Goal: Task Accomplishment & Management: Manage account settings

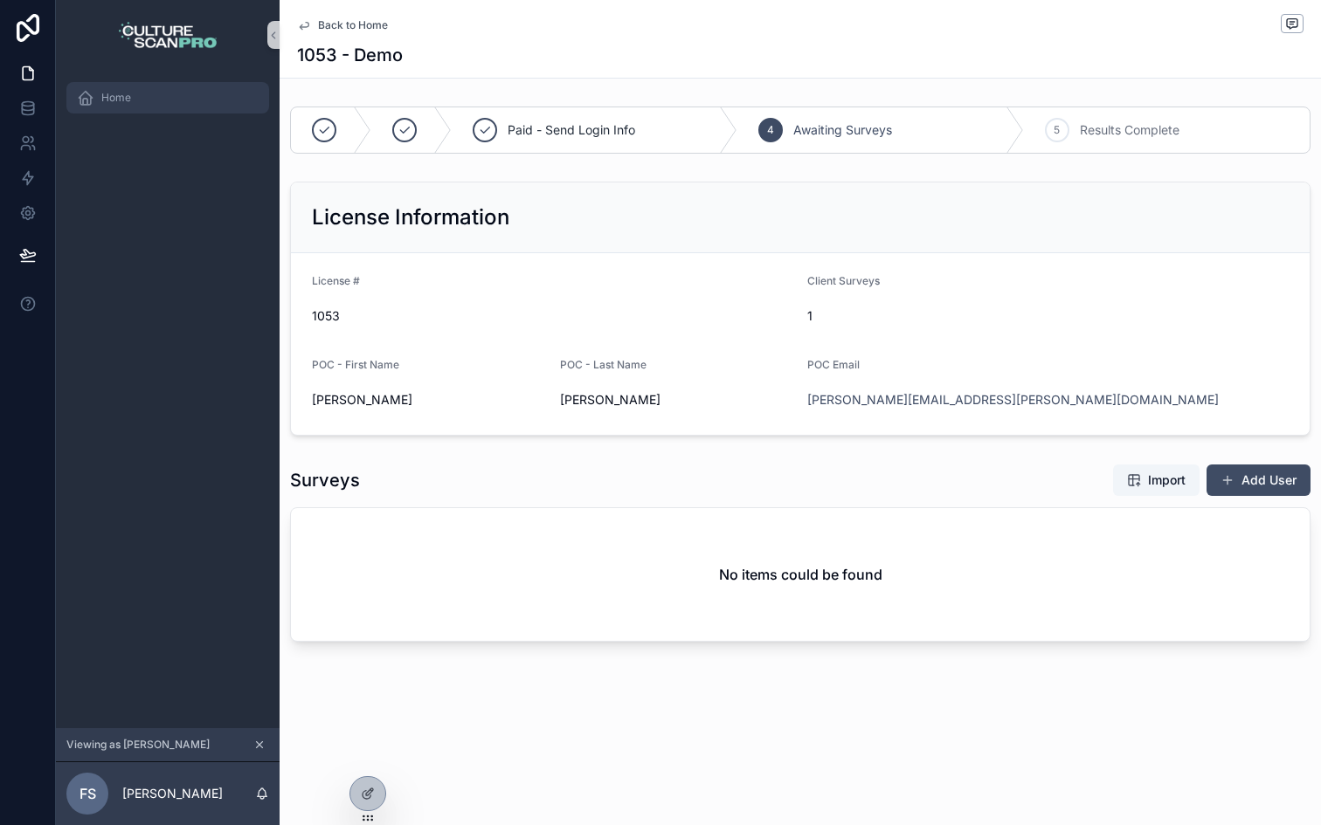
click at [143, 91] on div "Home" at bounding box center [168, 98] width 182 height 28
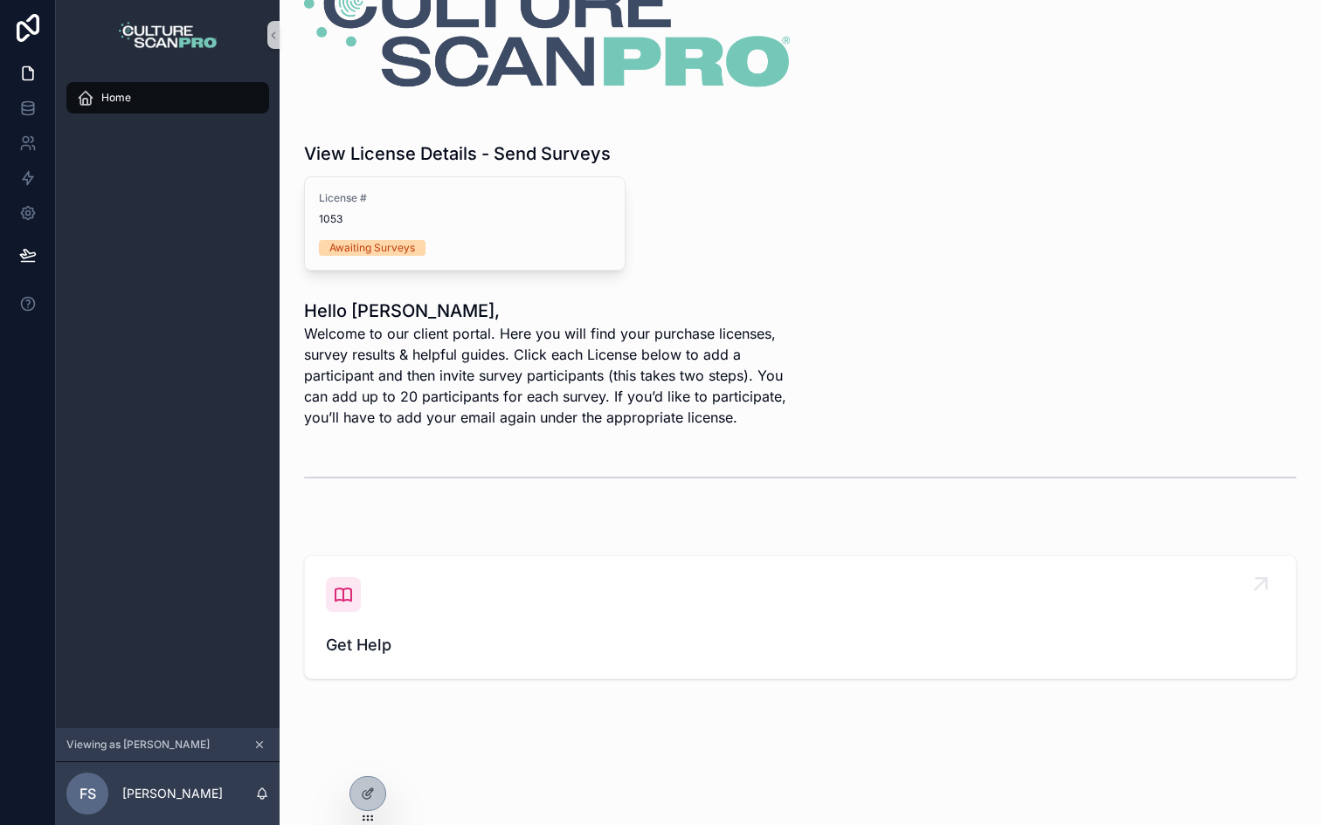
scroll to position [86, 0]
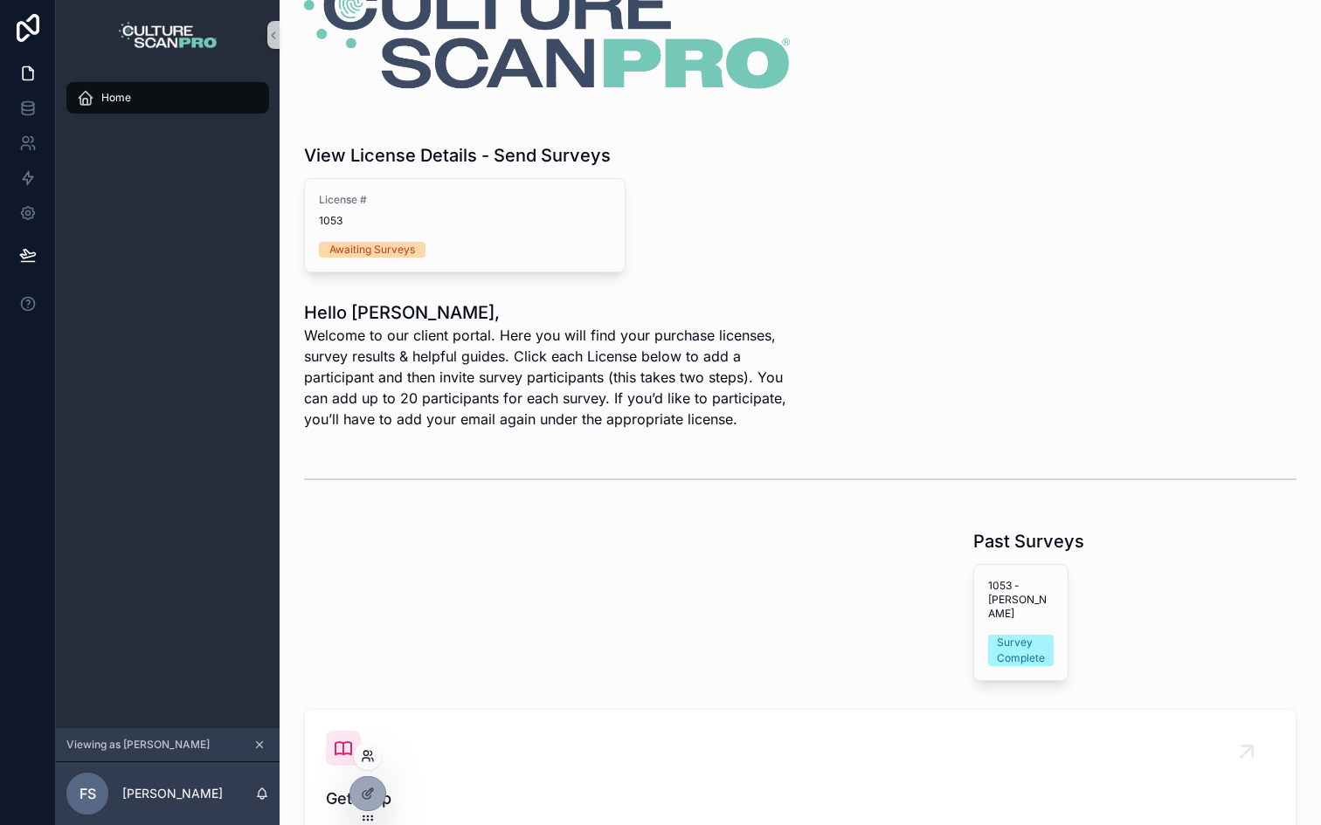
click at [369, 750] on icon at bounding box center [368, 756] width 14 height 14
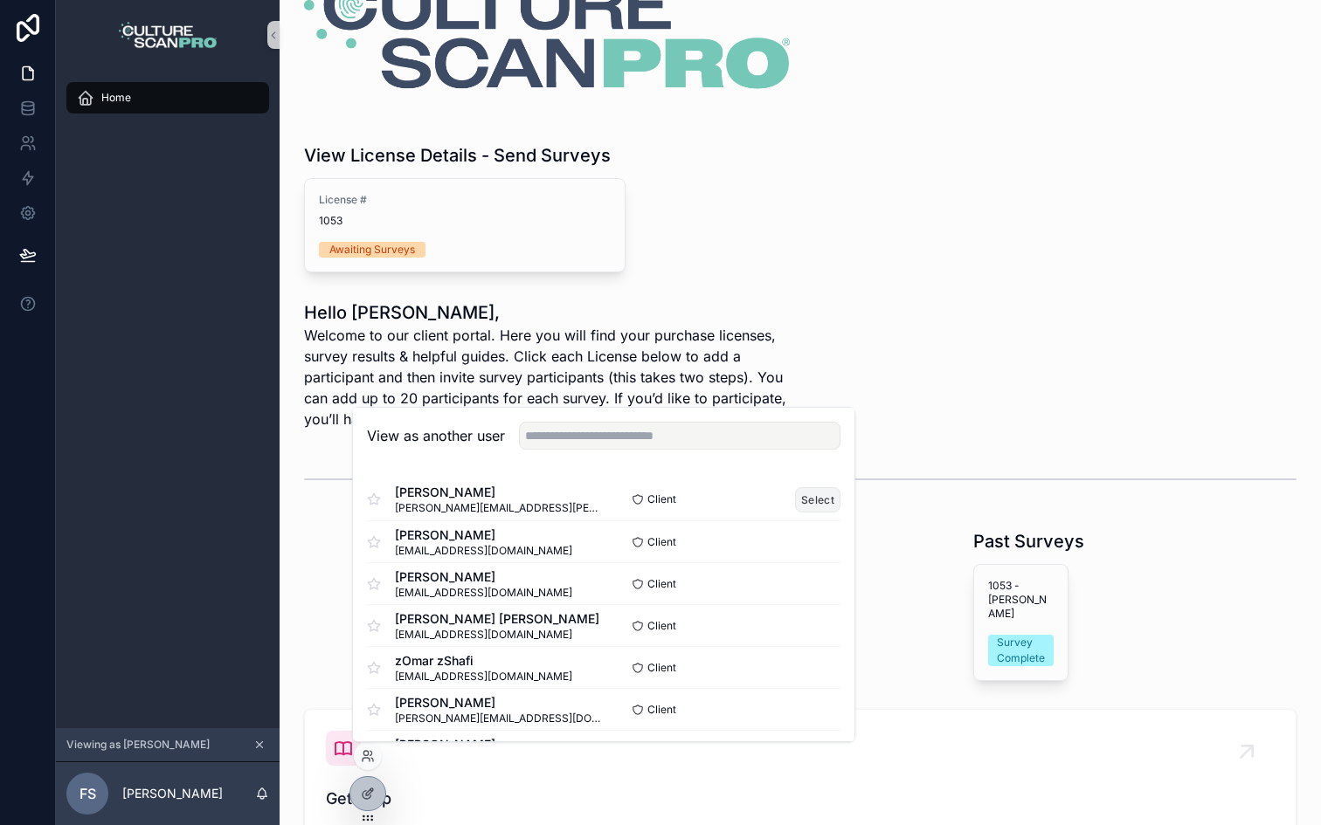
click at [810, 497] on button "Select" at bounding box center [817, 499] width 45 height 25
click at [824, 502] on button "Select" at bounding box center [817, 499] width 45 height 25
click at [821, 541] on button "Select" at bounding box center [817, 541] width 45 height 25
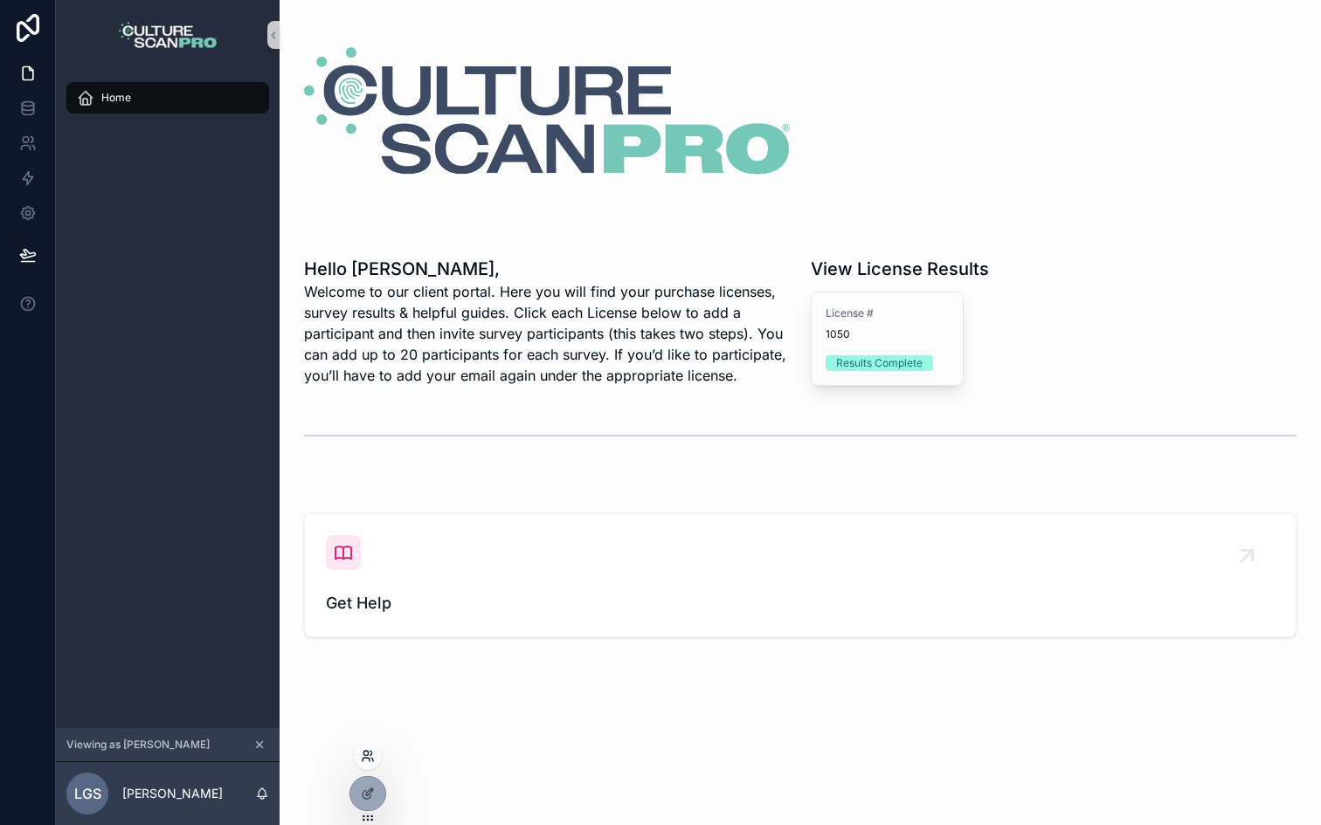
click at [367, 751] on icon at bounding box center [365, 753] width 4 height 4
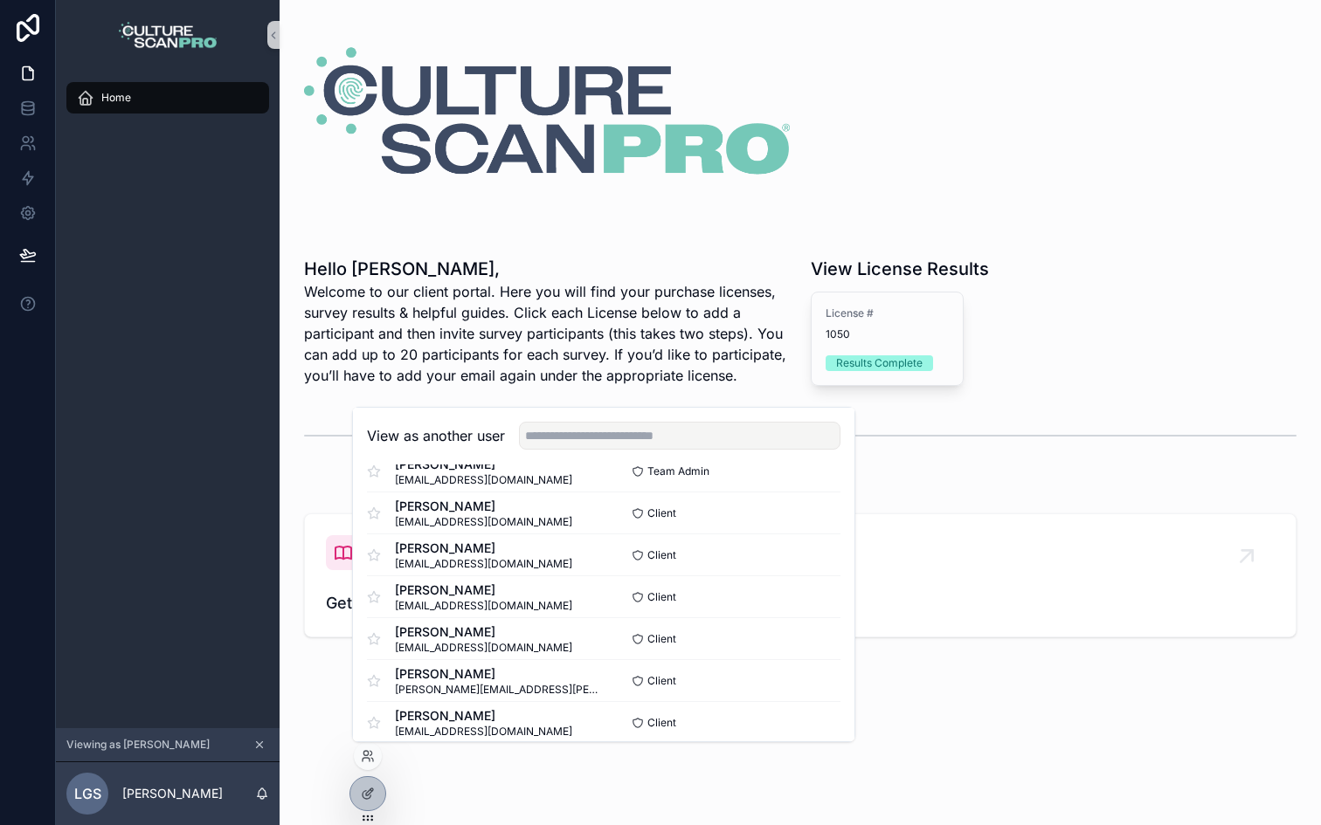
scroll to position [382, 0]
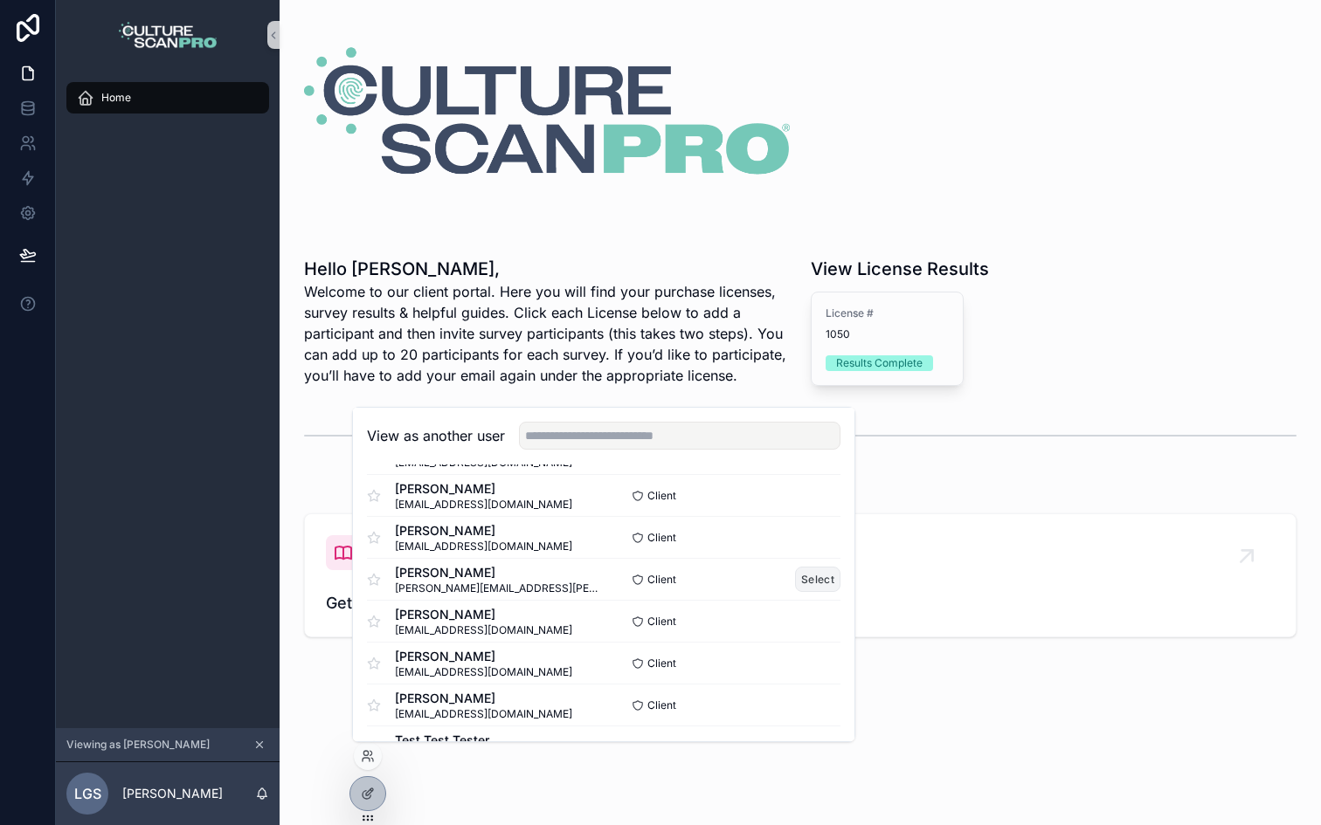
click at [818, 575] on button "Select" at bounding box center [817, 579] width 45 height 25
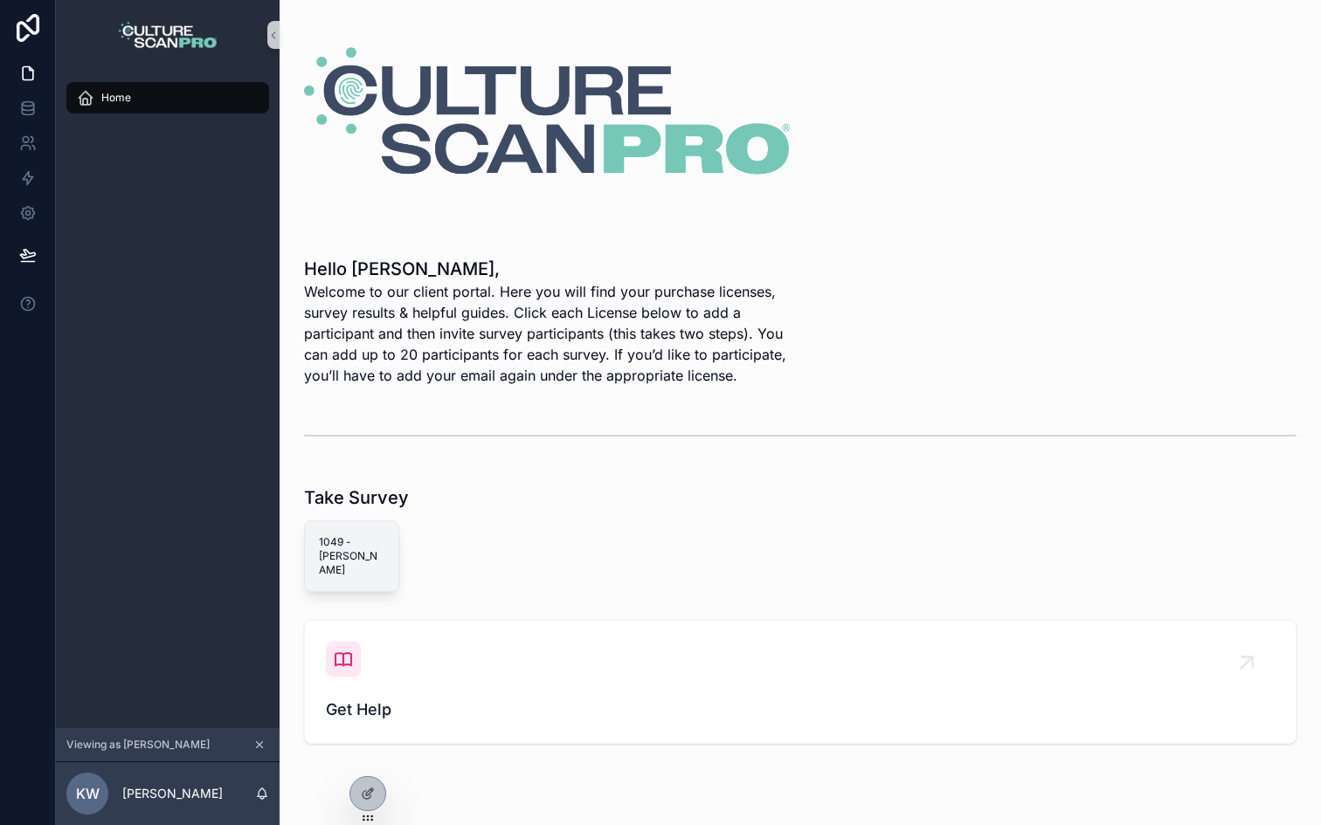
click at [384, 540] on div "1049 - [PERSON_NAME]" at bounding box center [351, 556] width 93 height 70
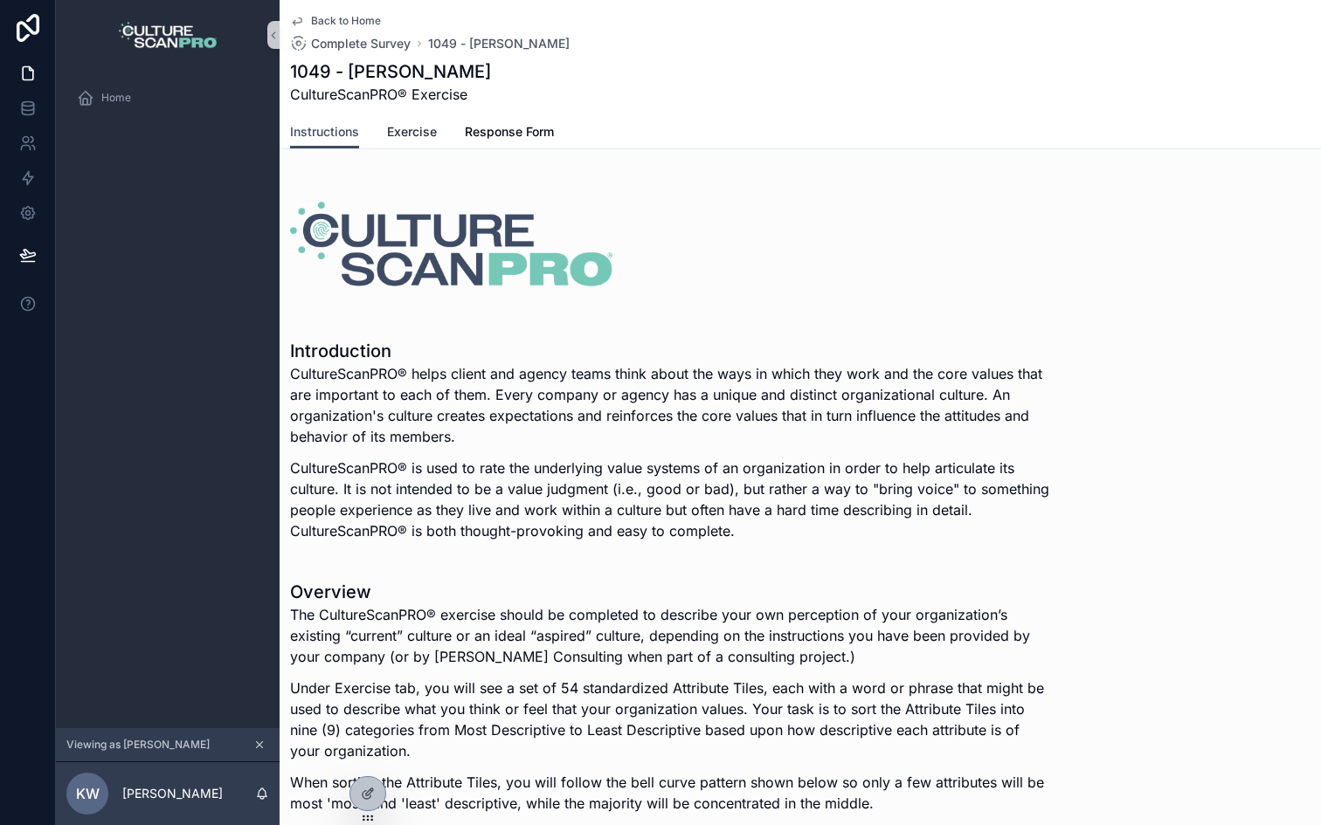
click at [405, 128] on span "Exercise" at bounding box center [412, 131] width 50 height 17
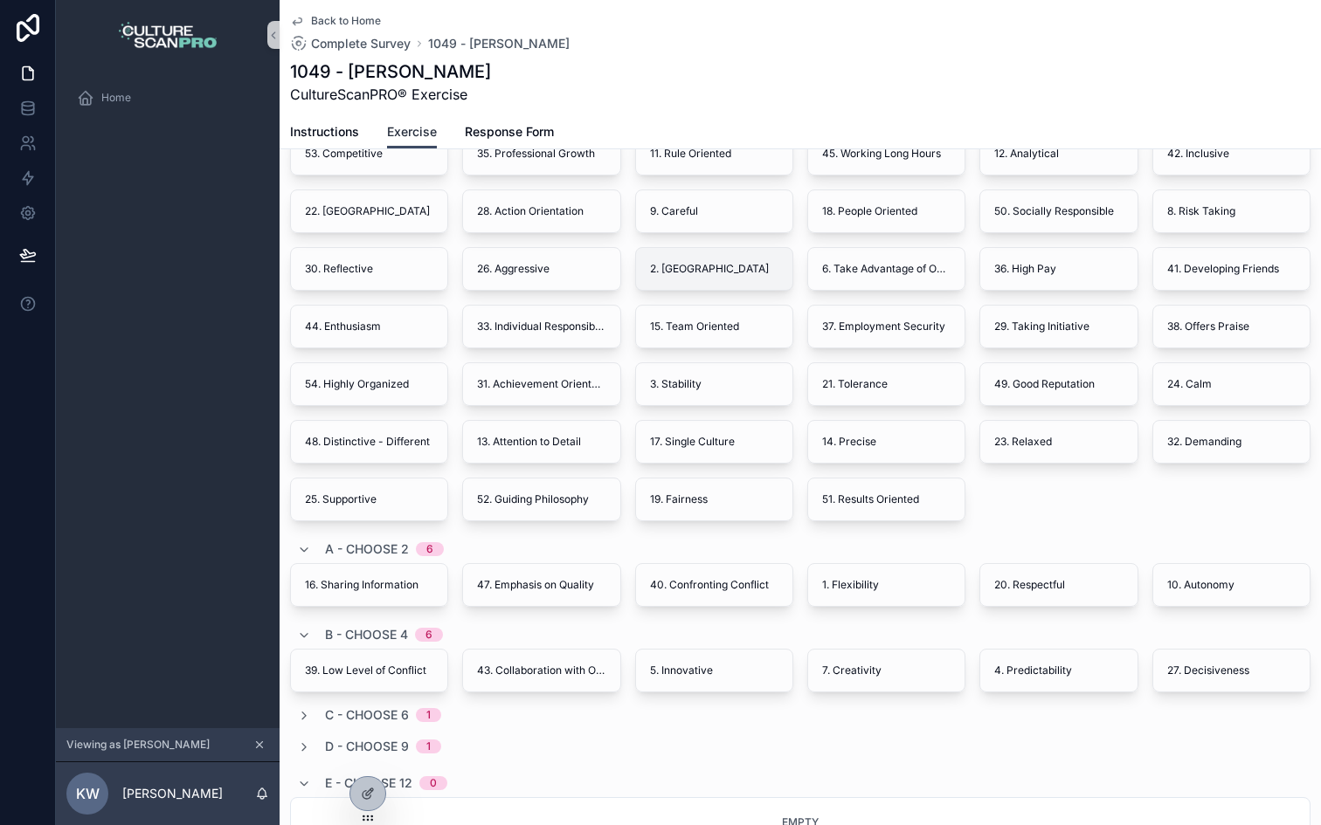
scroll to position [306, 0]
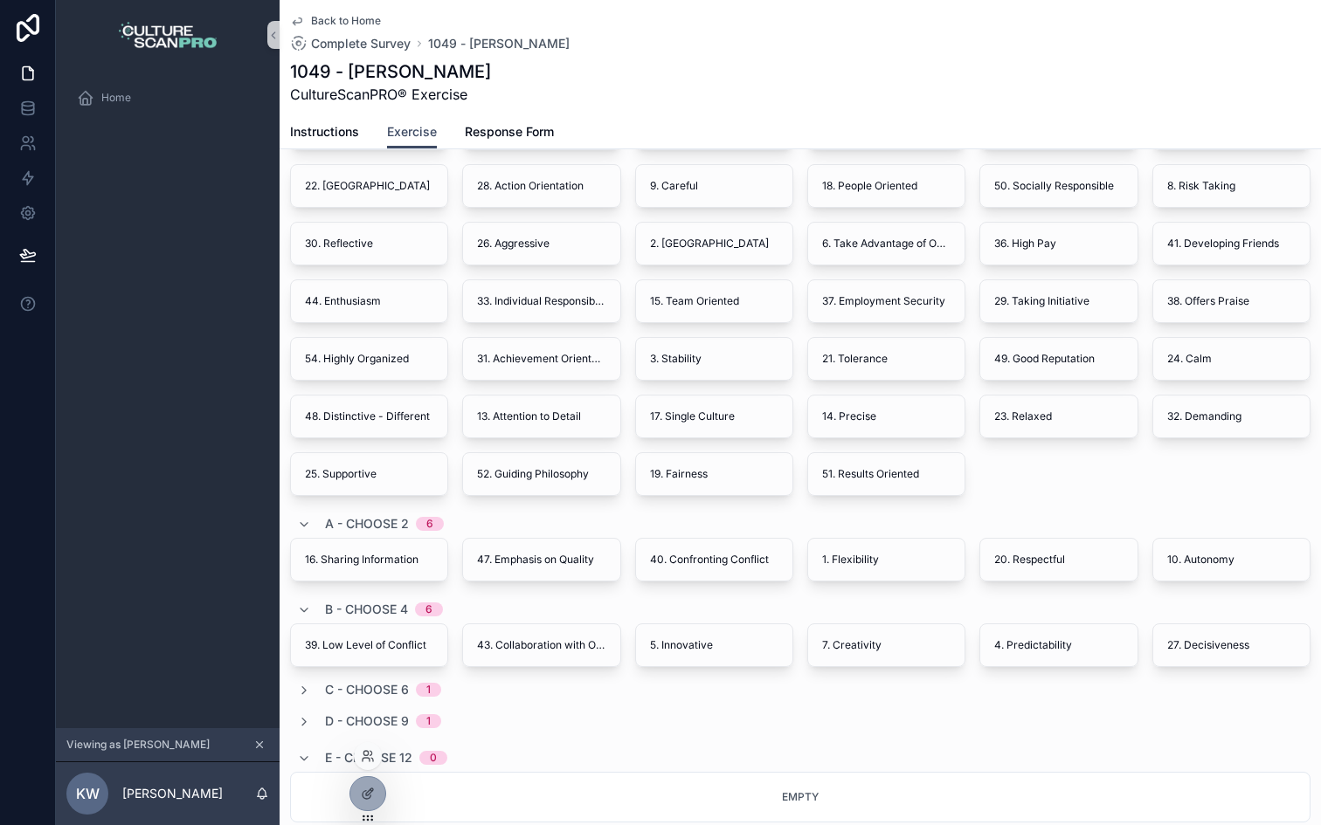
click at [371, 764] on div at bounding box center [368, 756] width 28 height 28
click at [369, 751] on icon at bounding box center [368, 756] width 14 height 14
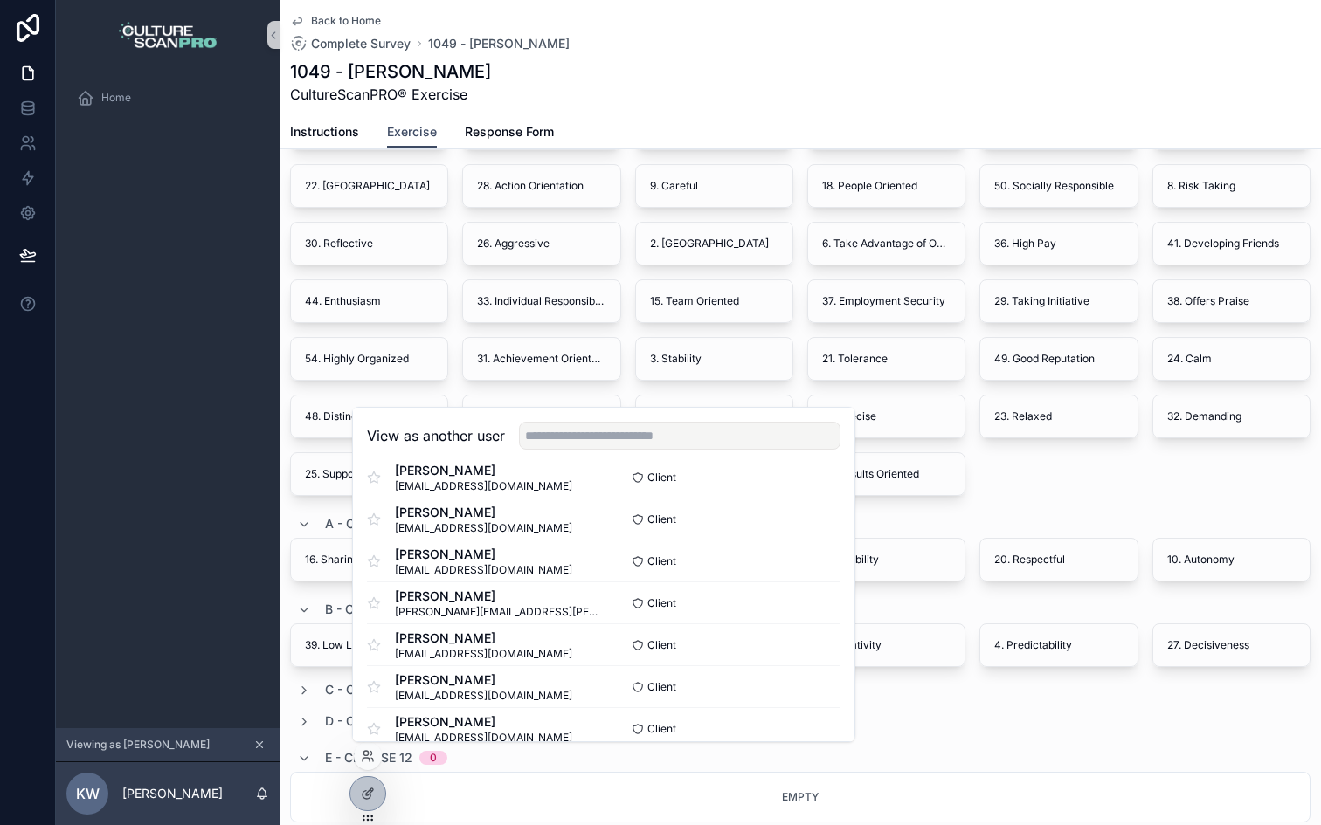
scroll to position [376, 0]
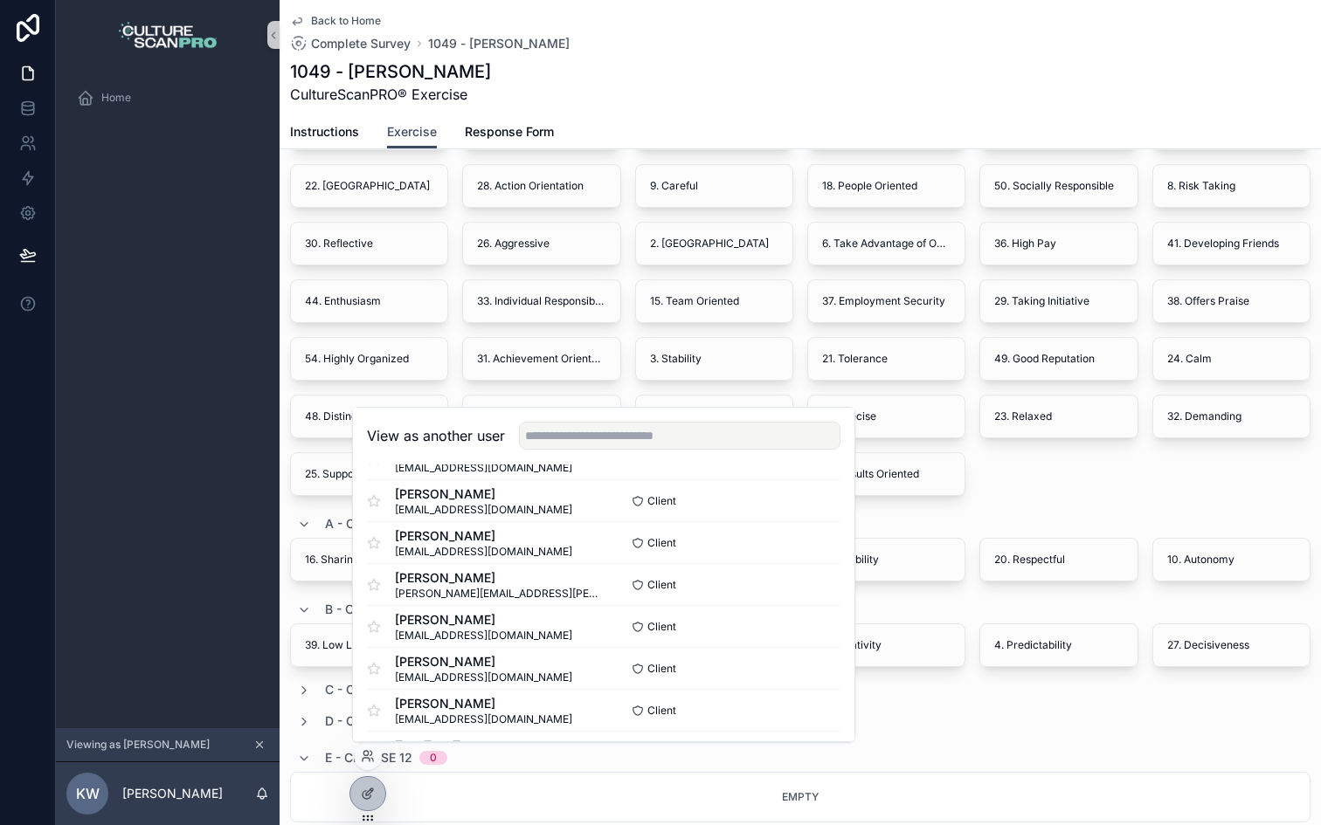
click at [203, 495] on div "Home" at bounding box center [168, 399] width 224 height 659
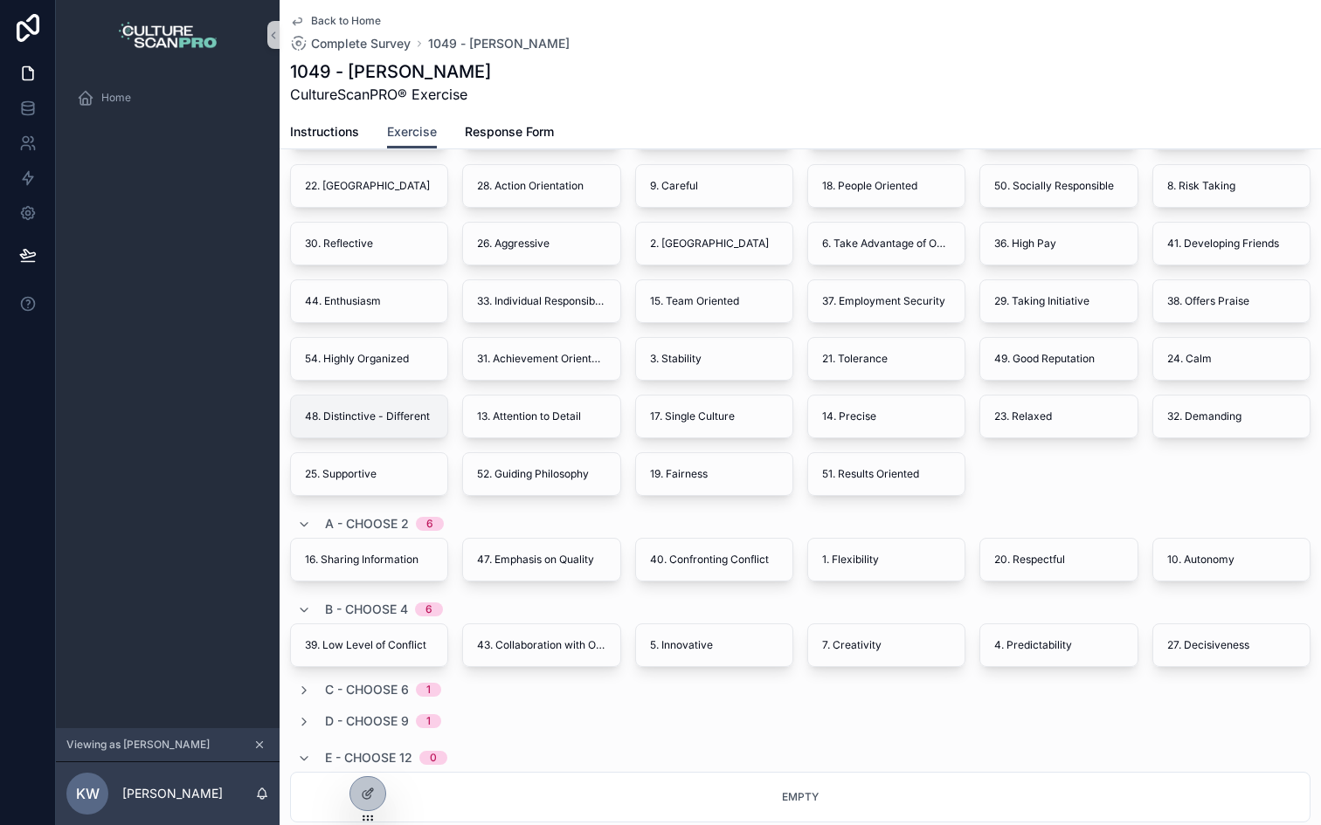
scroll to position [302, 0]
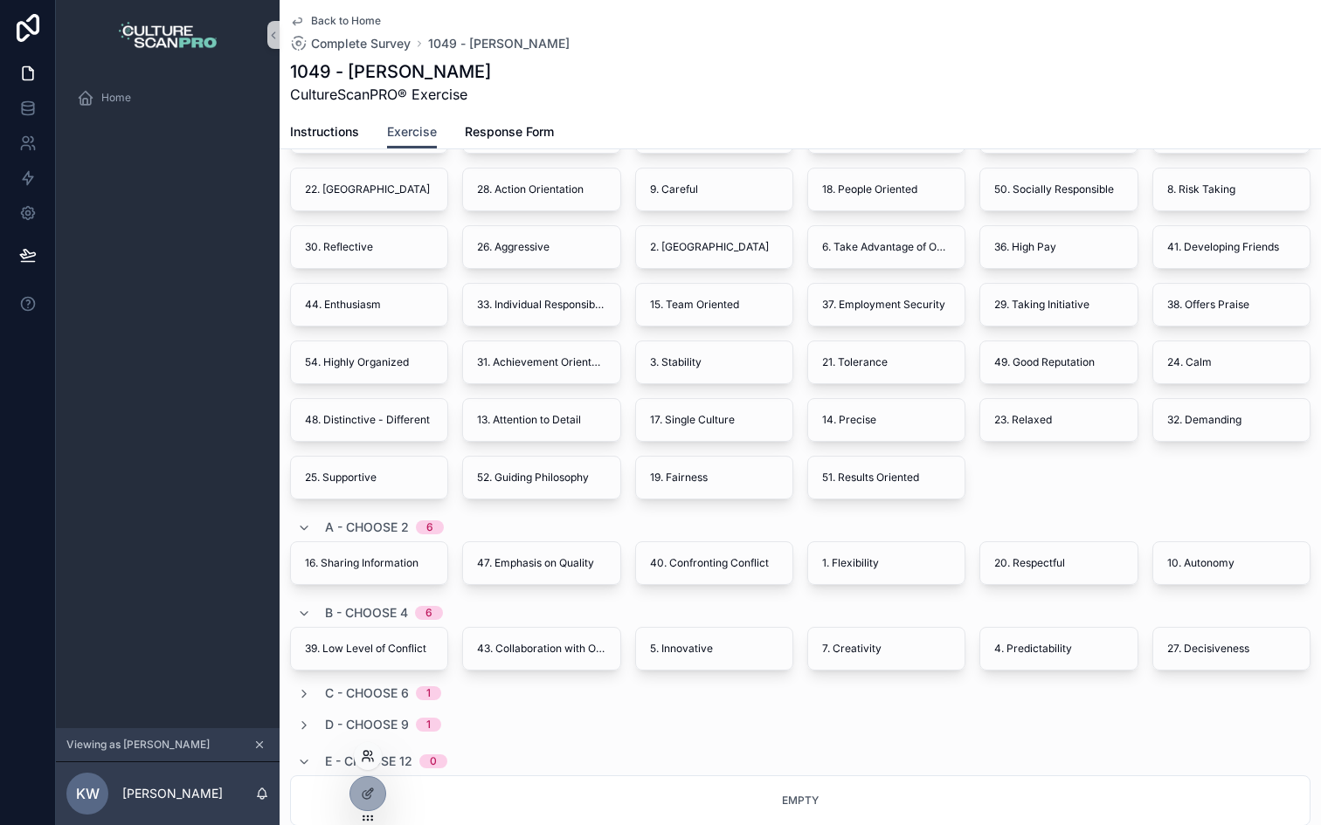
click at [367, 756] on icon at bounding box center [365, 753] width 4 height 4
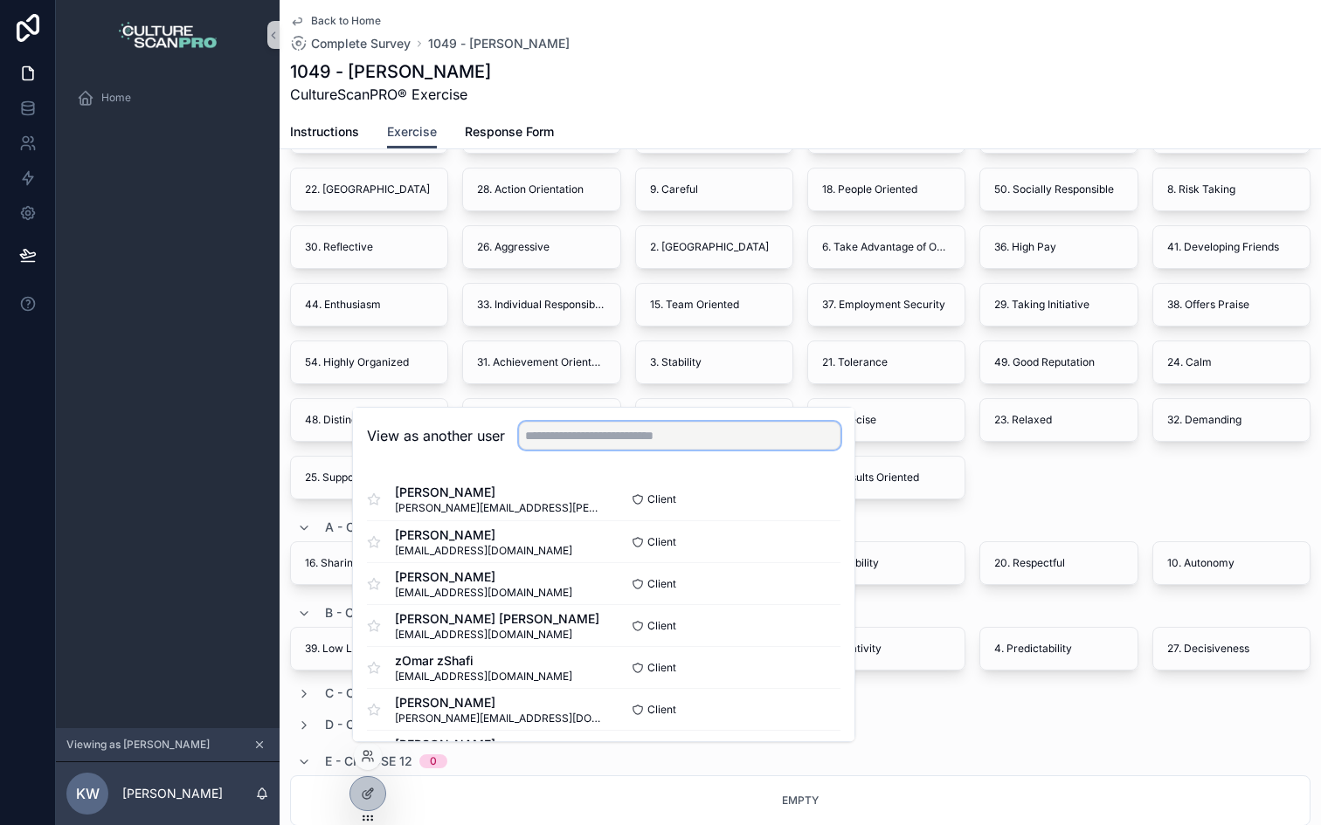
click at [583, 445] on input "text" at bounding box center [679, 436] width 321 height 28
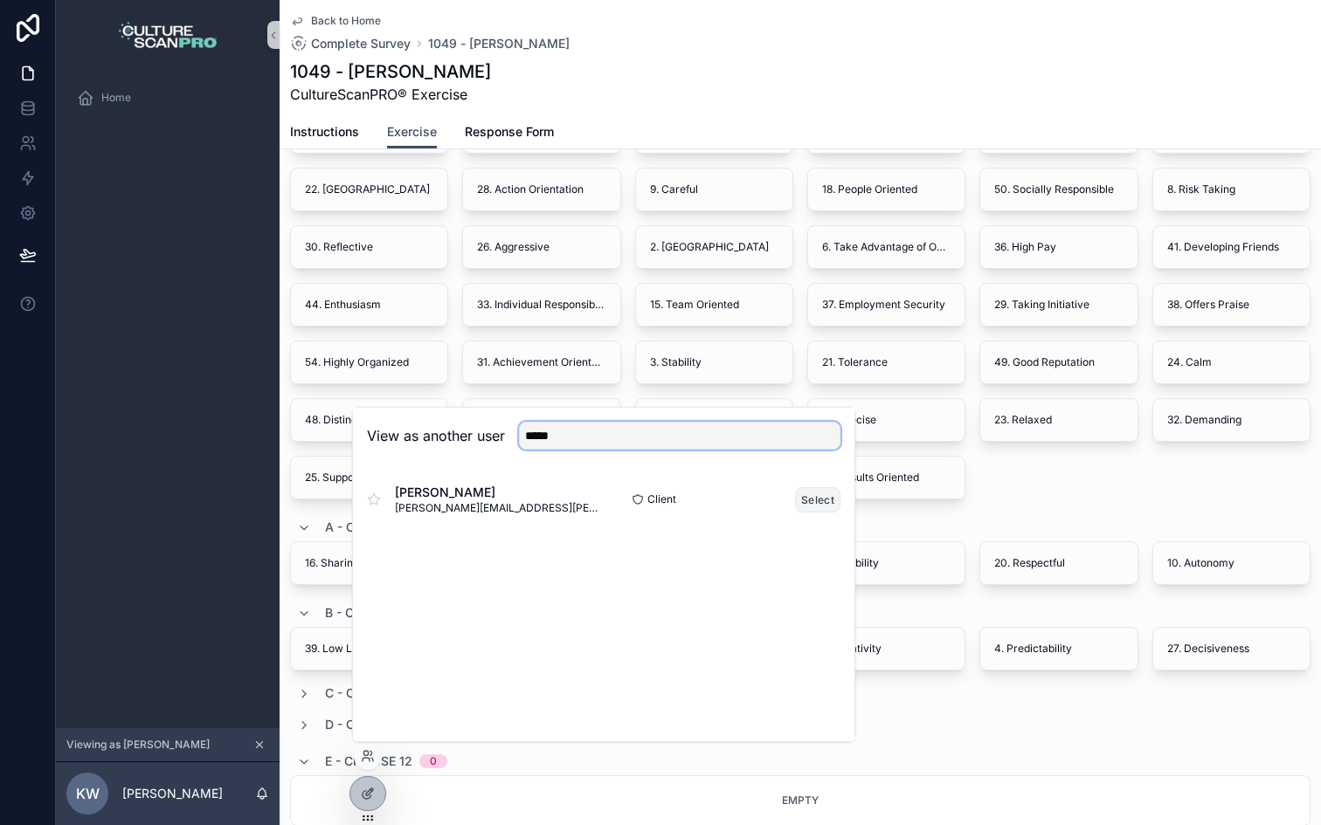
type input "*****"
click at [806, 498] on button "Select" at bounding box center [817, 499] width 45 height 25
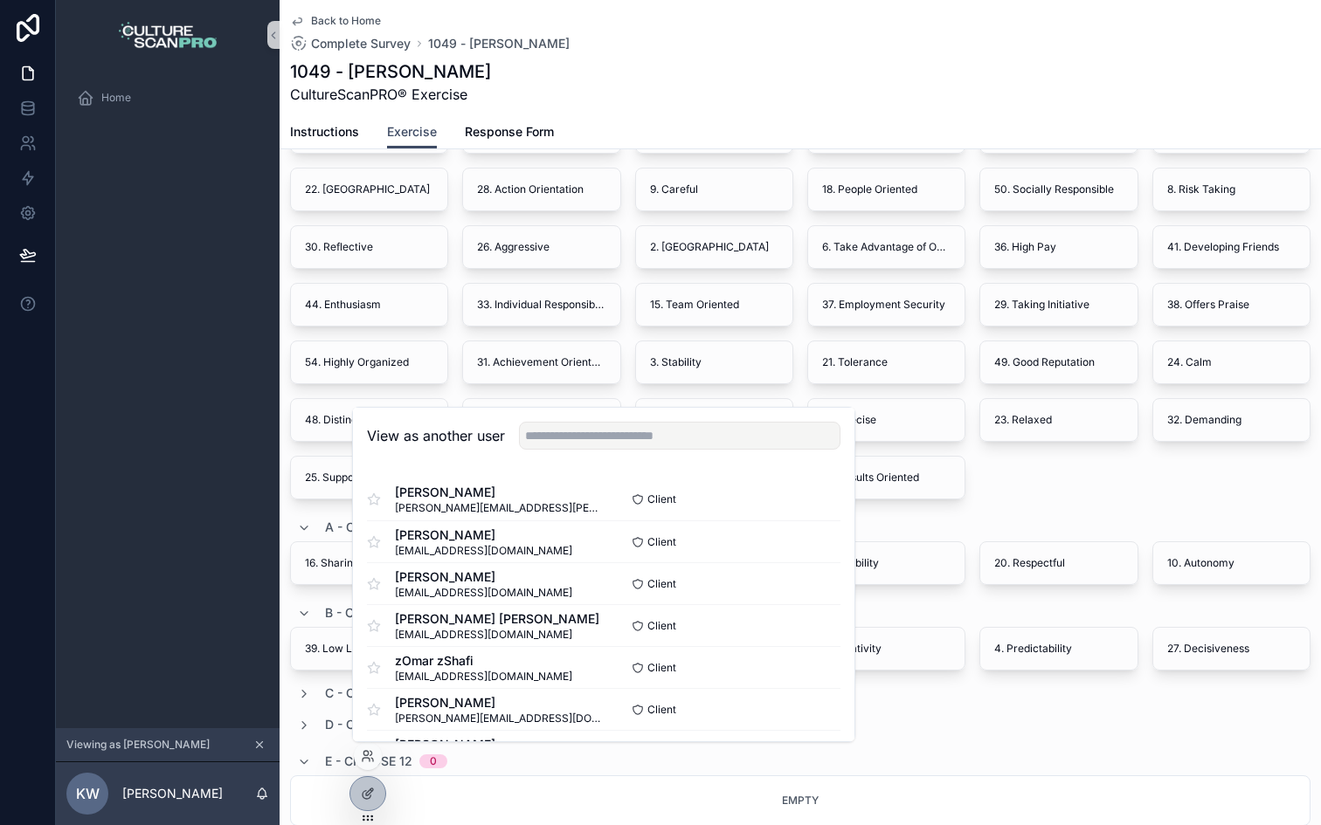
click at [1018, 474] on div "53. Competitive 35. Professional Growth 11. Rule Oriented 45. Working Long Hour…" at bounding box center [800, 305] width 1020 height 390
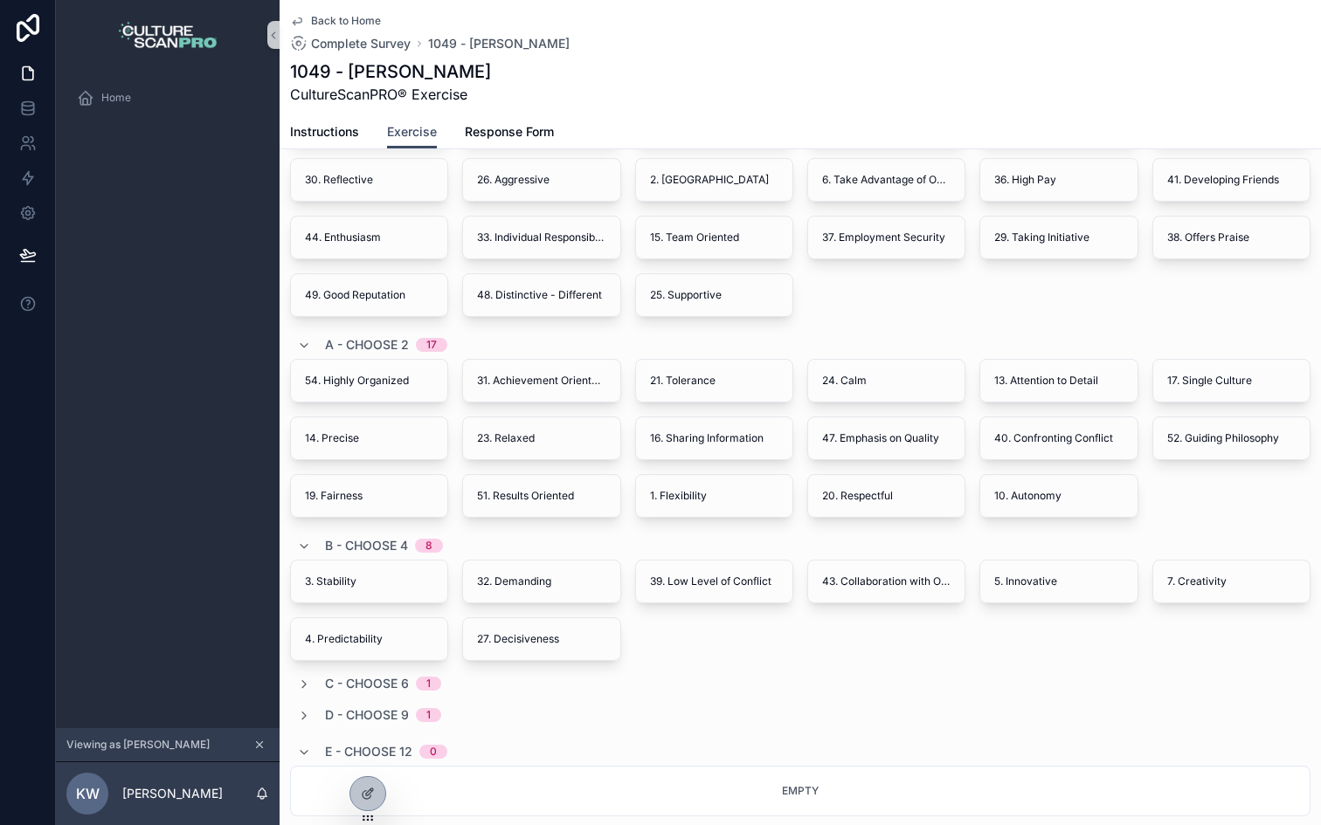
scroll to position [374, 0]
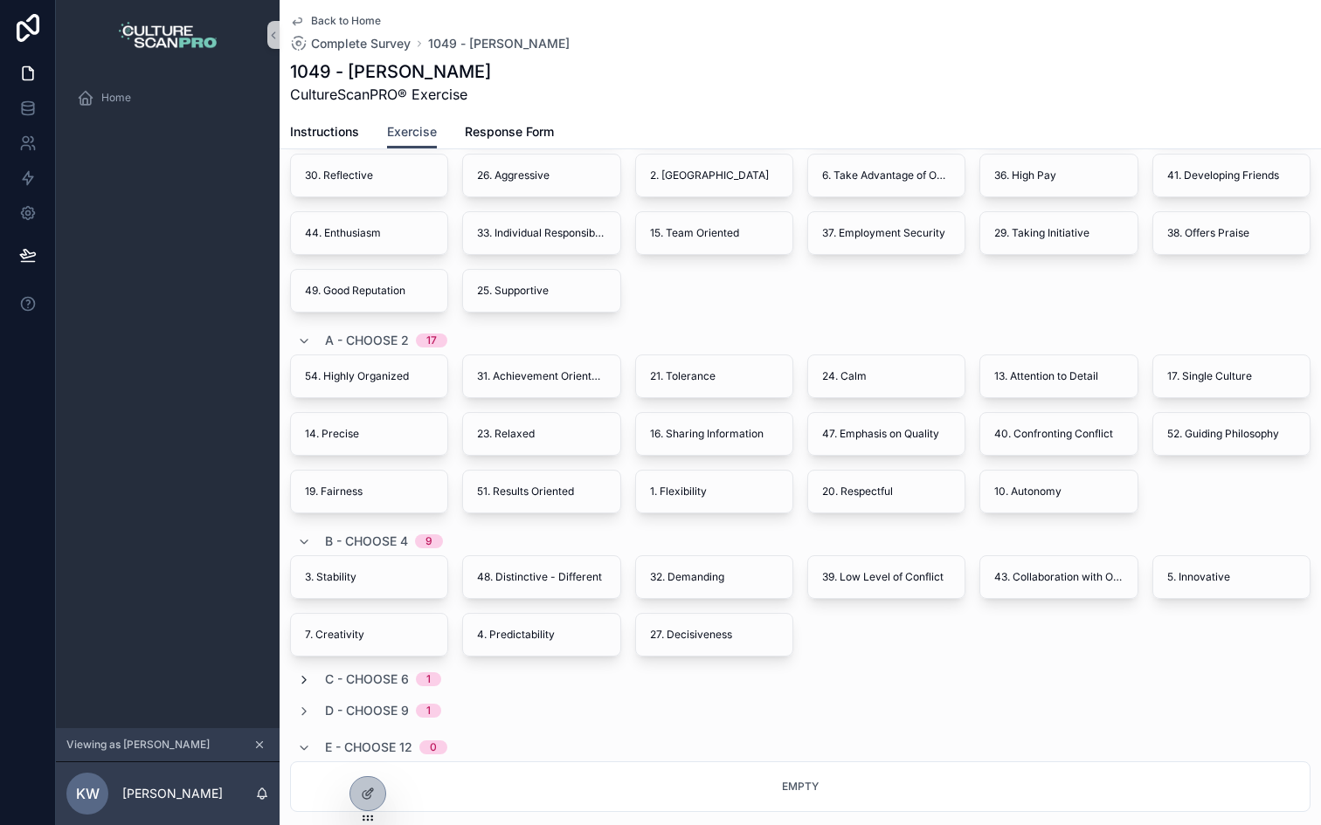
click at [303, 682] on icon "scrollable content" at bounding box center [304, 680] width 14 height 14
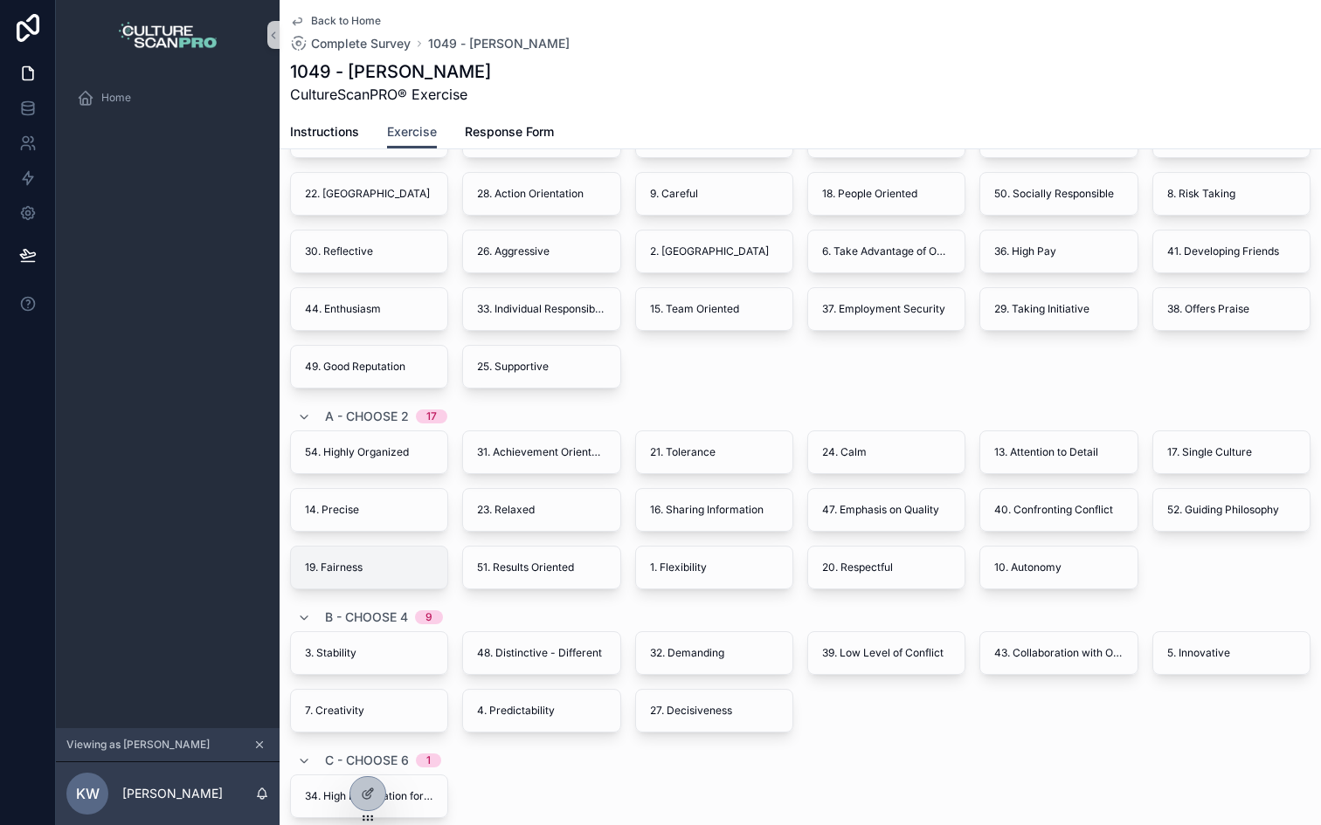
scroll to position [250, 0]
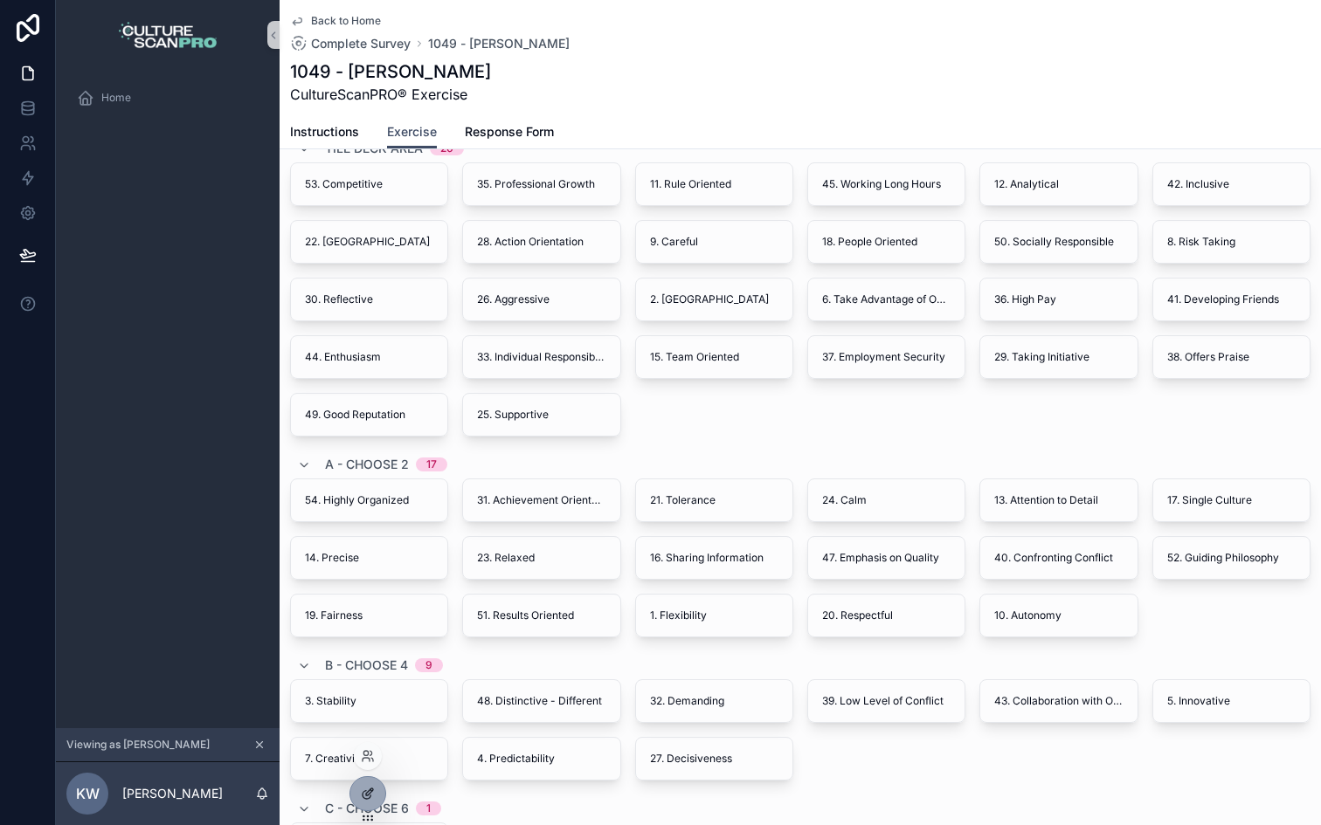
click at [363, 788] on icon at bounding box center [368, 794] width 14 height 14
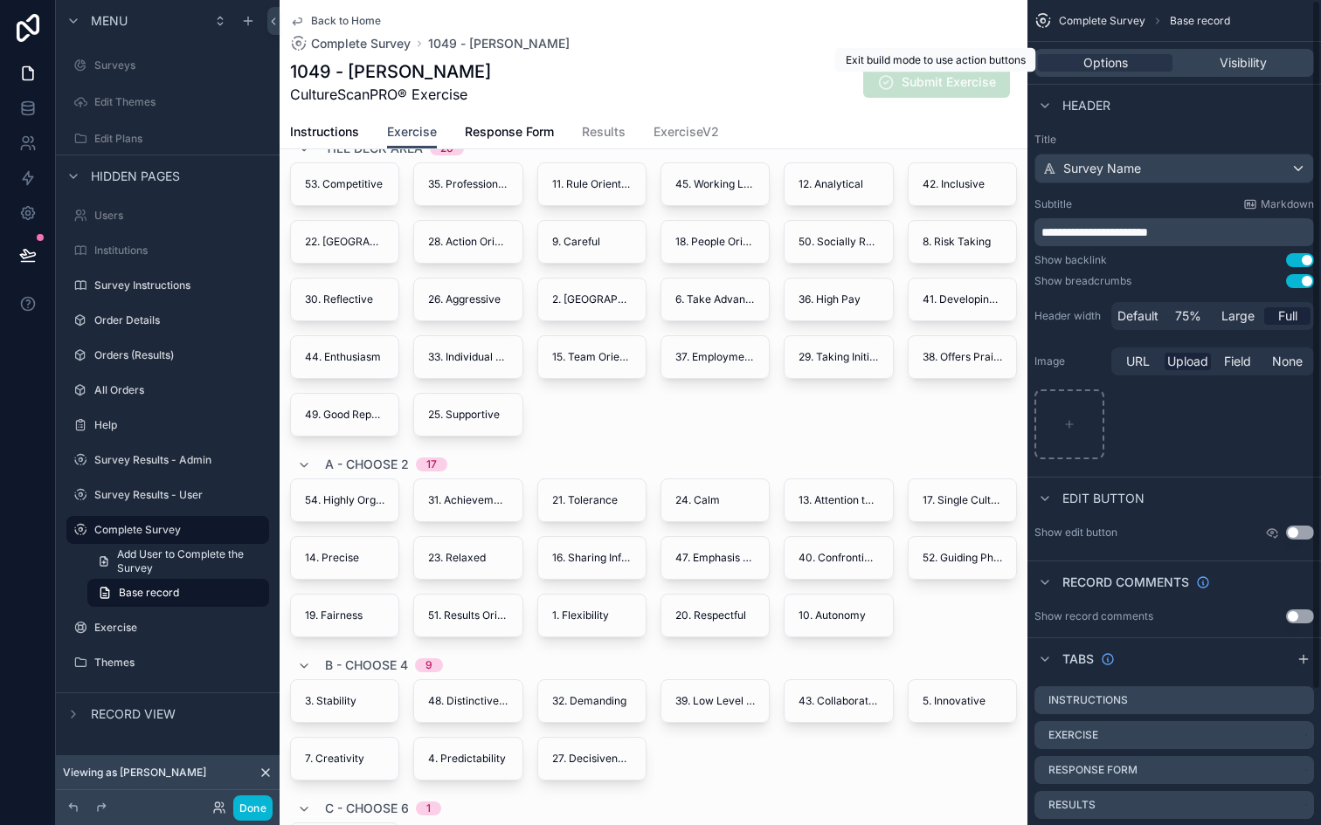
scroll to position [162, 0]
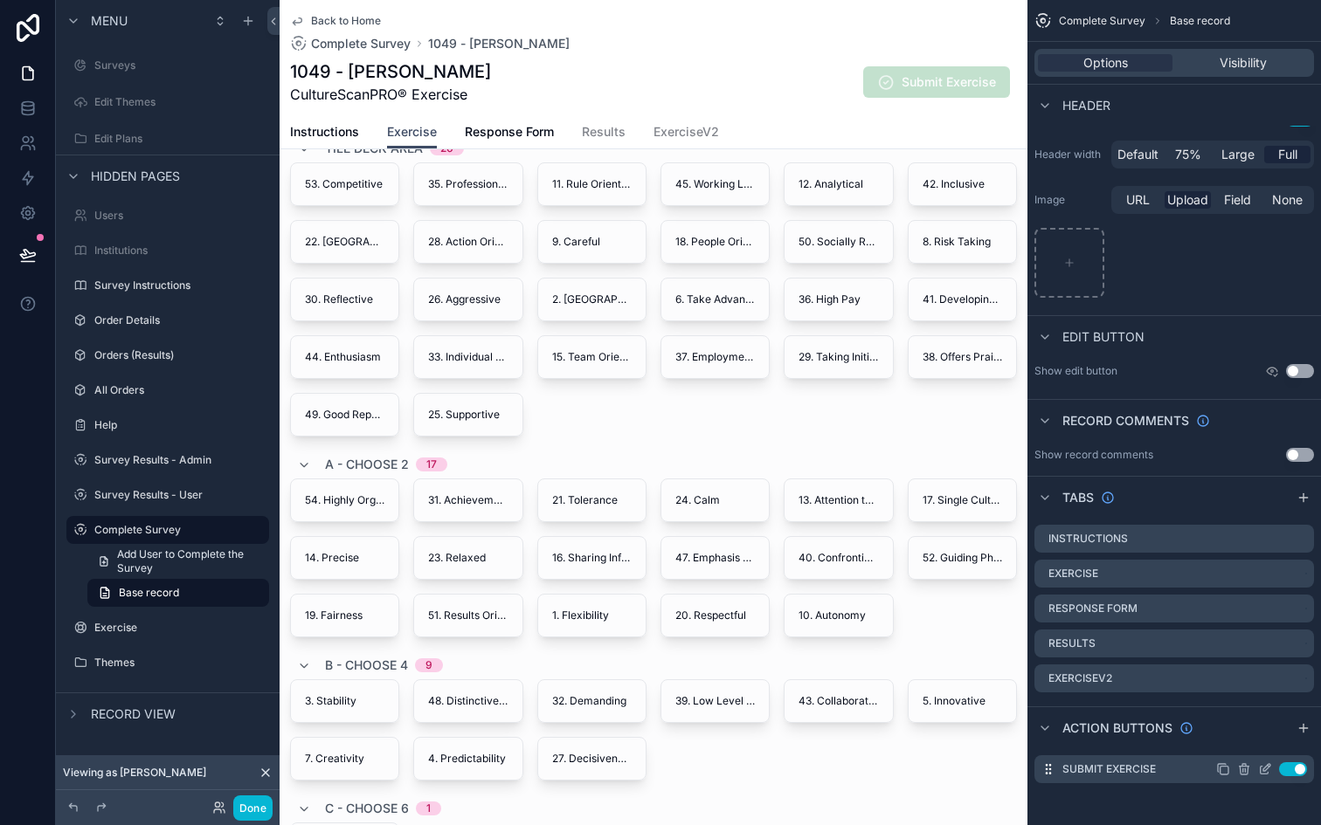
click at [1266, 770] on icon "scrollable content" at bounding box center [1266, 767] width 7 height 7
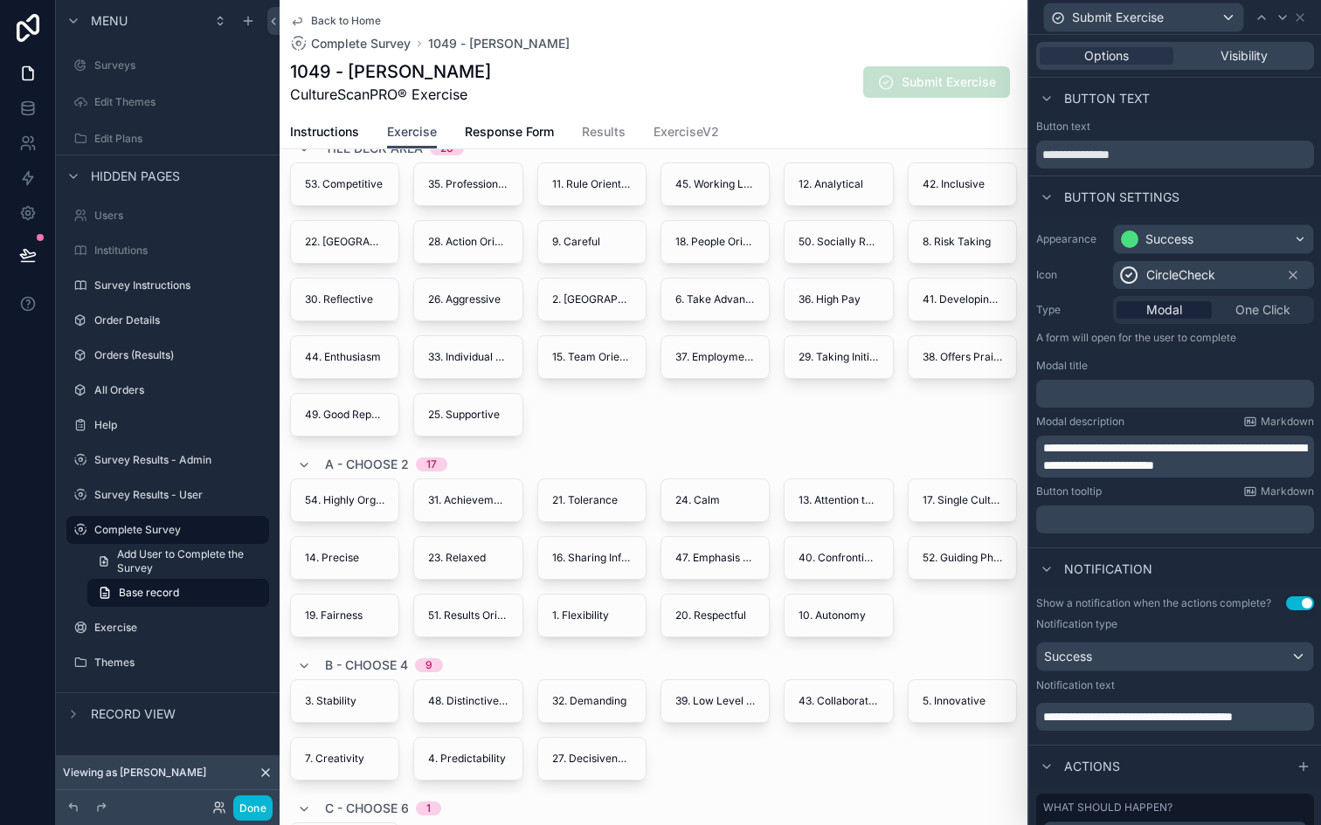
click at [1225, 65] on div "Options Visibility" at bounding box center [1175, 56] width 278 height 28
click at [1228, 61] on span "Visibility" at bounding box center [1243, 55] width 47 height 17
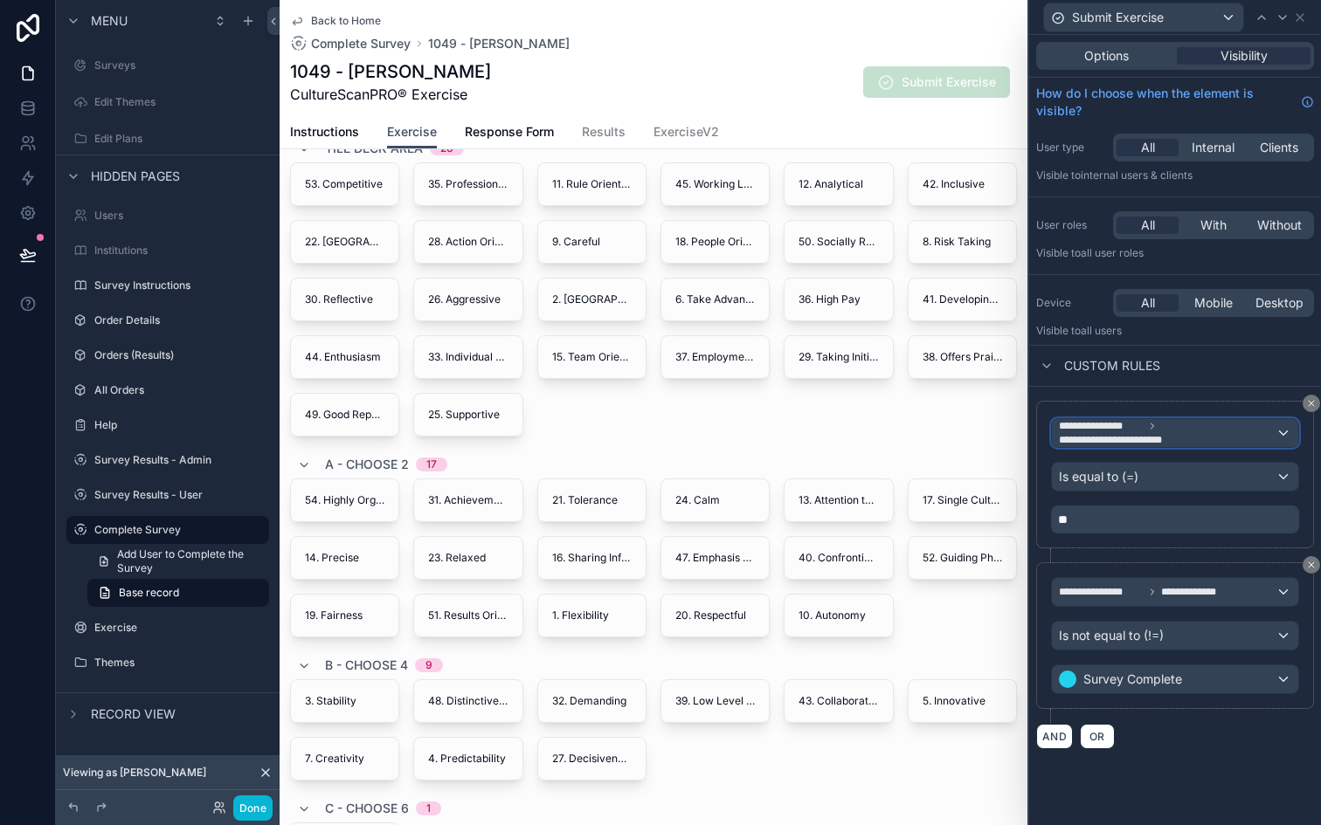
click at [1156, 433] on span "**********" at bounding box center [1123, 440] width 129 height 14
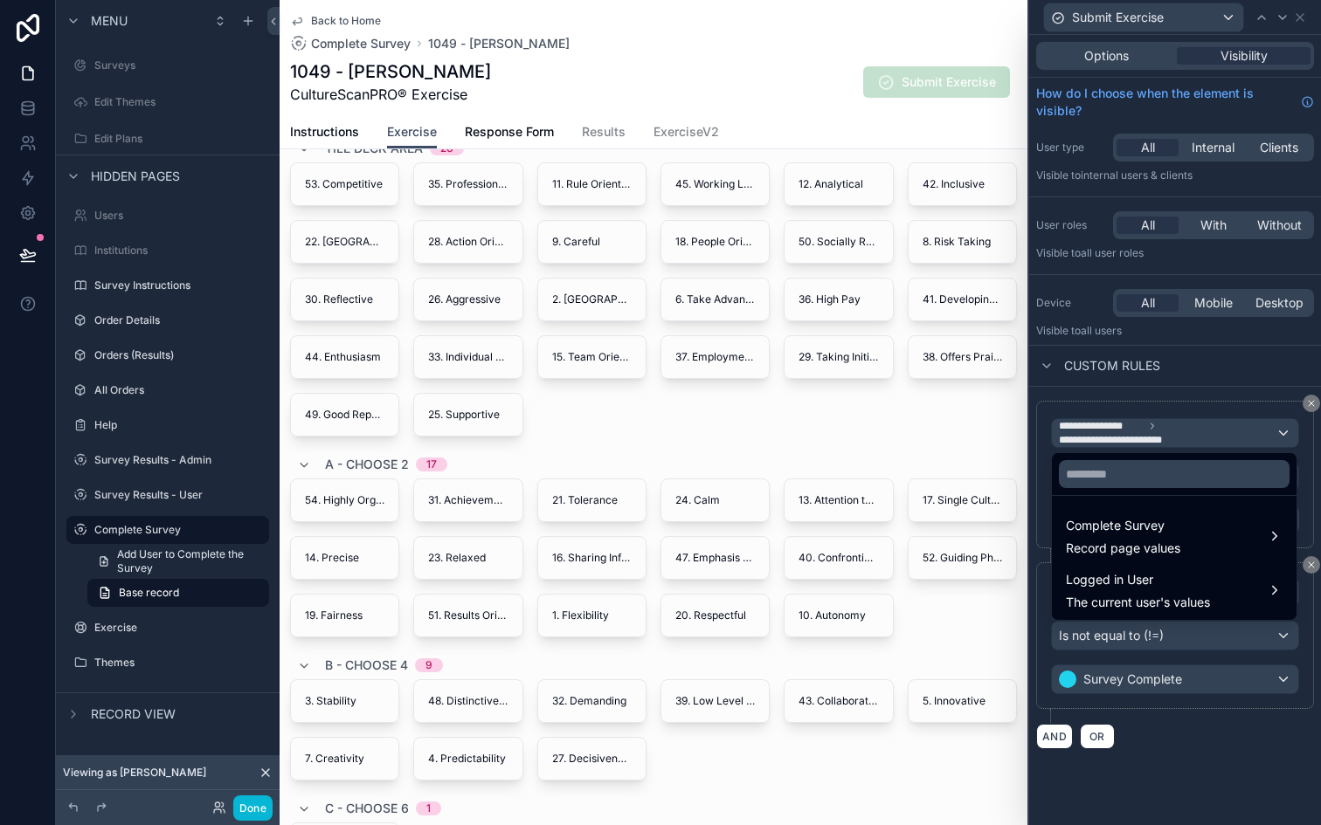
click at [1190, 394] on div at bounding box center [1175, 412] width 292 height 825
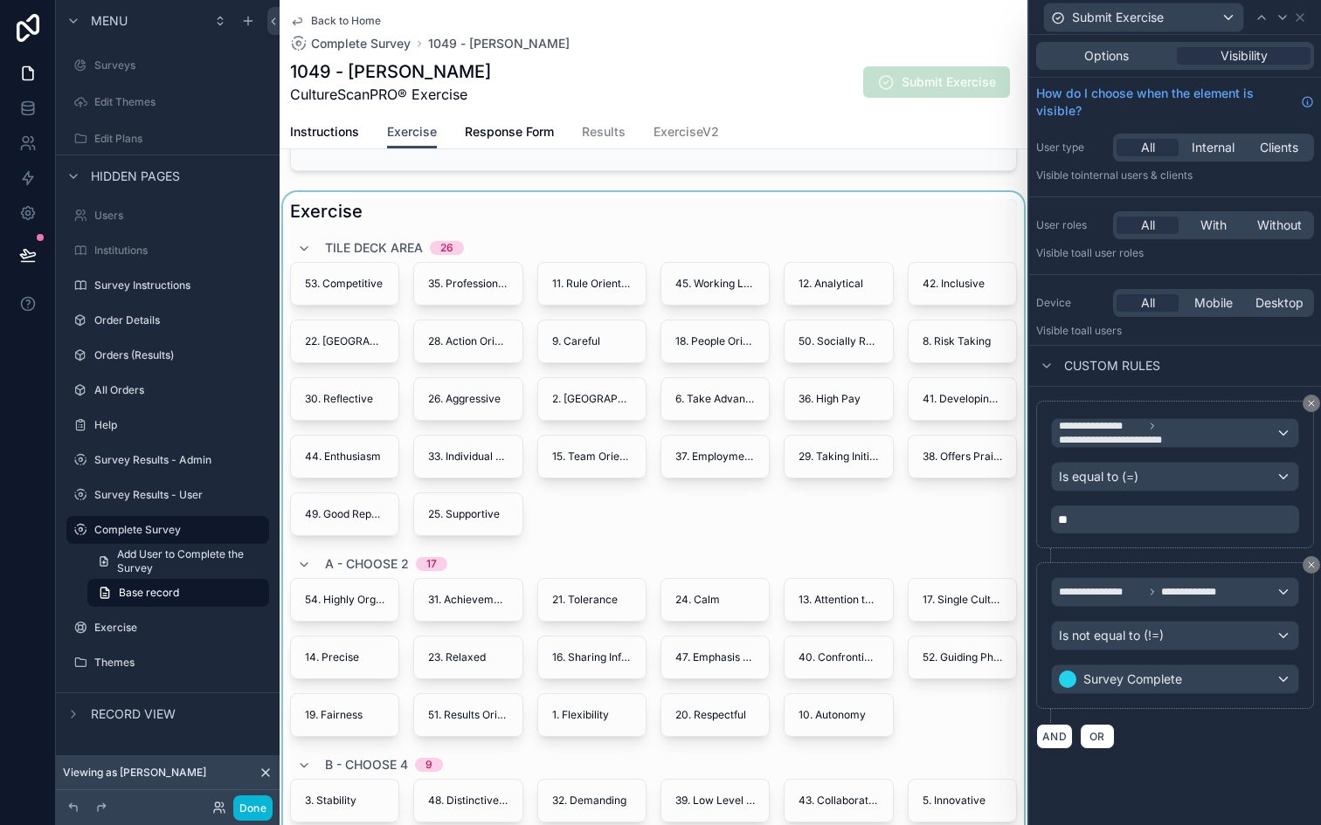
scroll to position [0, 0]
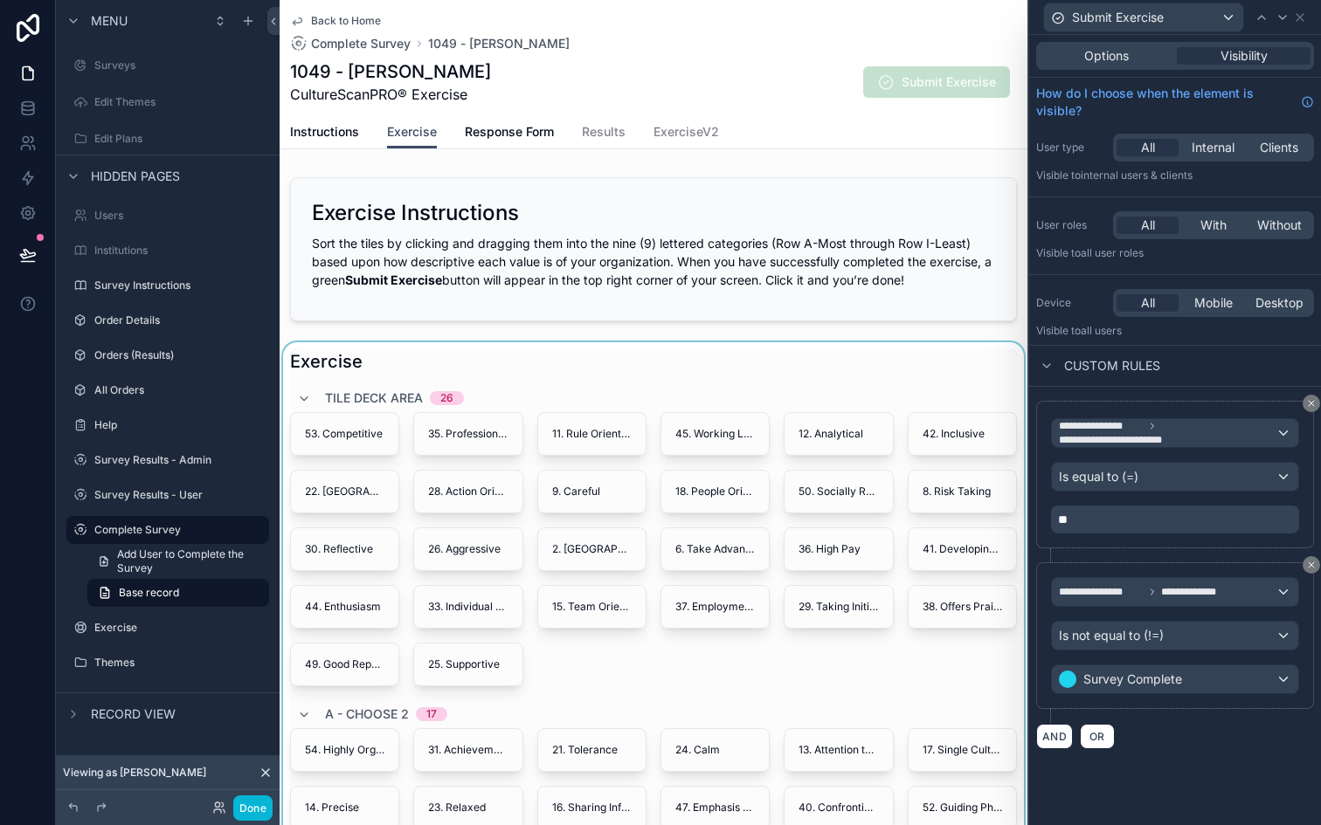
drag, startPoint x: 581, startPoint y: 618, endPoint x: 586, endPoint y: 699, distance: 81.4
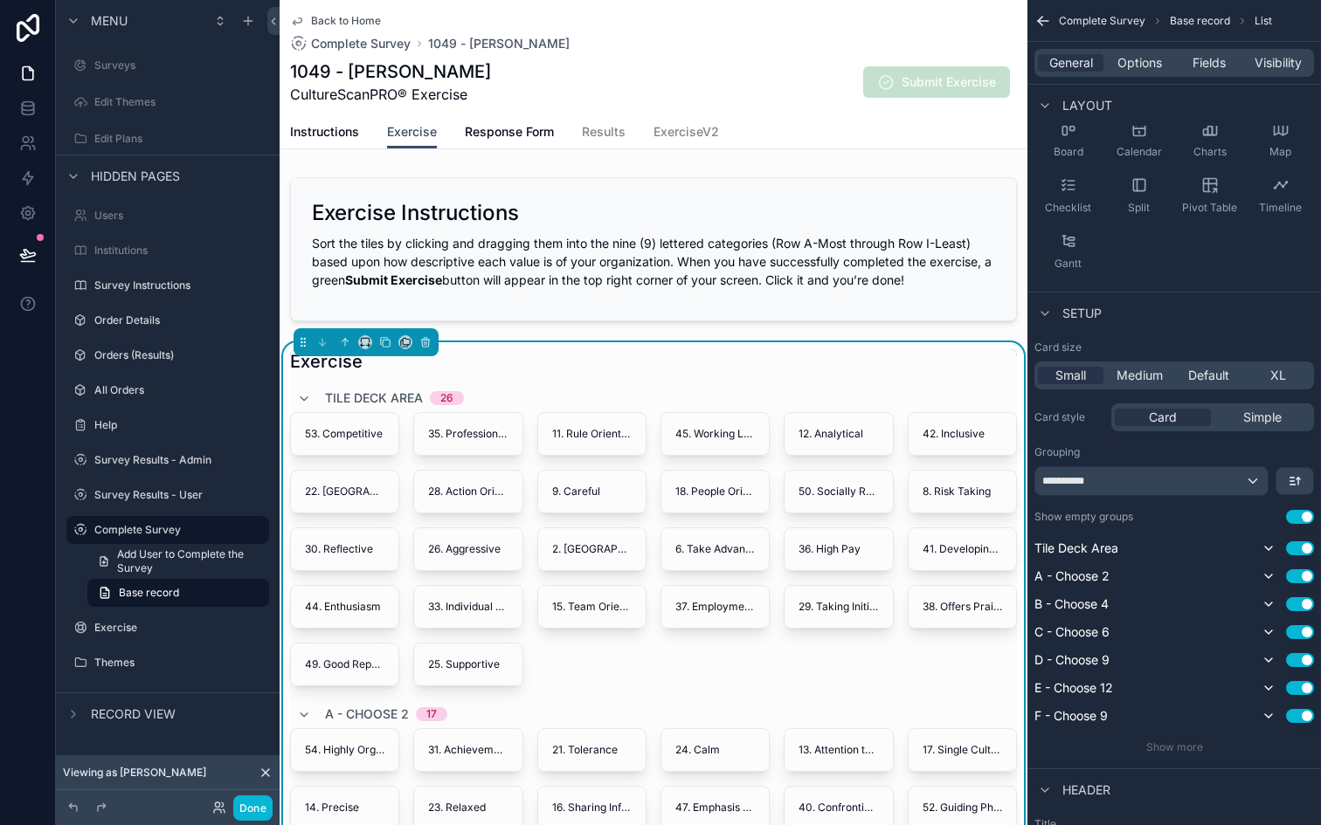
click at [590, 634] on div "53. Competitive 35. Professional Growth 11. Rule Oriented 45. Working Long Hour…" at bounding box center [653, 549] width 727 height 274
drag, startPoint x: 591, startPoint y: 609, endPoint x: 549, endPoint y: 52, distance: 558.9
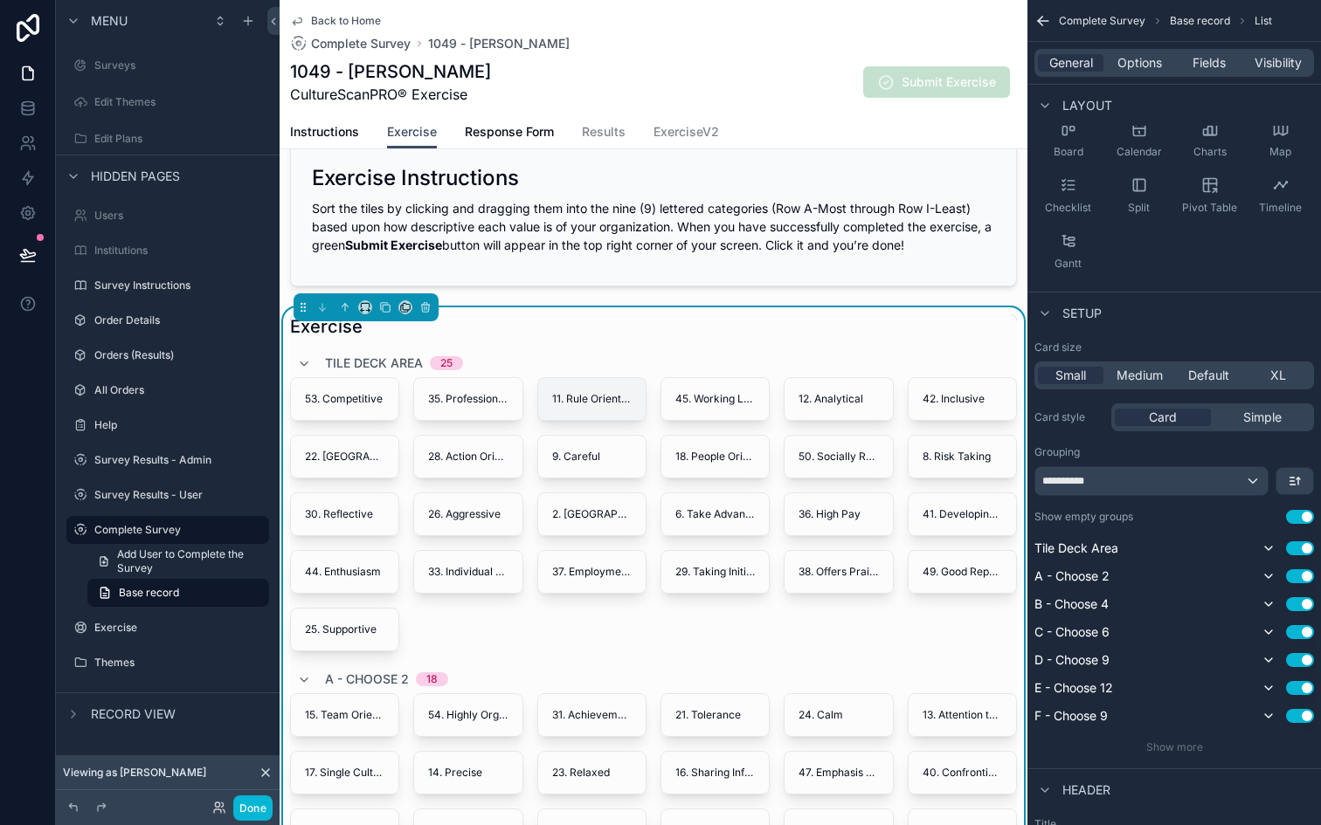
scroll to position [66, 0]
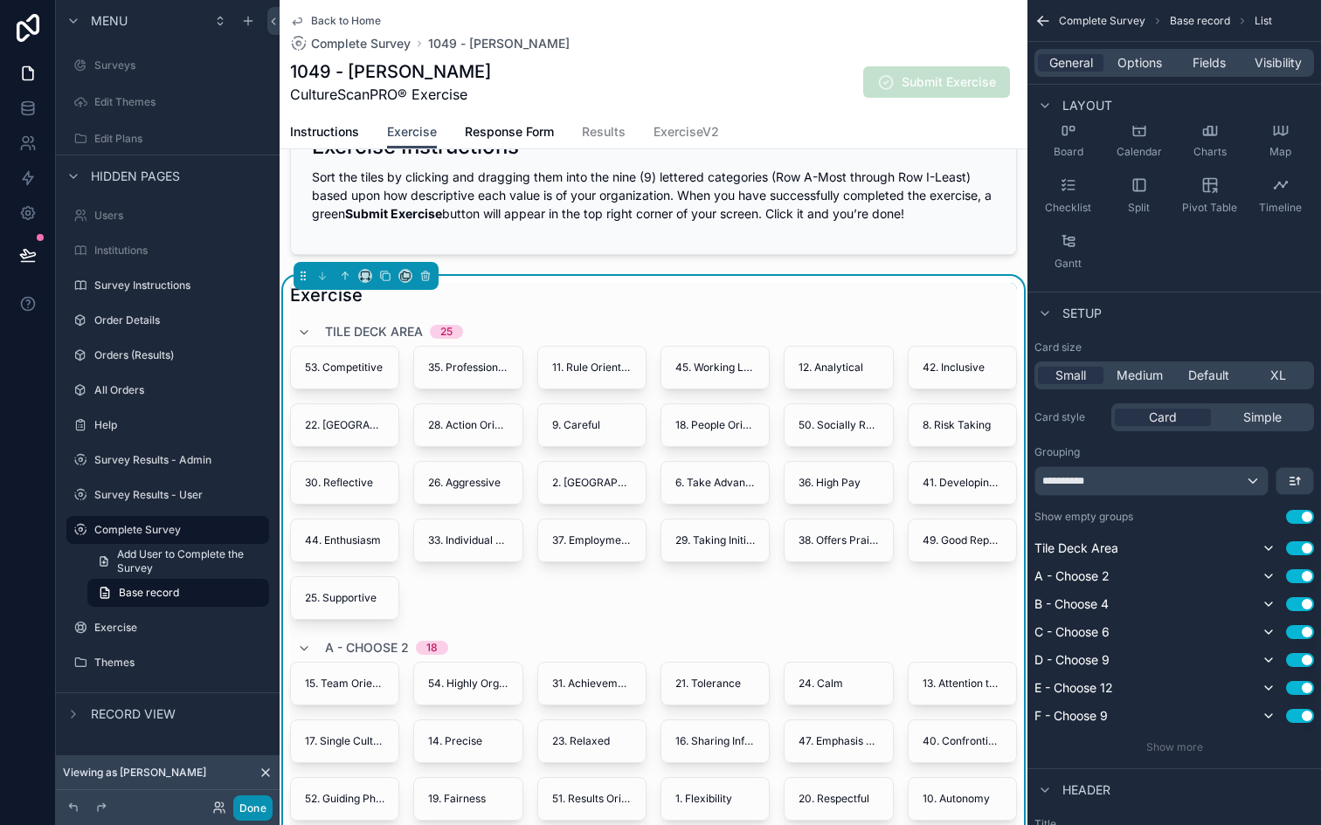
click at [254, 804] on button "Done" at bounding box center [252, 808] width 39 height 25
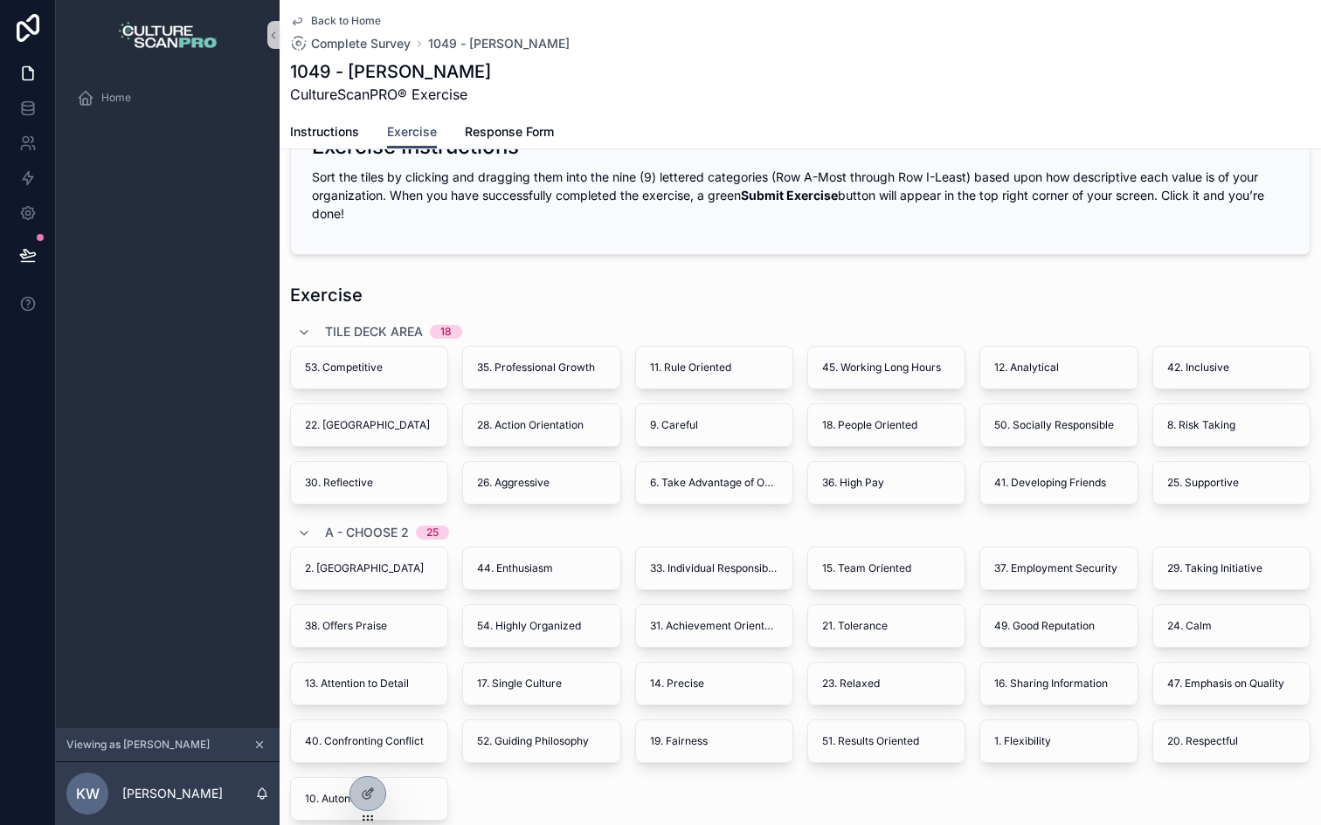
drag, startPoint x: 416, startPoint y: 544, endPoint x: 512, endPoint y: 601, distance: 111.6
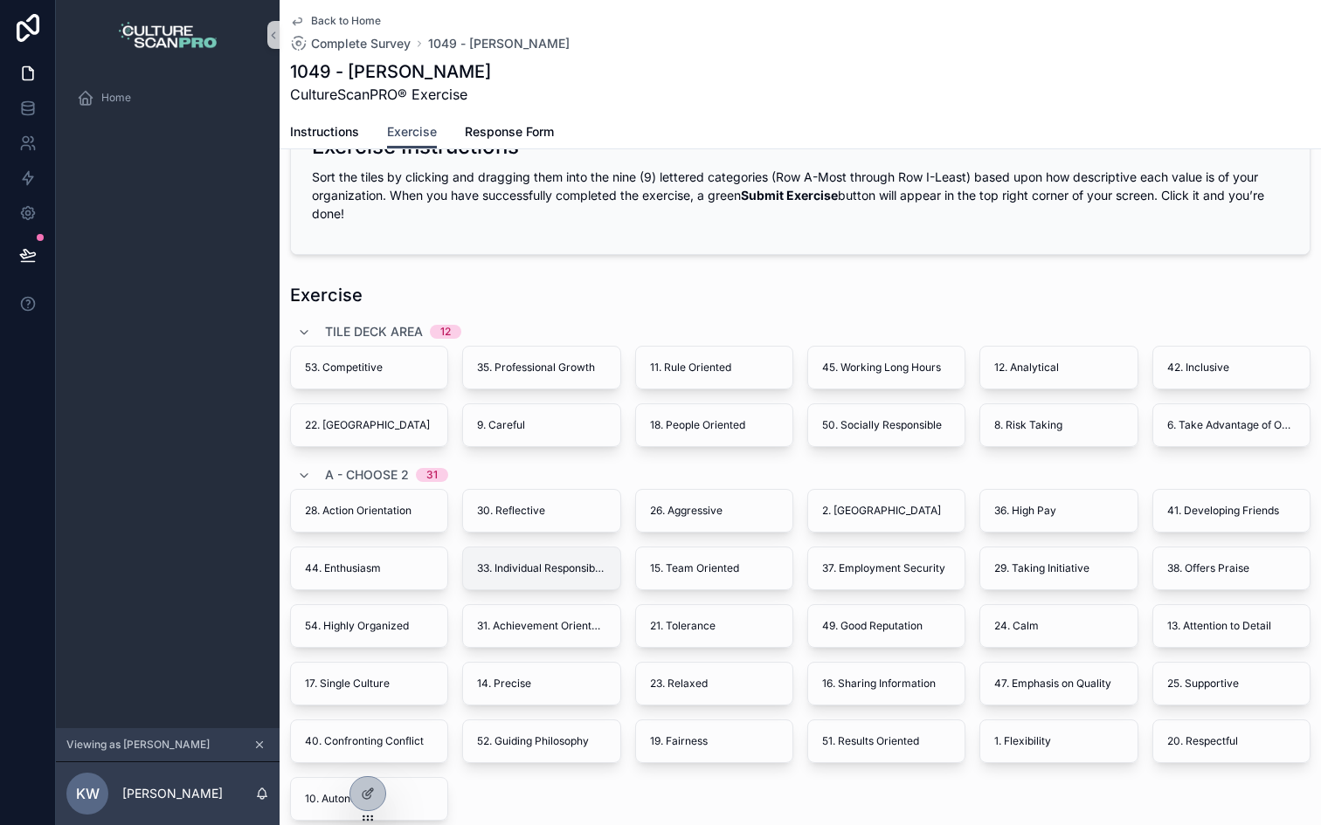
drag, startPoint x: 417, startPoint y: 488, endPoint x: 518, endPoint y: 590, distance: 143.3
click at [518, 590] on div "A - Choose 2 31 28. Action Orientation 30. Reflective 26. Aggressive 2. Agile 3…" at bounding box center [800, 641] width 1020 height 360
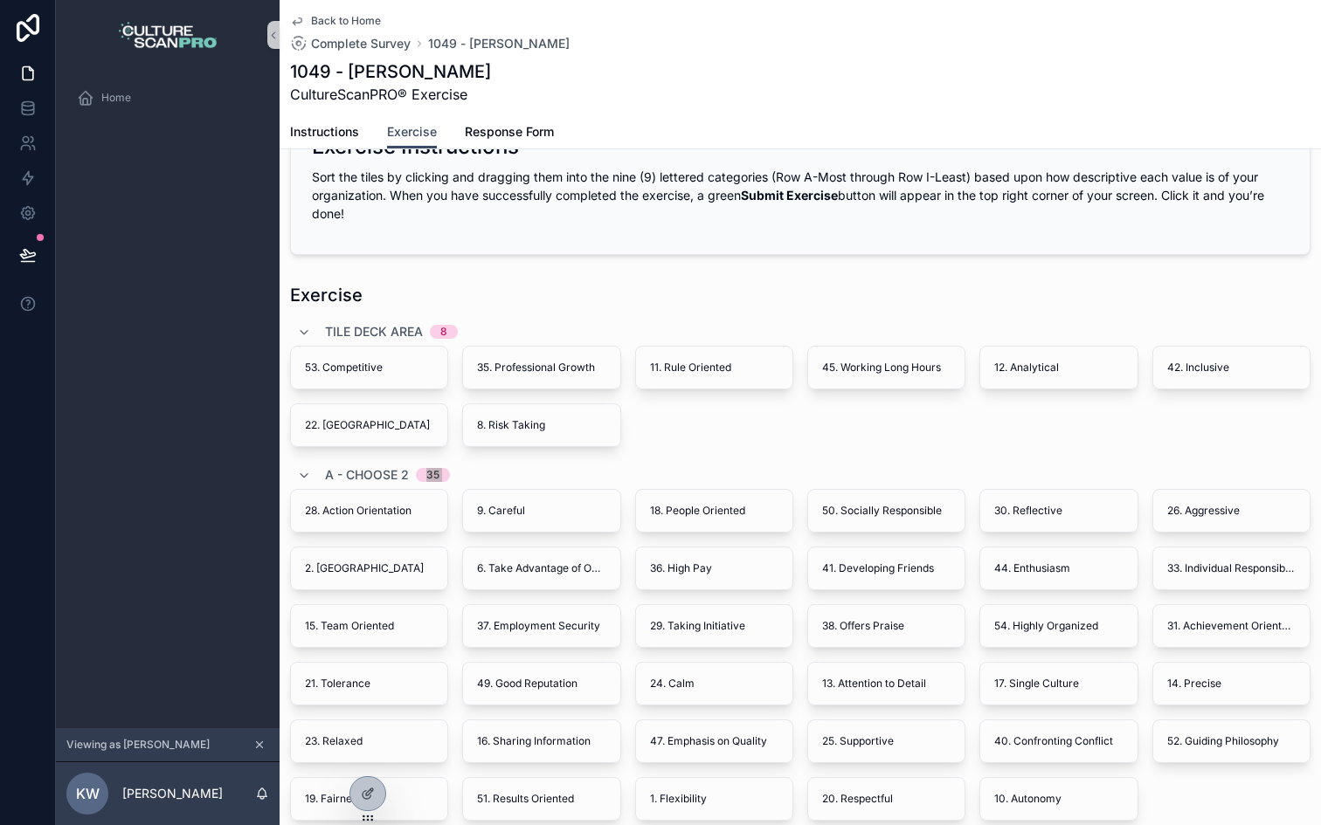
drag, startPoint x: 692, startPoint y: 432, endPoint x: 694, endPoint y: 10, distance: 421.9
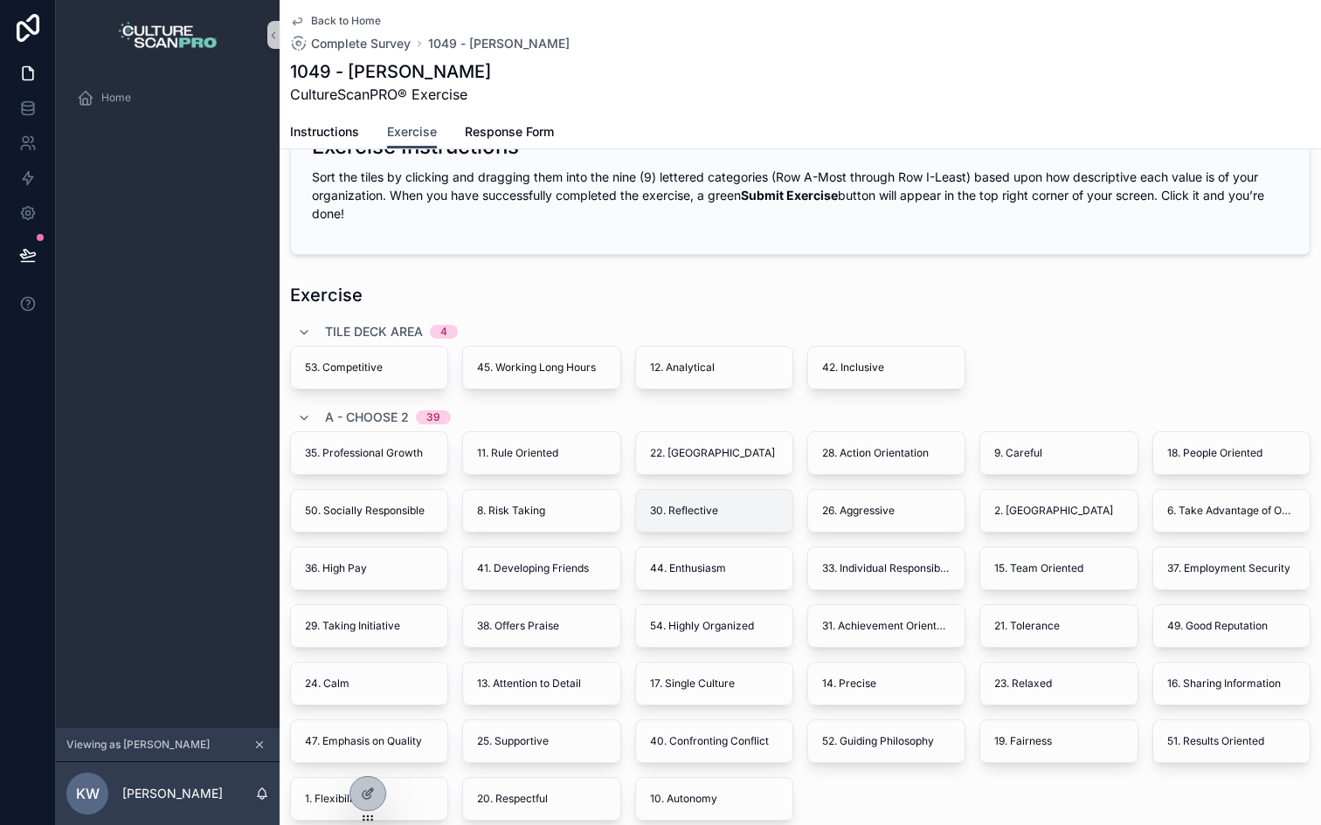
click at [666, 507] on div "A - Choose 2 39 35. Professional Growth 11. Rule Oriented 22. Casual 28. Action…" at bounding box center [800, 613] width 1020 height 418
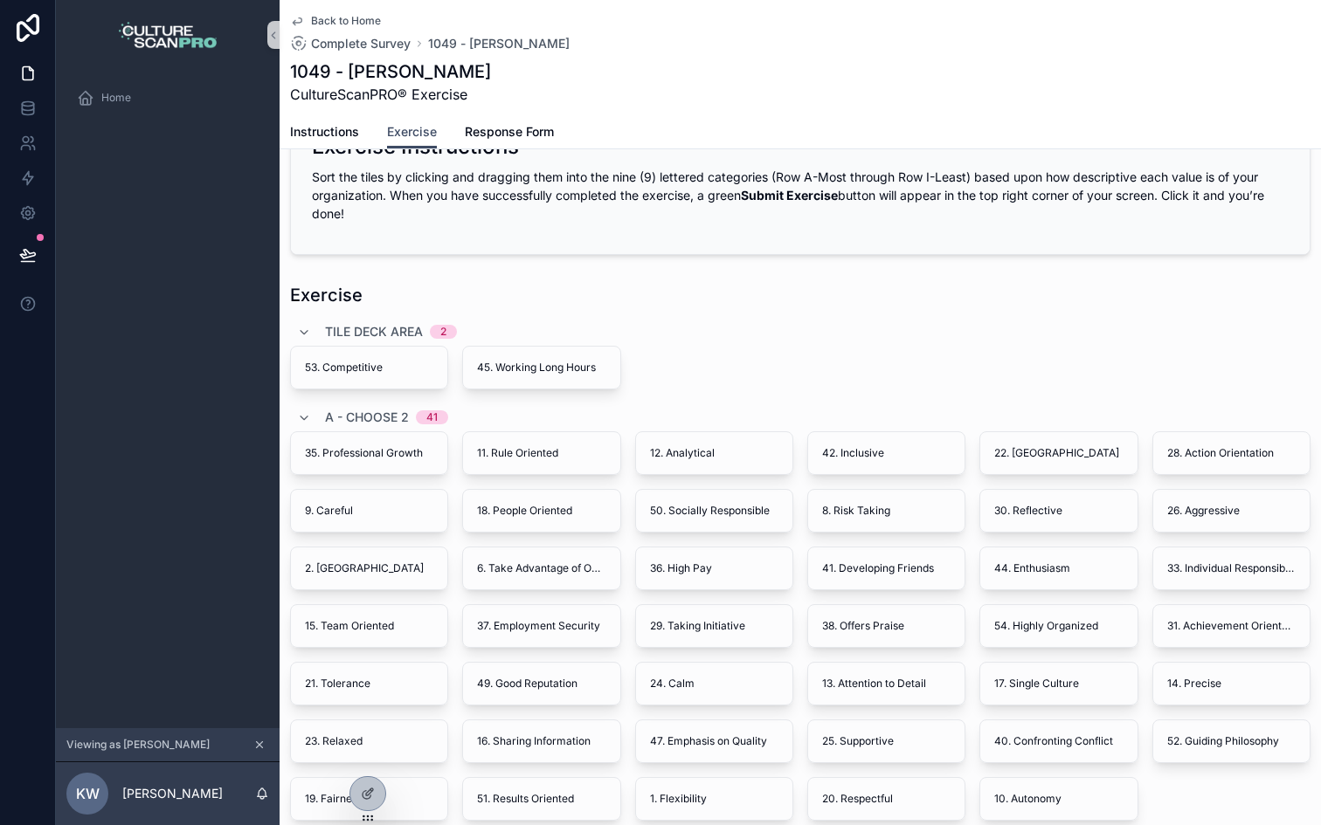
drag, startPoint x: 555, startPoint y: 374, endPoint x: 582, endPoint y: 10, distance: 365.2
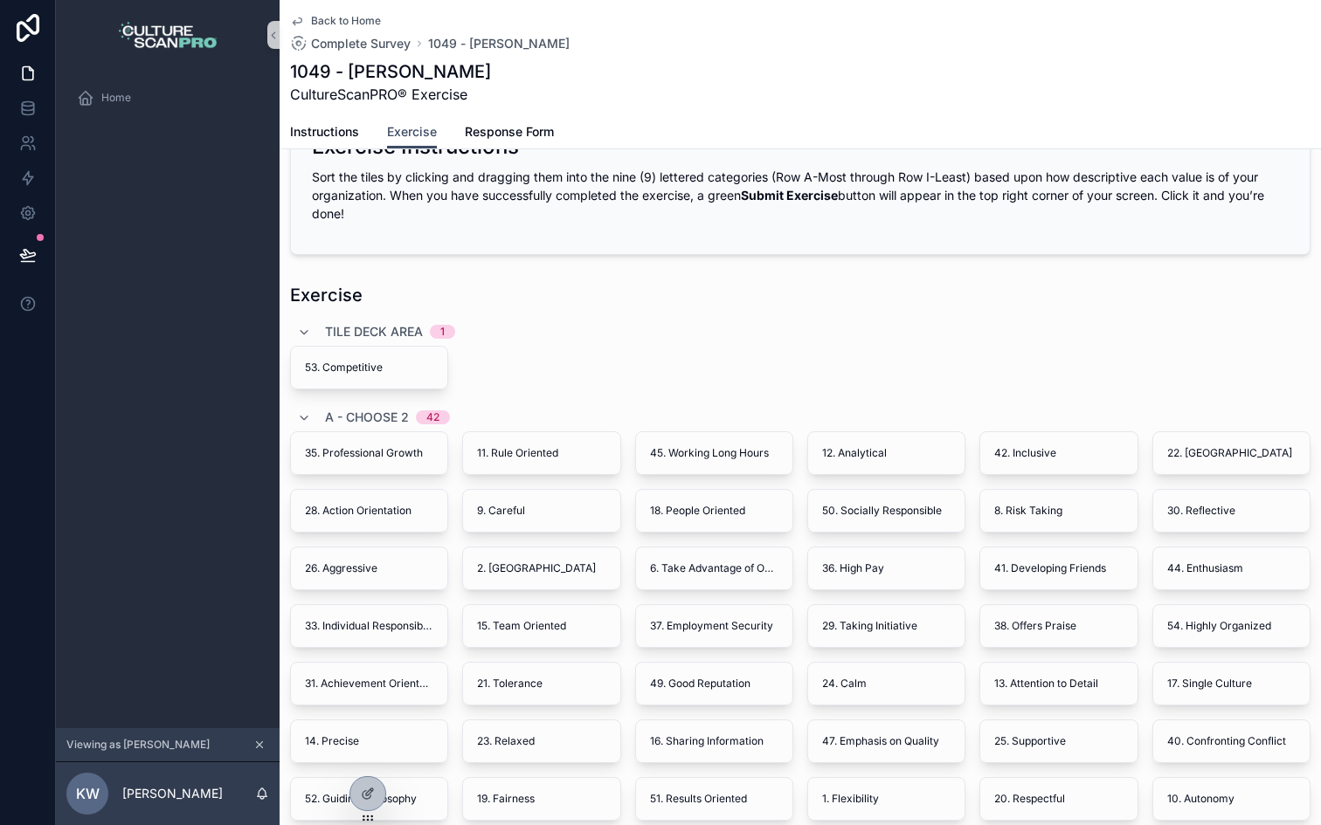
scroll to position [0, 0]
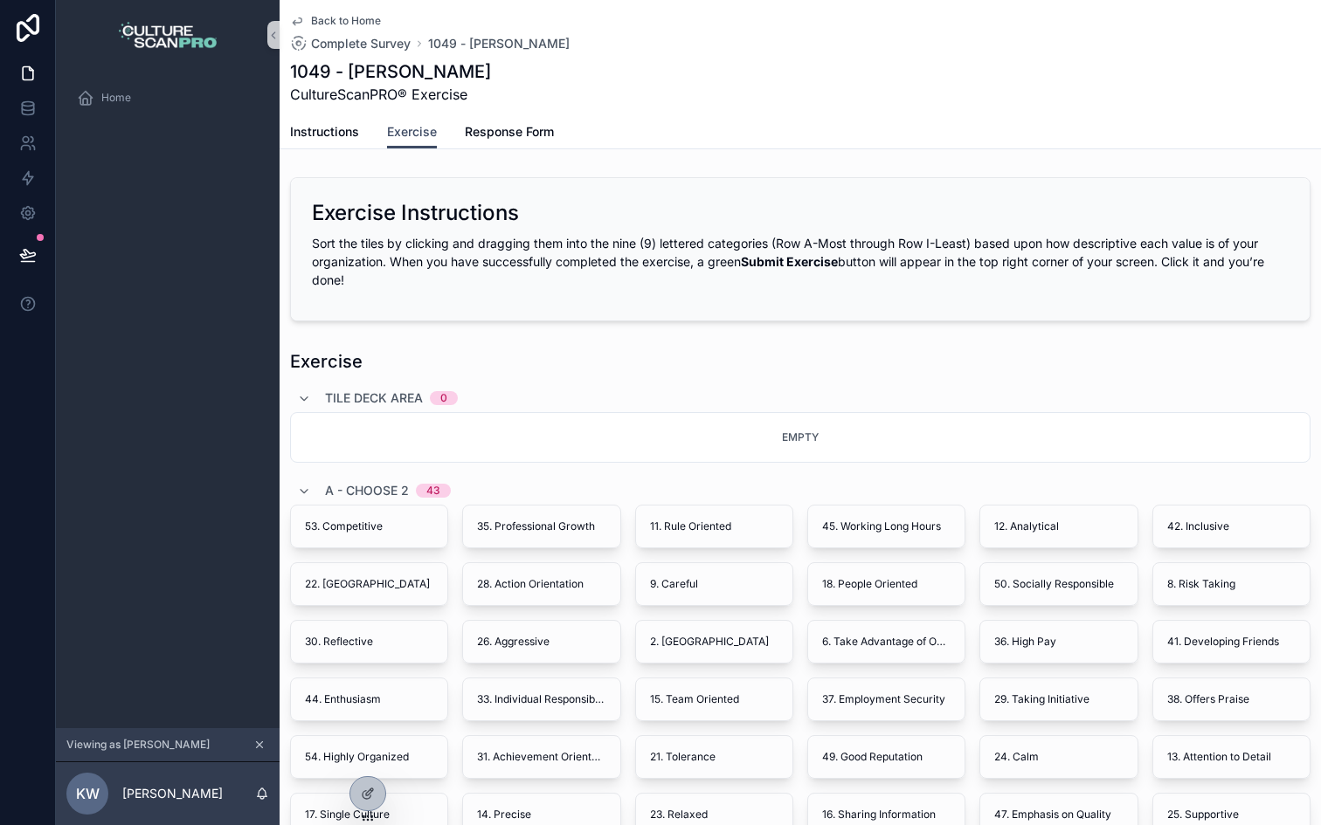
click at [995, 363] on div "Exercise" at bounding box center [800, 361] width 1020 height 24
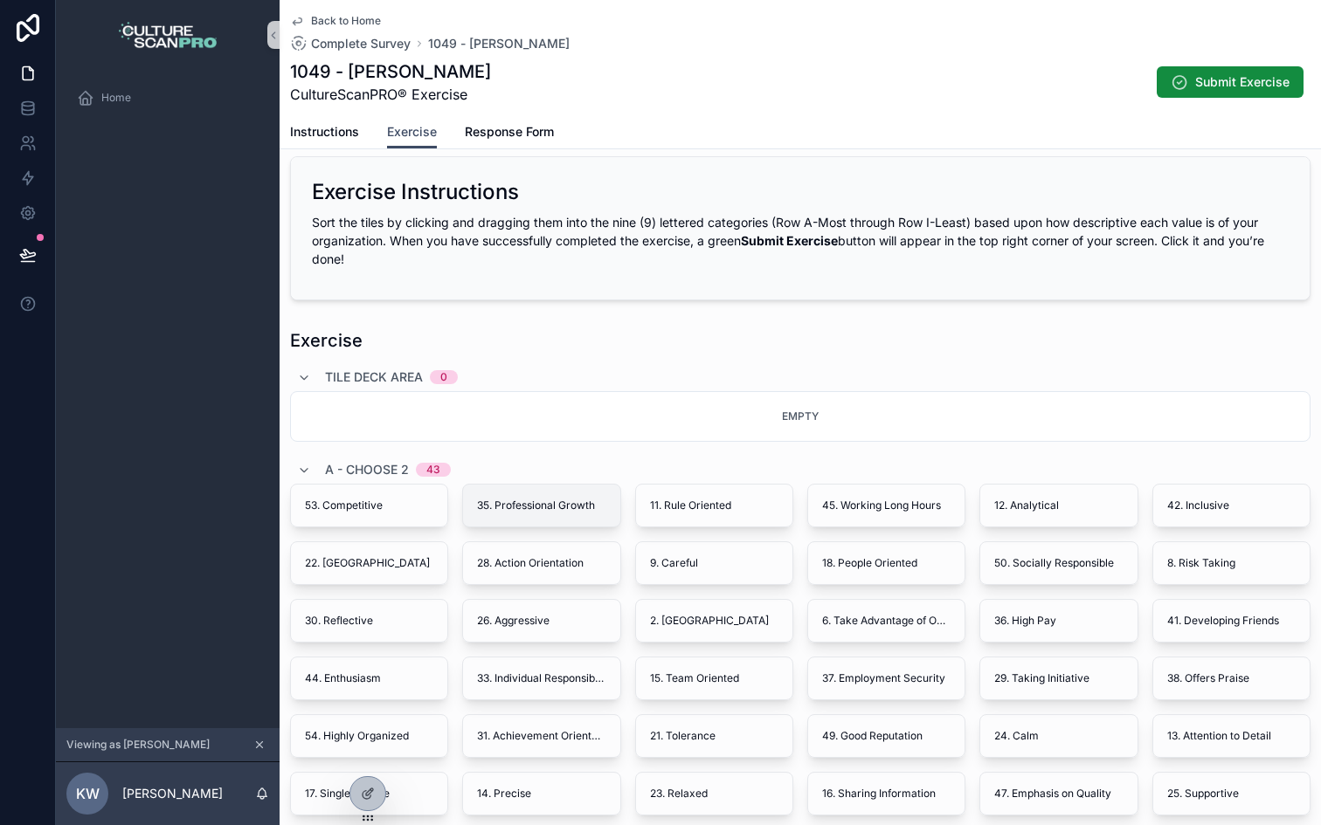
scroll to position [32, 0]
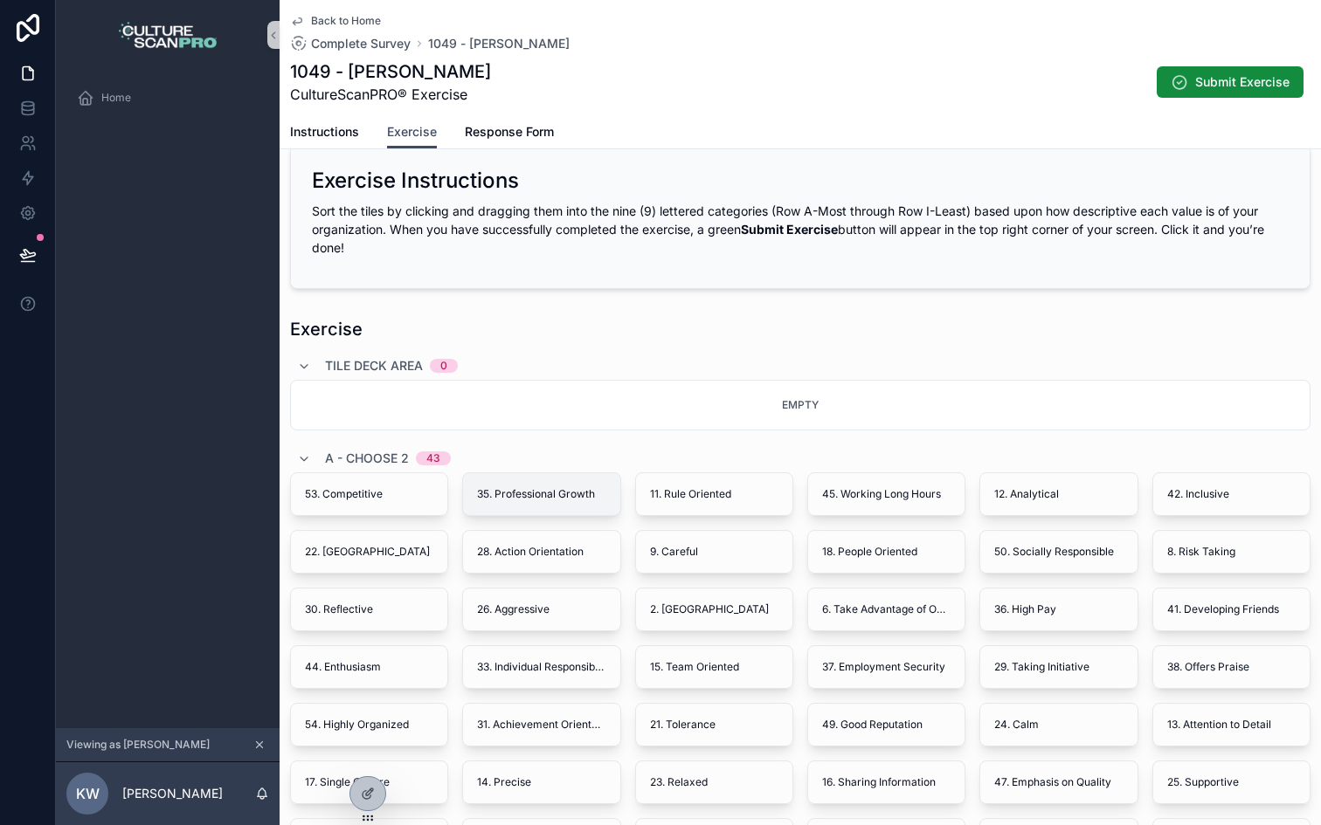
click at [537, 502] on div "35. Professional Growth" at bounding box center [541, 494] width 156 height 42
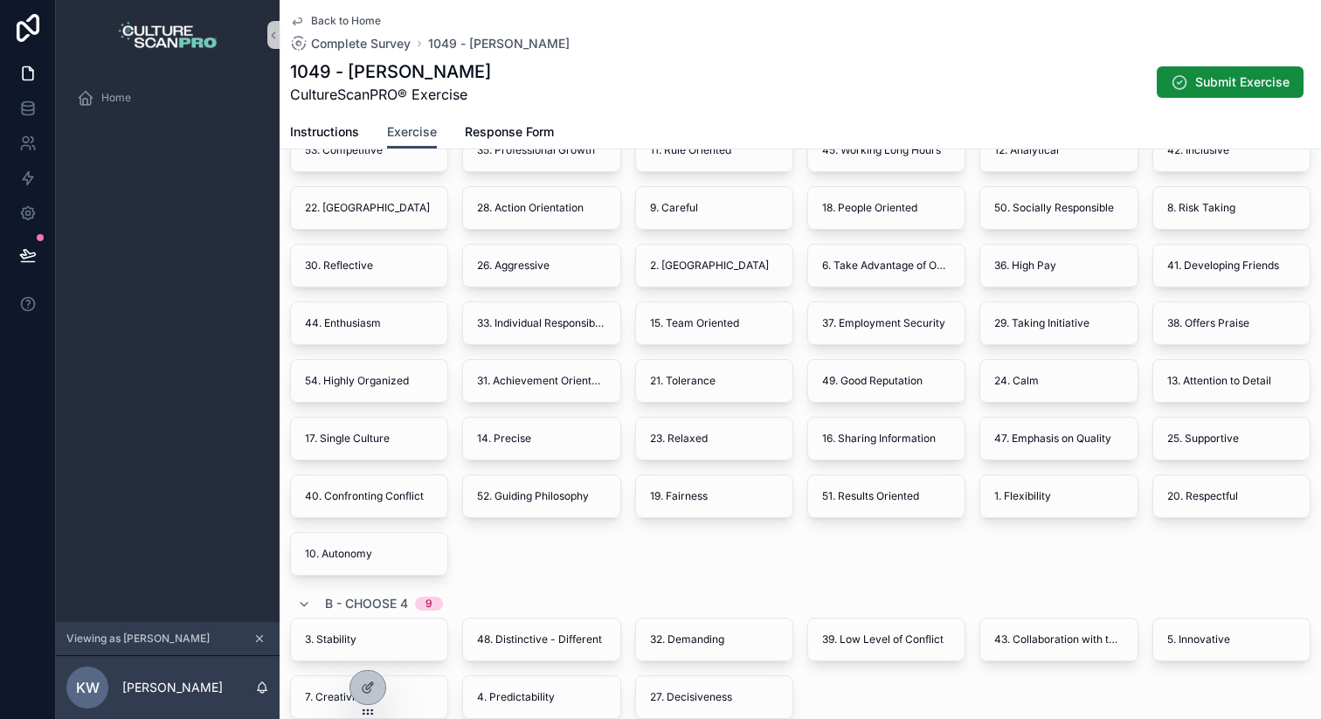
scroll to position [387, 0]
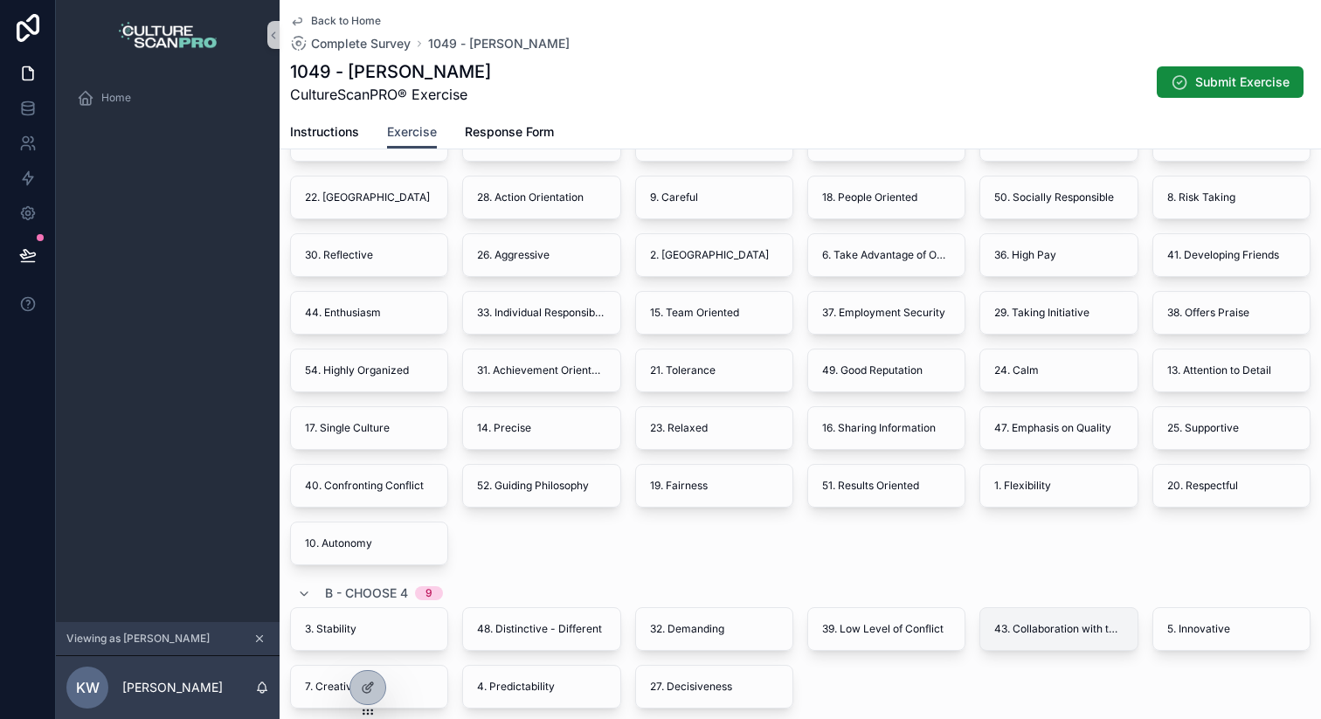
click at [1048, 628] on span "43. Collaboration with the team" at bounding box center [1058, 629] width 128 height 14
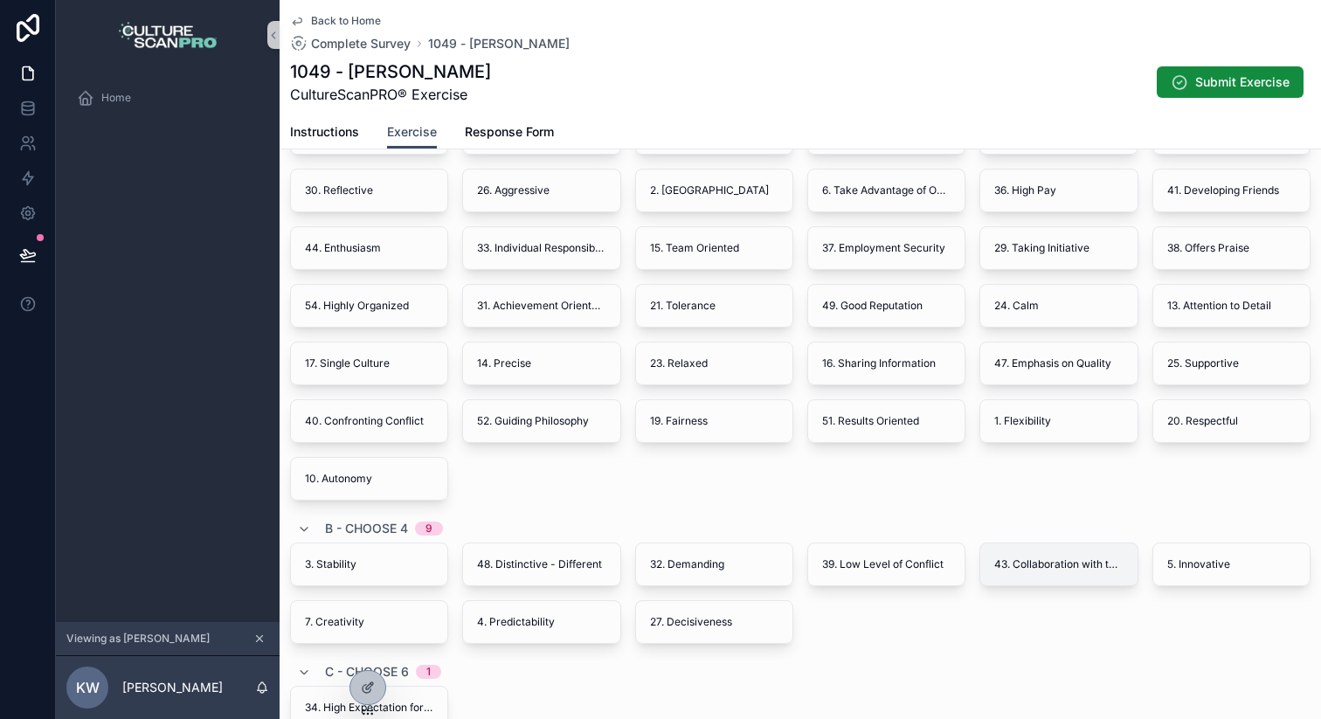
scroll to position [454, 0]
click at [1073, 551] on div "43. Collaboration with the team" at bounding box center [1058, 562] width 156 height 42
click at [361, 685] on icon at bounding box center [368, 687] width 14 height 14
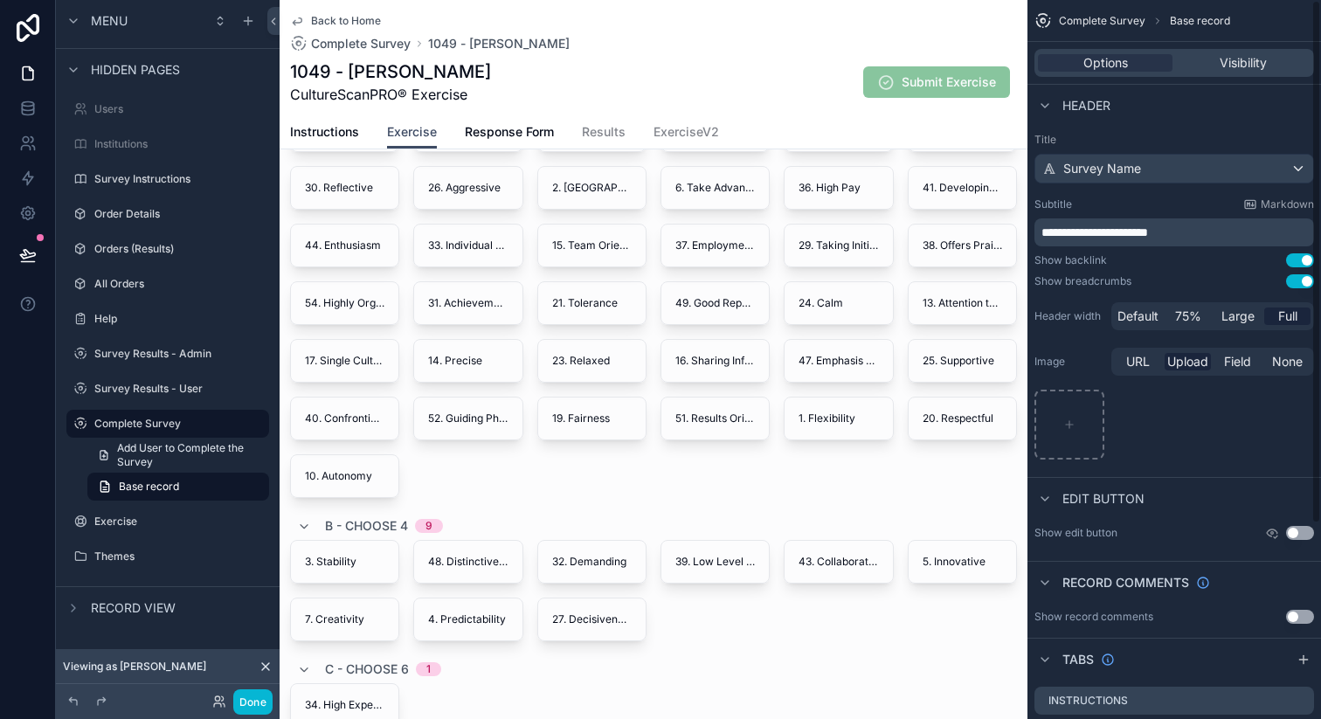
scroll to position [268, 0]
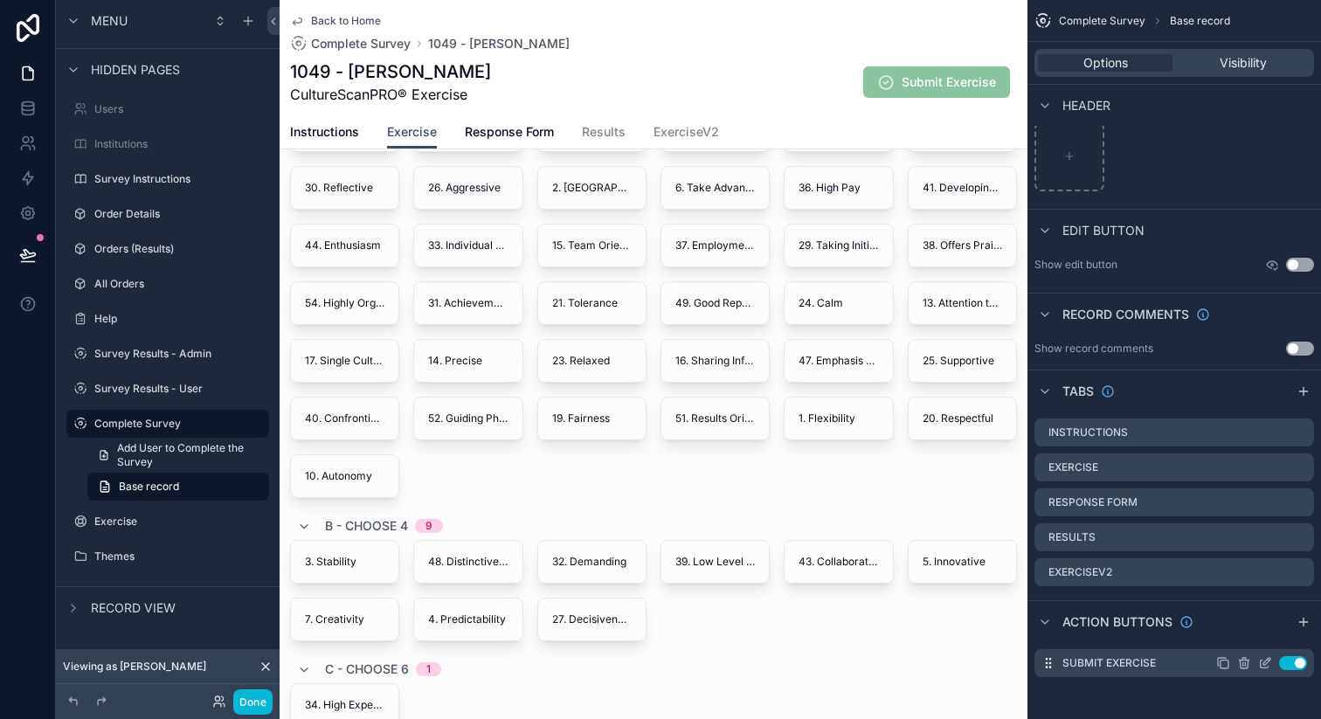
click at [1260, 663] on icon "scrollable content" at bounding box center [1264, 664] width 8 height 8
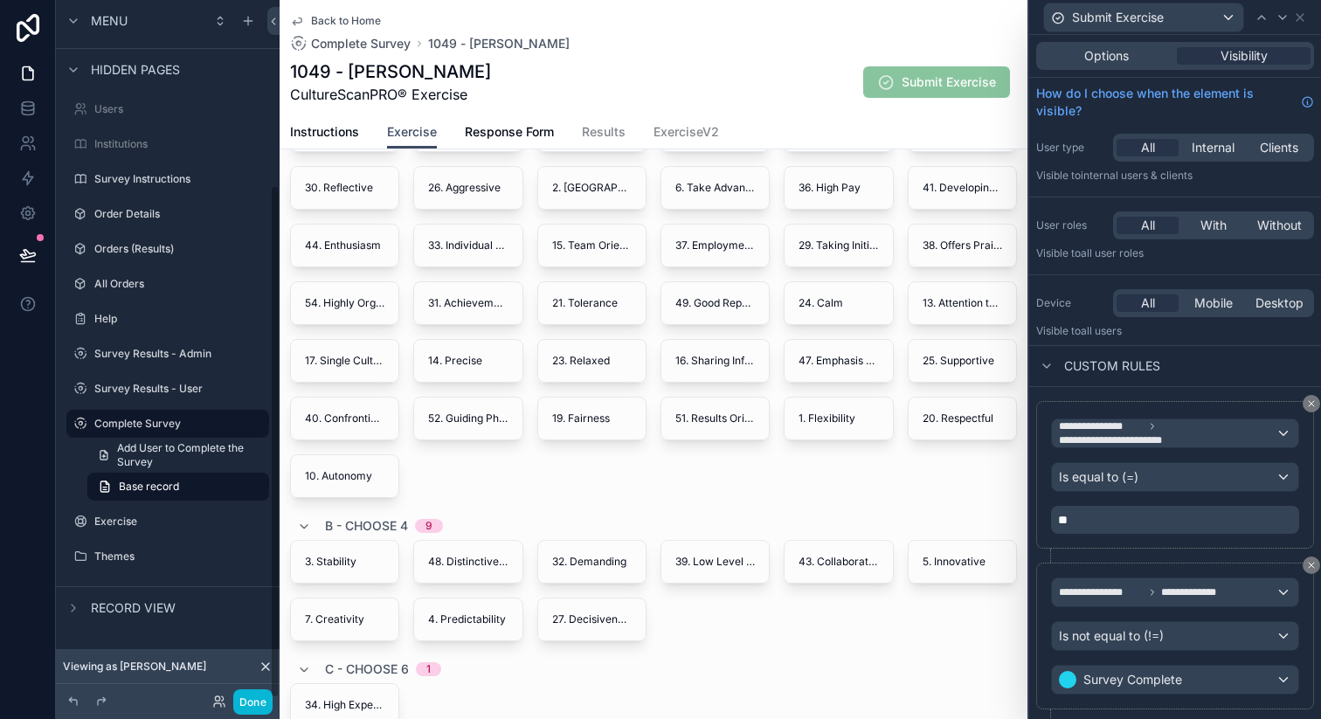
scroll to position [44, 0]
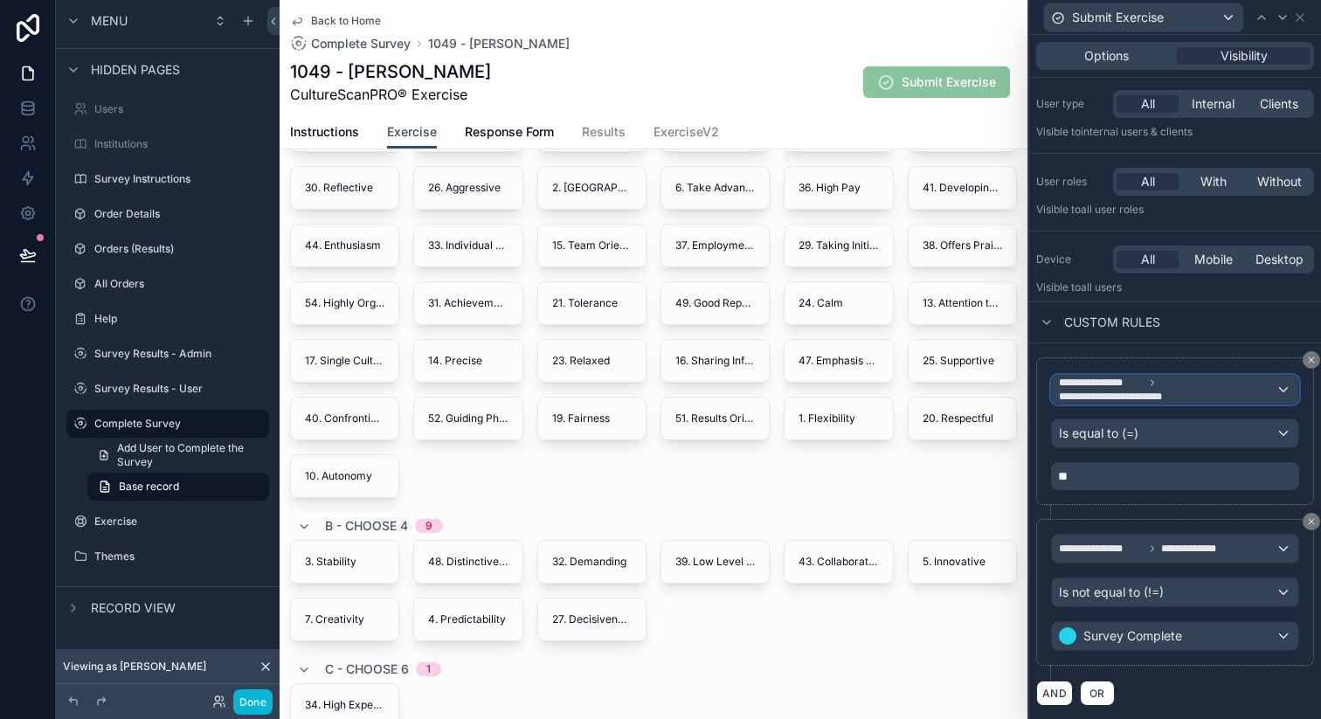
click at [1210, 399] on span "**********" at bounding box center [1167, 390] width 217 height 28
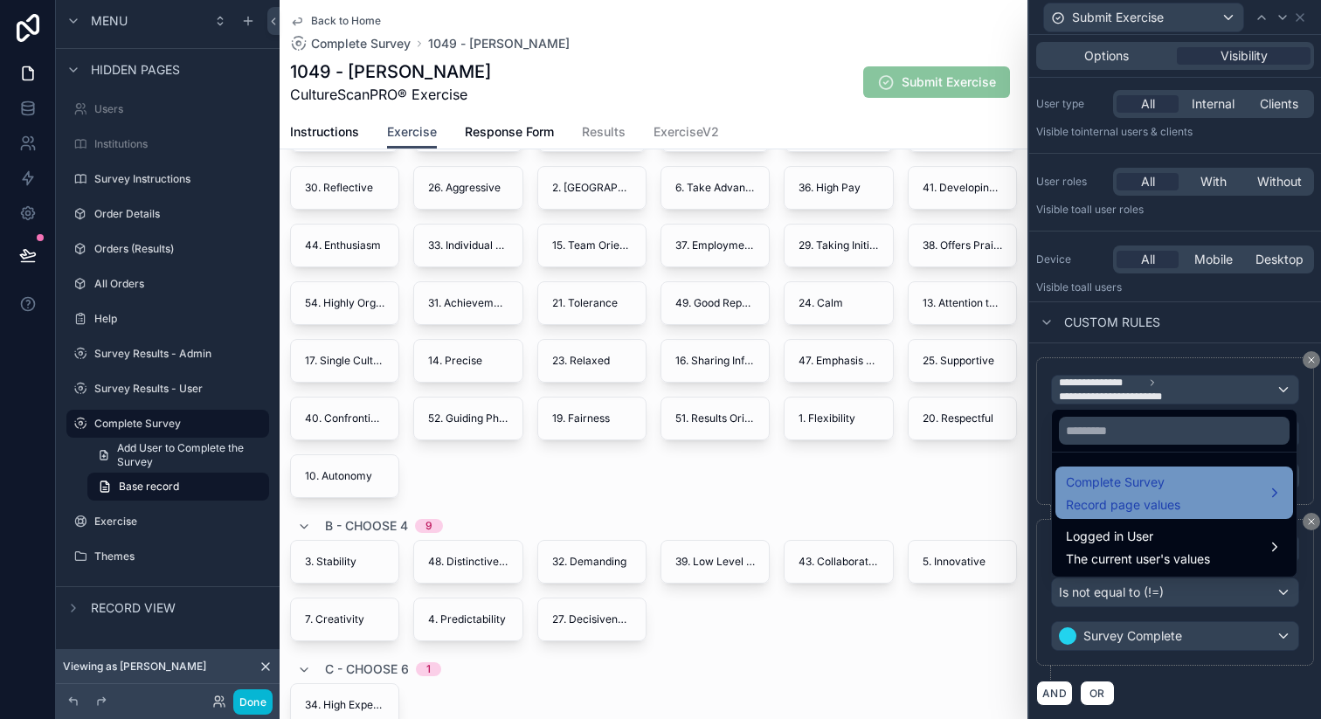
click at [1194, 487] on div "Complete Survey Record page values" at bounding box center [1174, 493] width 217 height 42
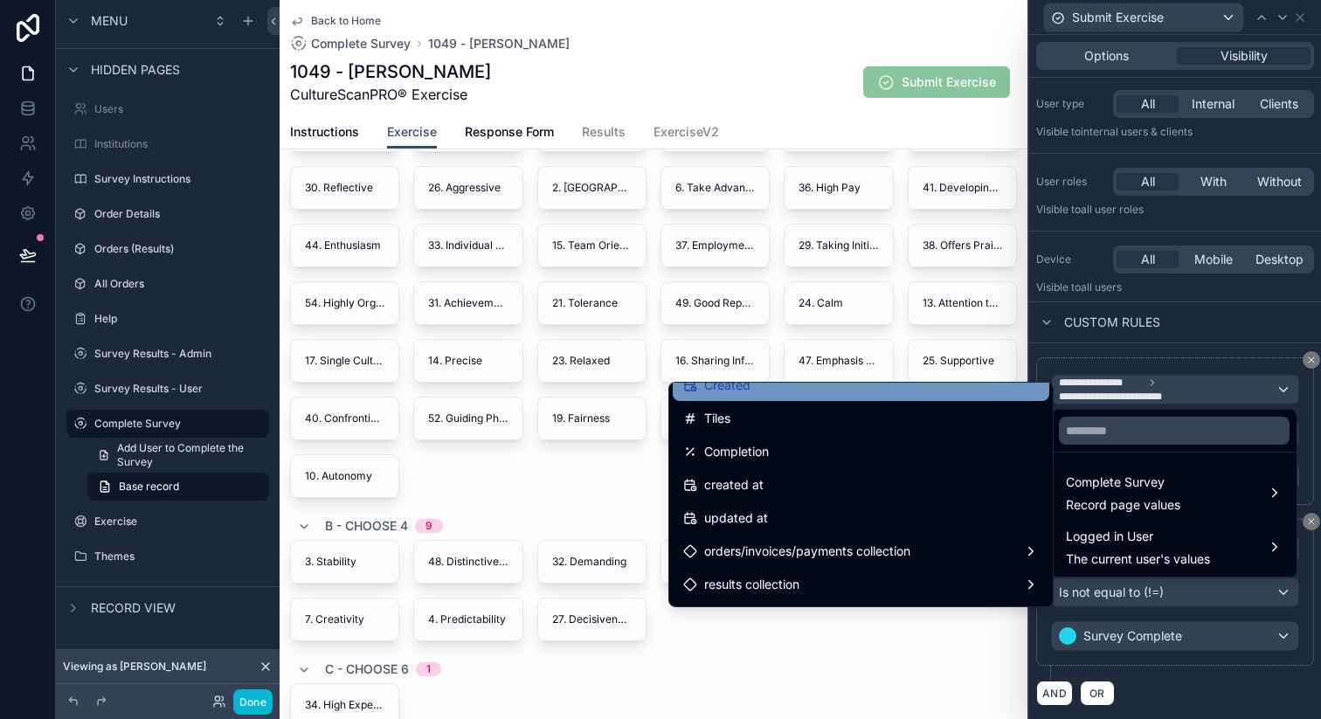
scroll to position [817, 0]
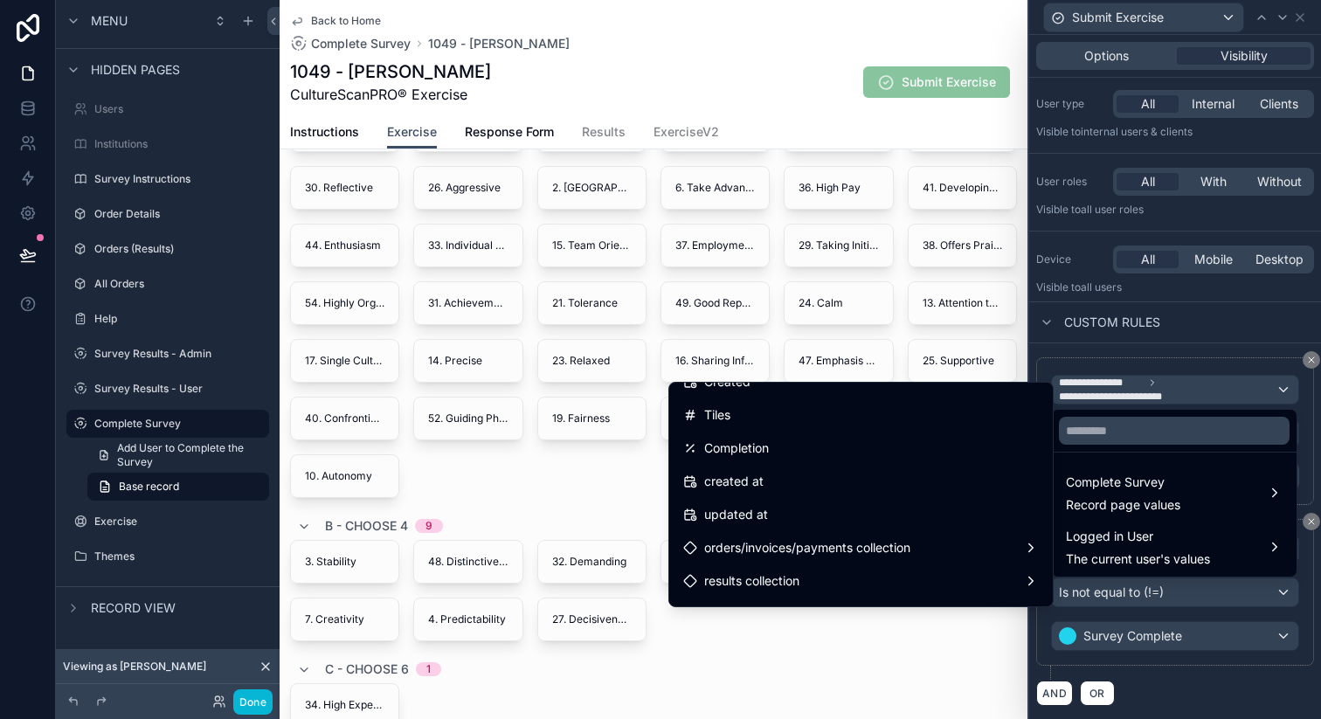
click at [1047, 348] on div at bounding box center [1175, 359] width 292 height 719
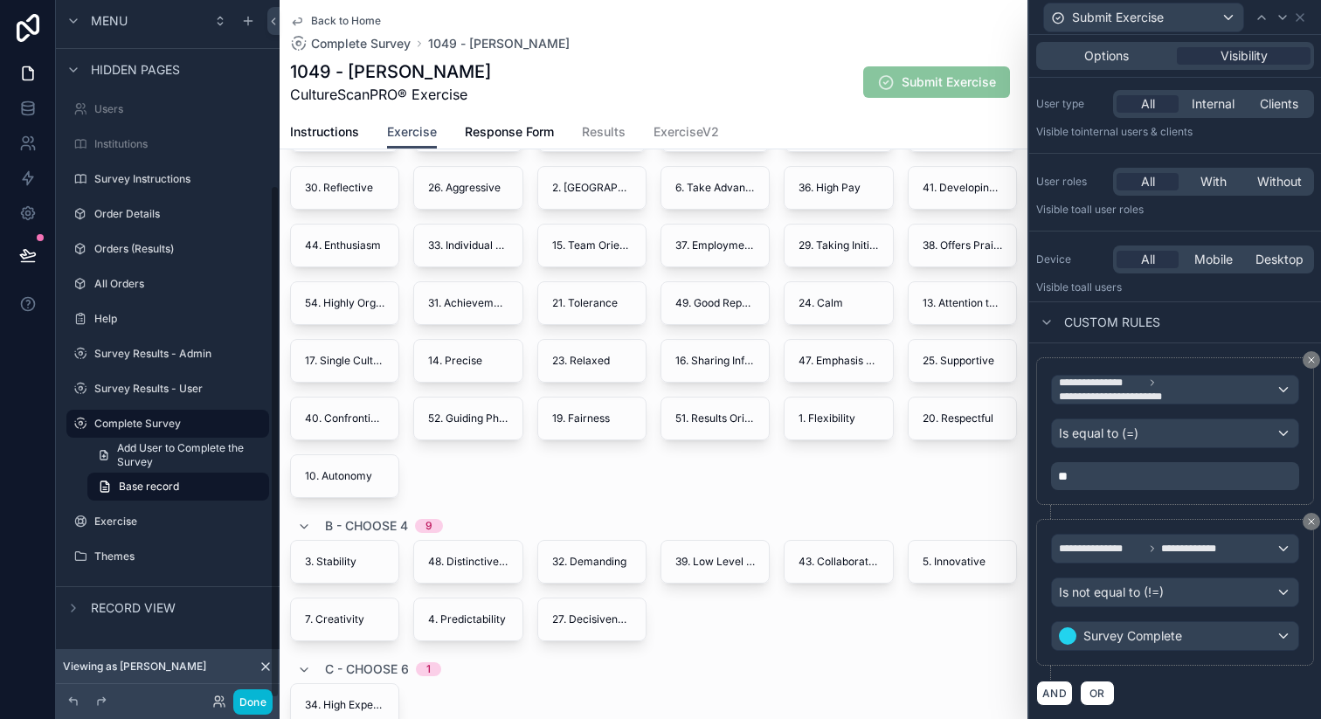
scroll to position [0, 0]
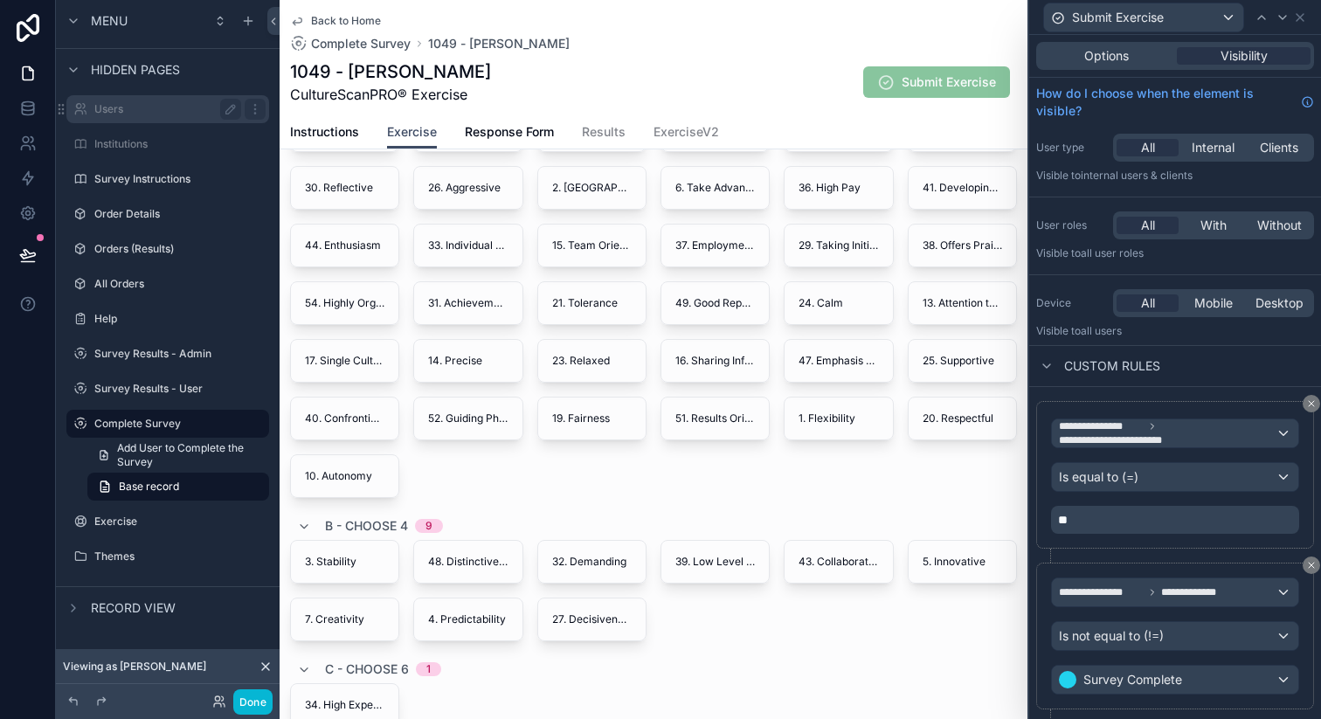
click at [105, 117] on div "Users" at bounding box center [167, 109] width 147 height 21
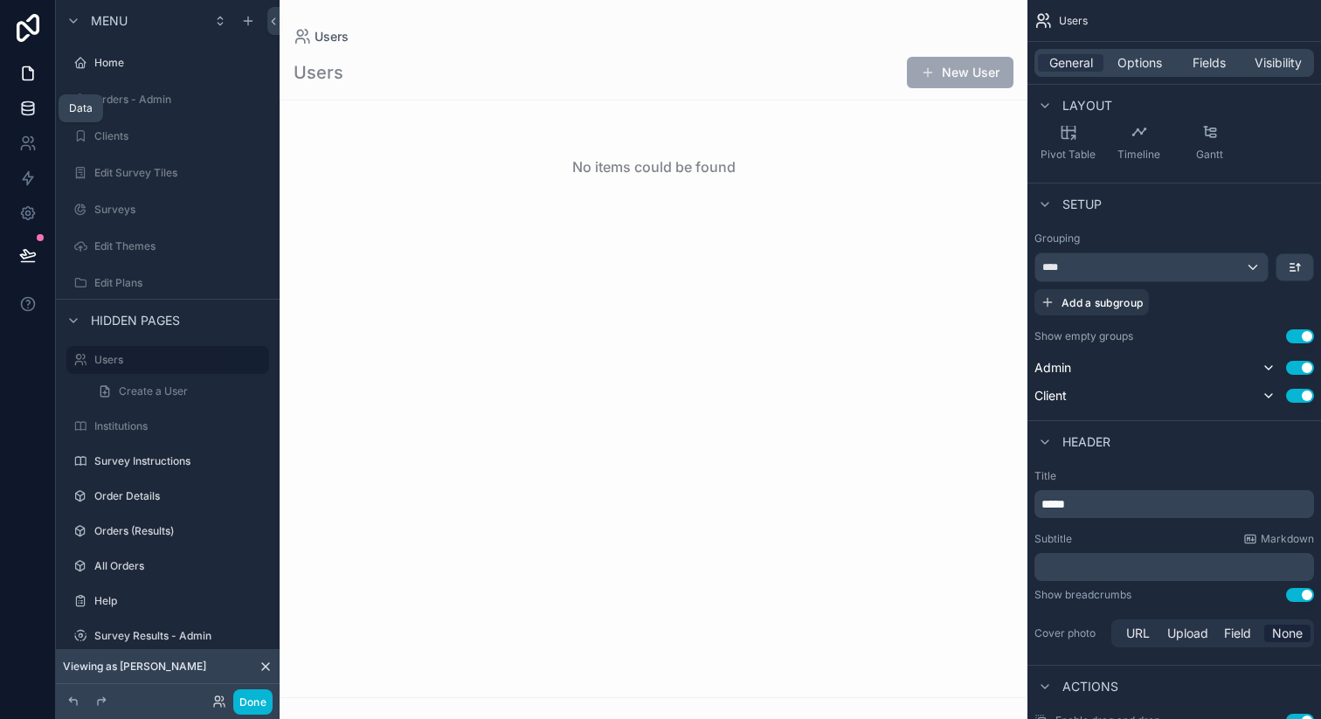
click at [29, 107] on icon at bounding box center [27, 108] width 17 height 17
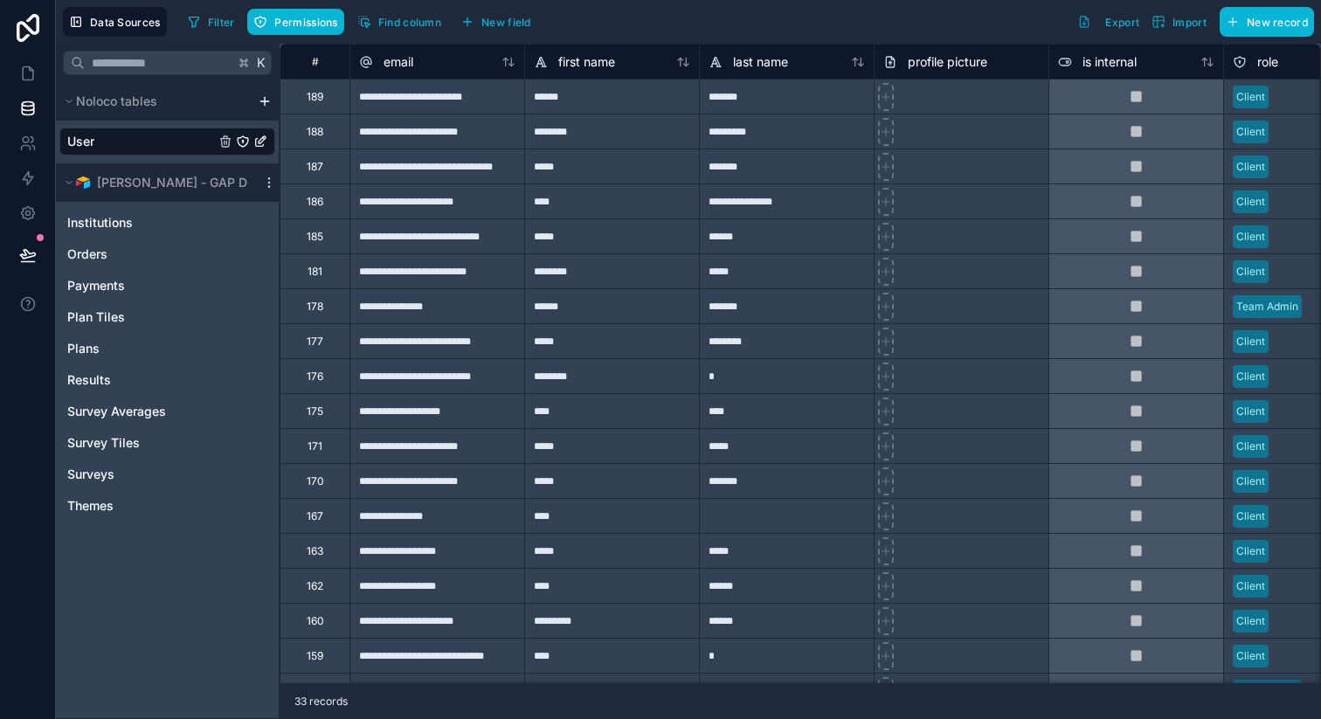
click at [154, 143] on link "User" at bounding box center [141, 141] width 148 height 17
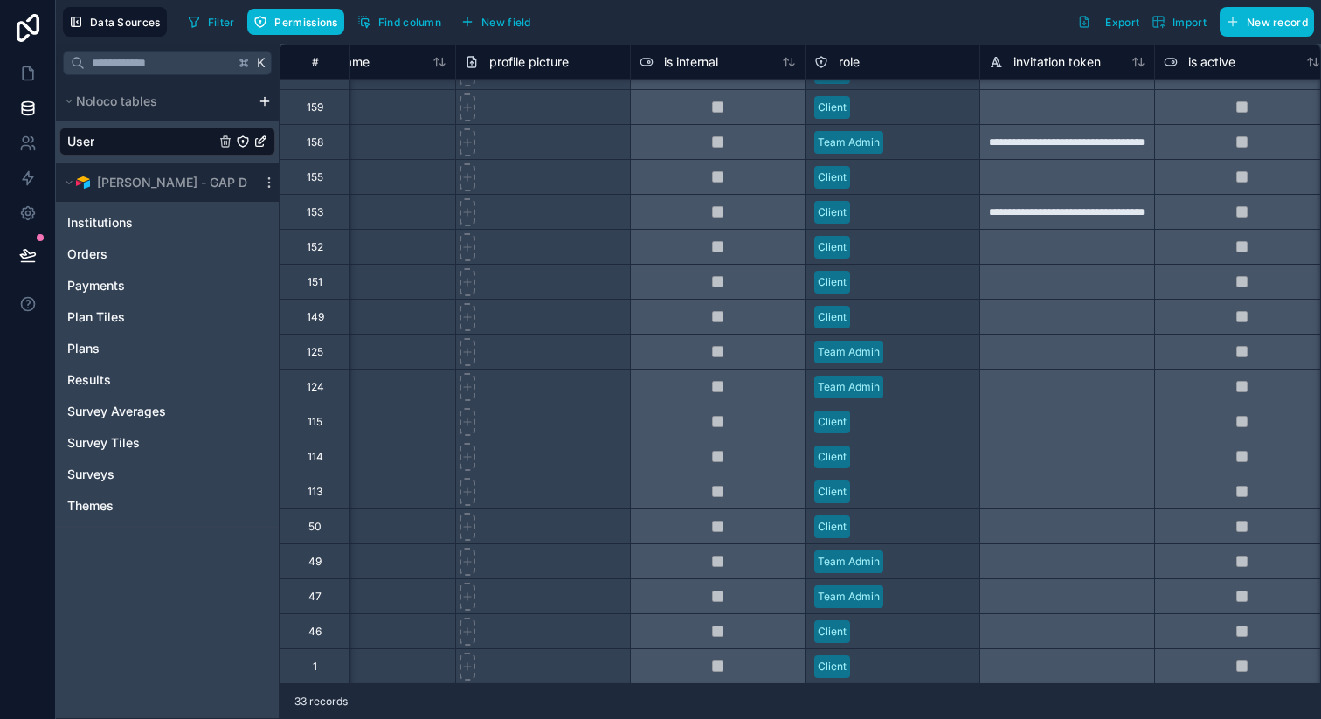
scroll to position [549, 0]
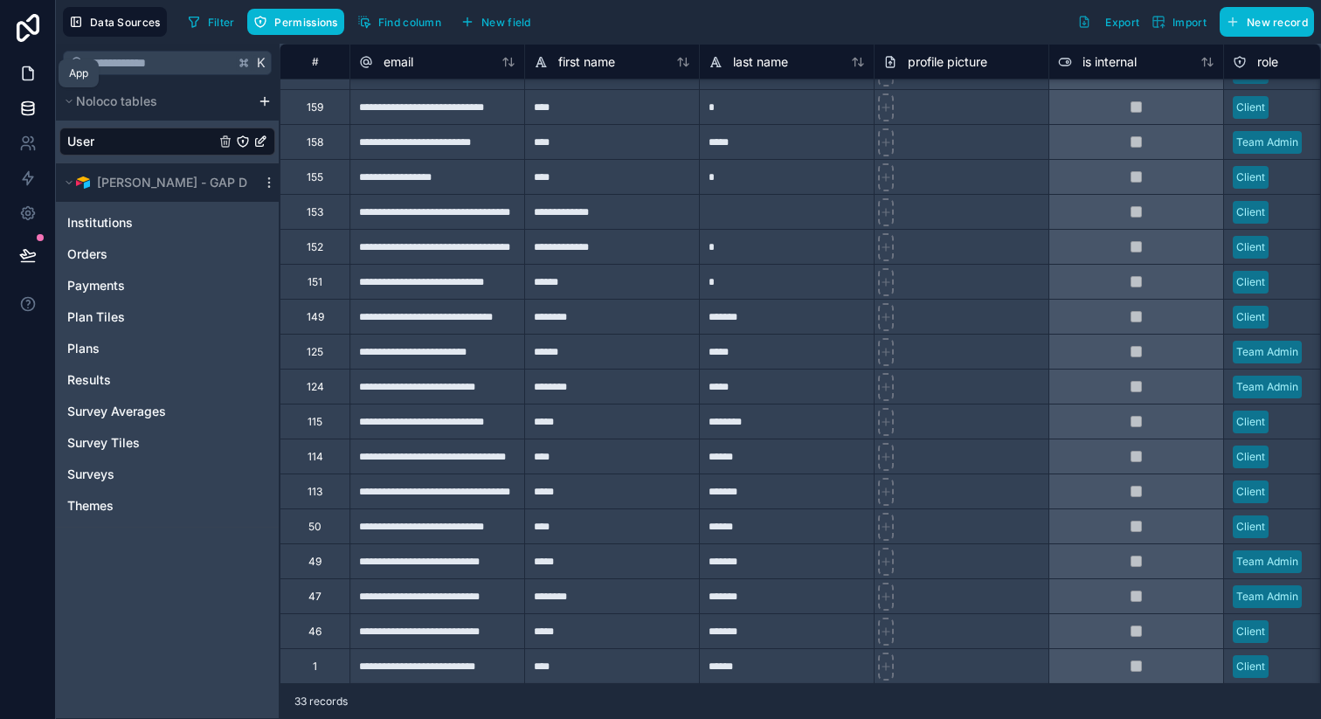
click at [31, 77] on icon at bounding box center [27, 73] width 17 height 17
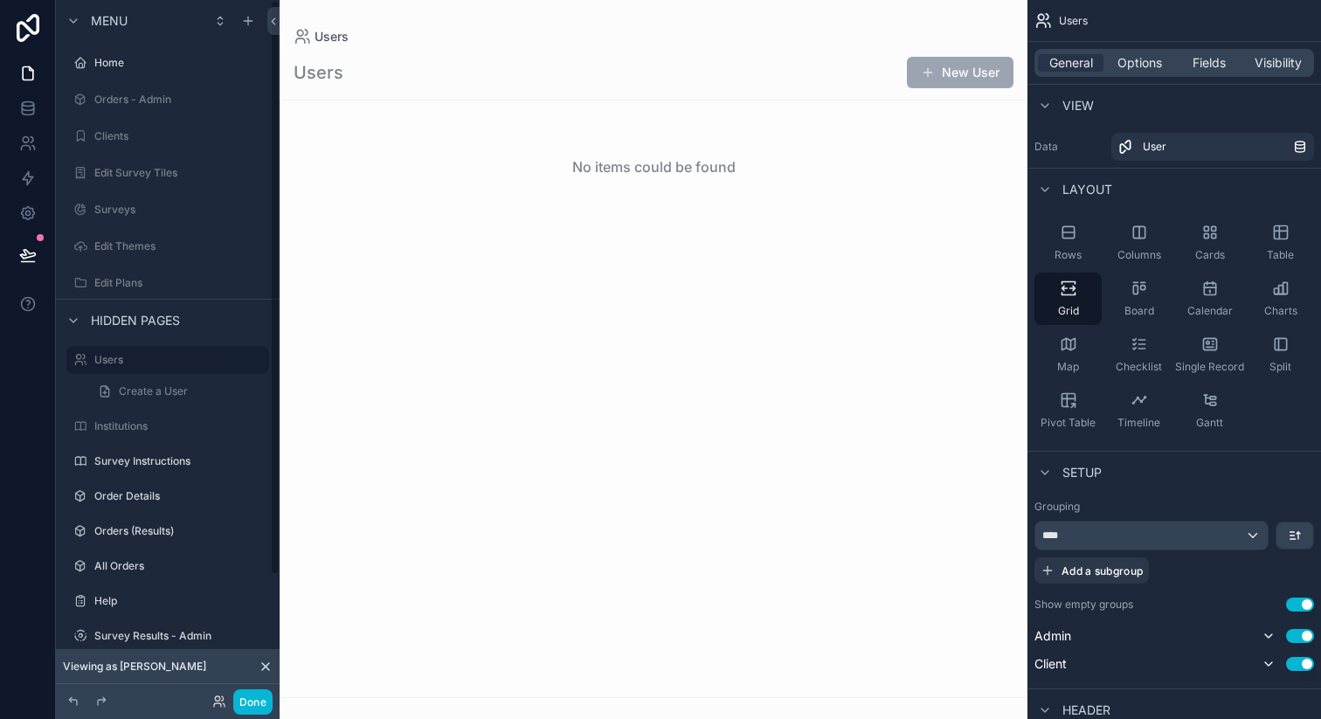
click at [717, 139] on div "scrollable content" at bounding box center [654, 359] width 748 height 719
click at [128, 491] on label "Order Details" at bounding box center [164, 496] width 140 height 14
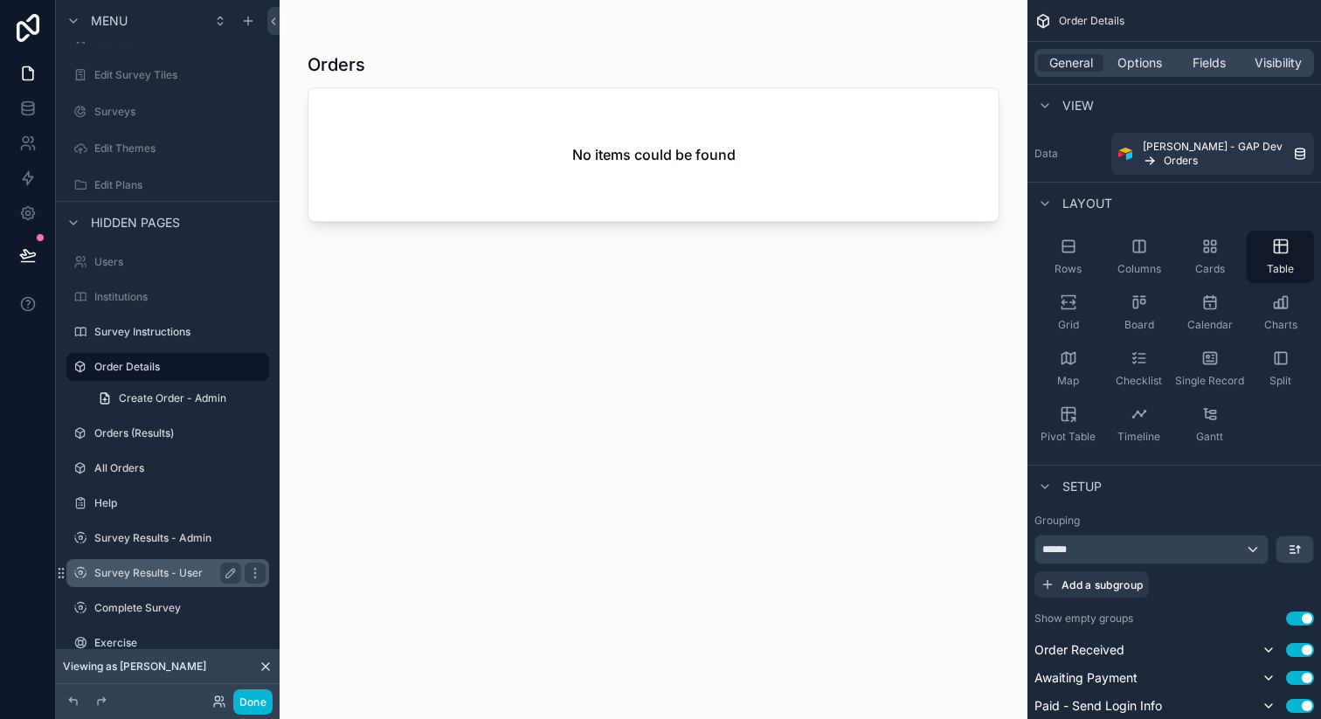
click at [137, 572] on label "Survey Results - User" at bounding box center [164, 573] width 140 height 14
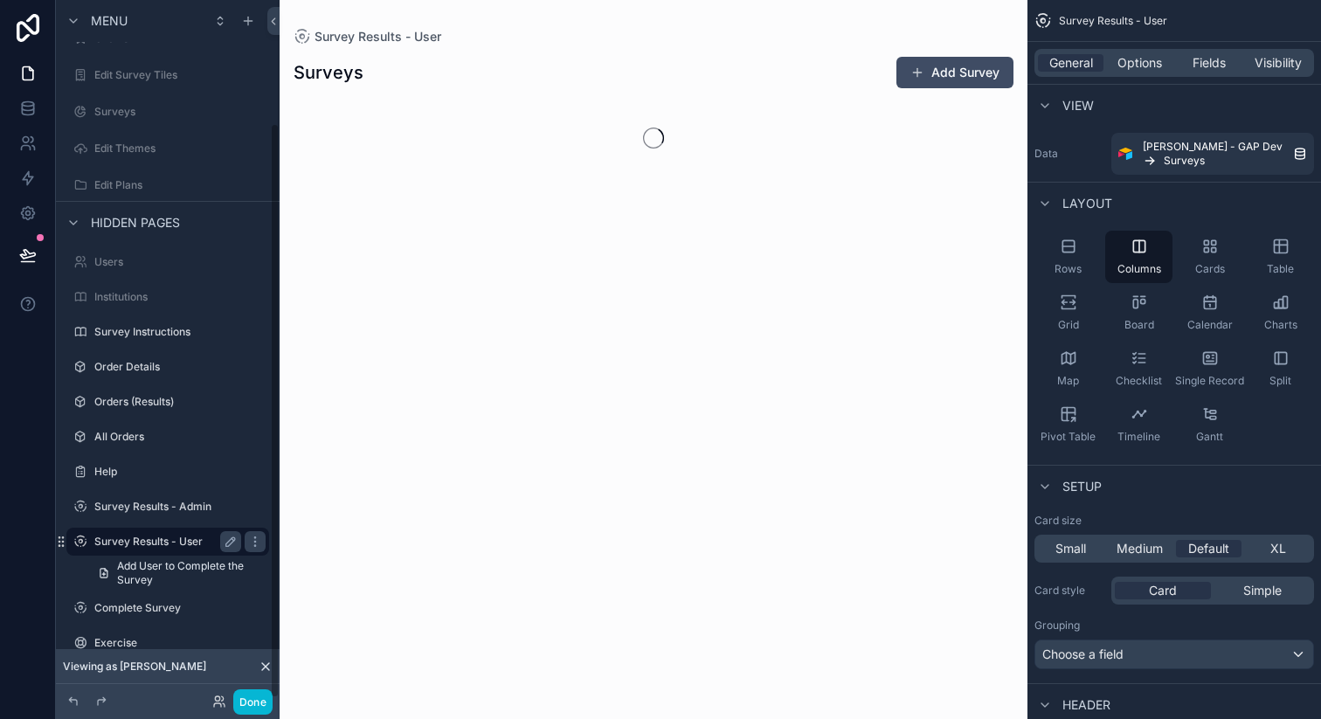
scroll to position [149, 0]
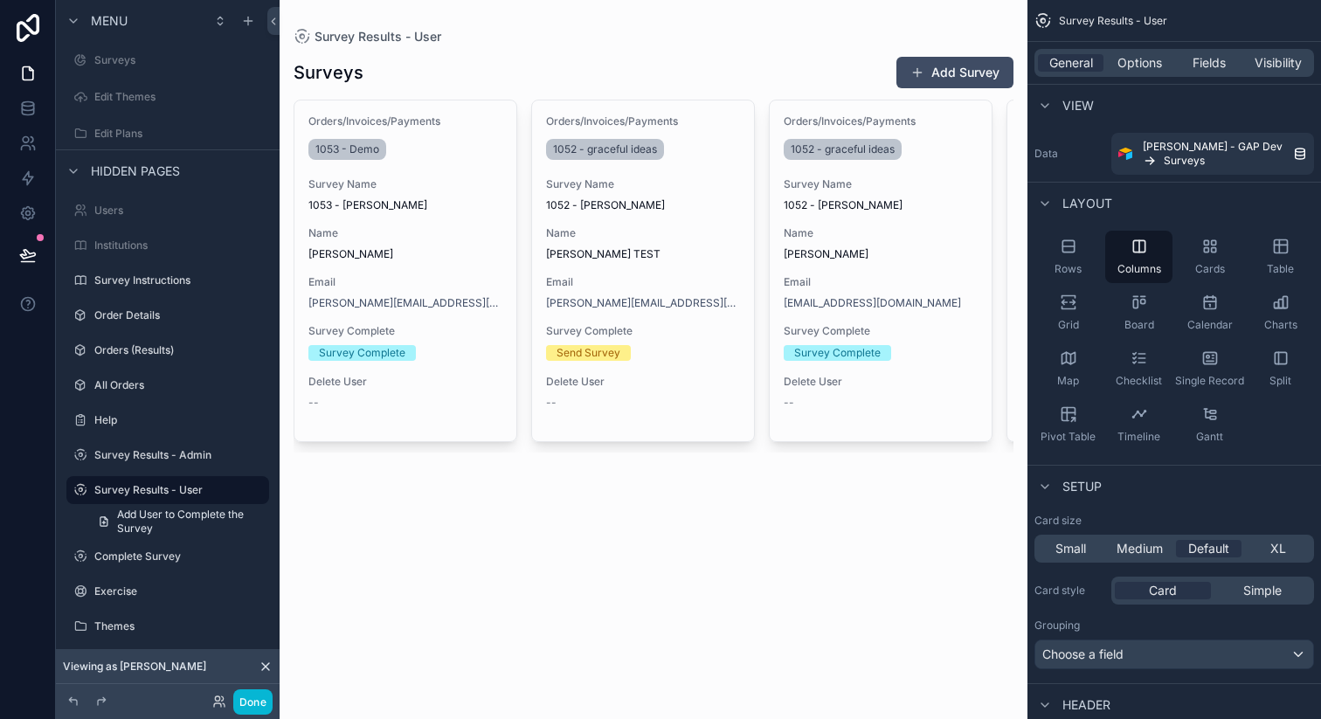
click at [429, 202] on div "scrollable content" at bounding box center [654, 254] width 748 height 508
click at [429, 202] on span "1053 - [PERSON_NAME]" at bounding box center [405, 205] width 194 height 14
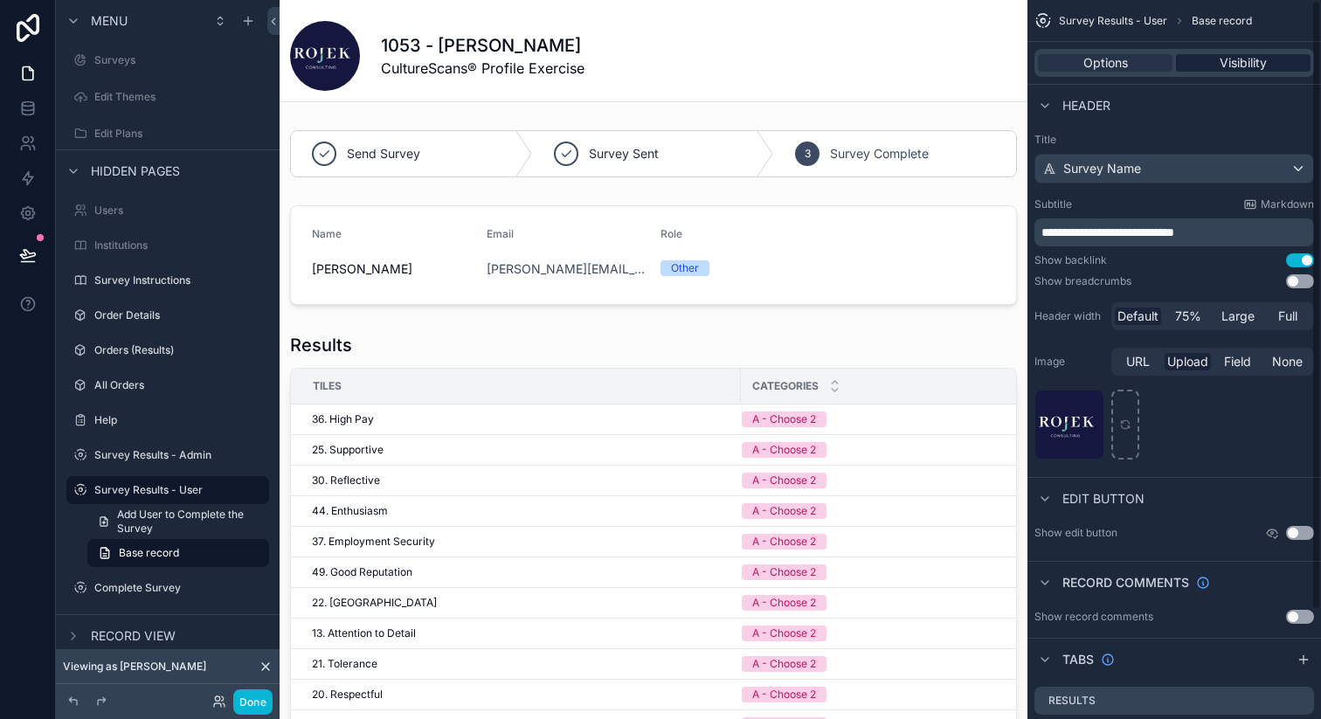
click at [1245, 60] on span "Visibility" at bounding box center [1242, 62] width 47 height 17
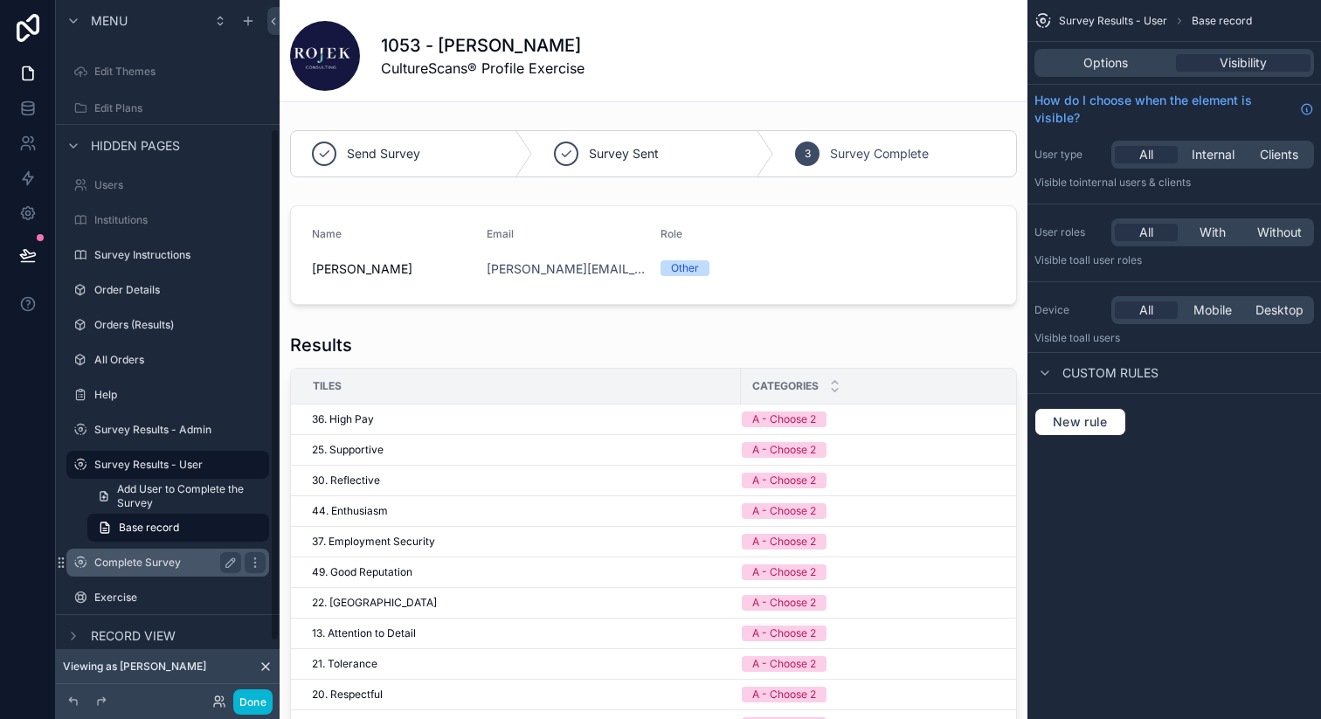
click at [148, 559] on label "Complete Survey" at bounding box center [164, 563] width 140 height 14
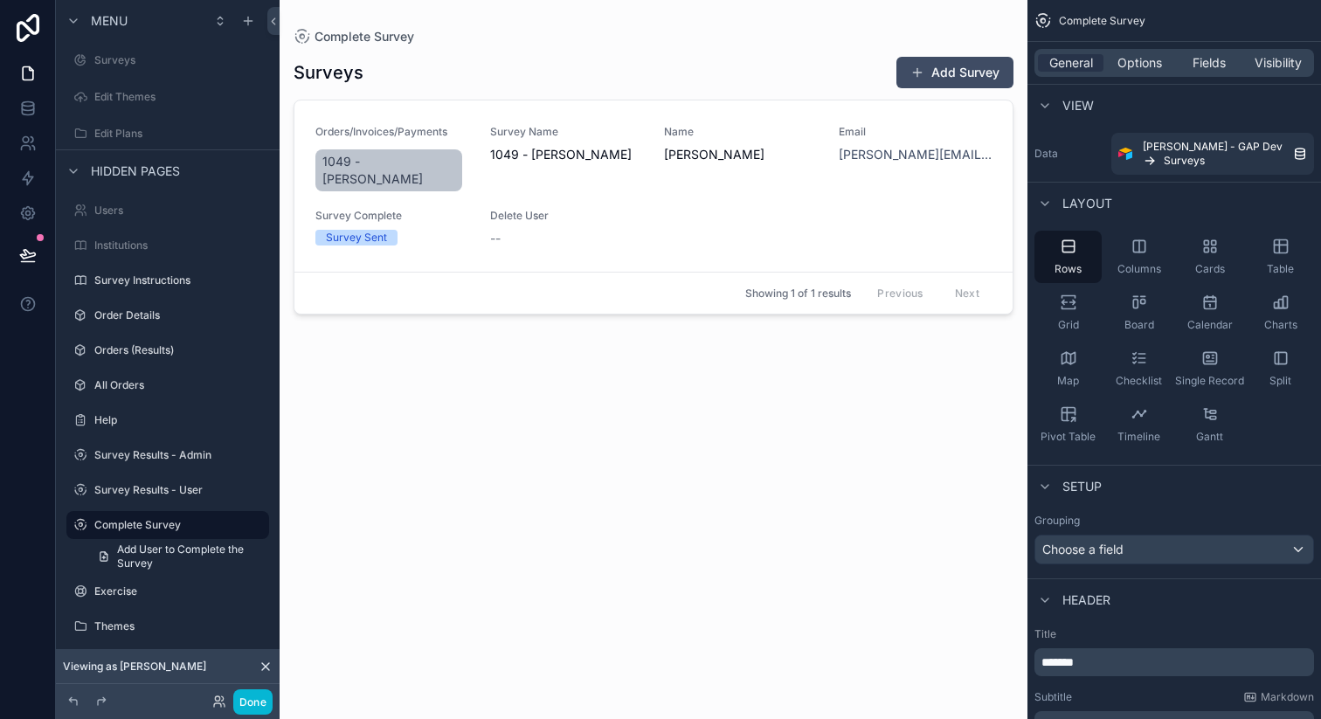
click at [573, 165] on div "scrollable content" at bounding box center [654, 349] width 748 height 698
click at [1269, 59] on span "Visibility" at bounding box center [1277, 62] width 47 height 17
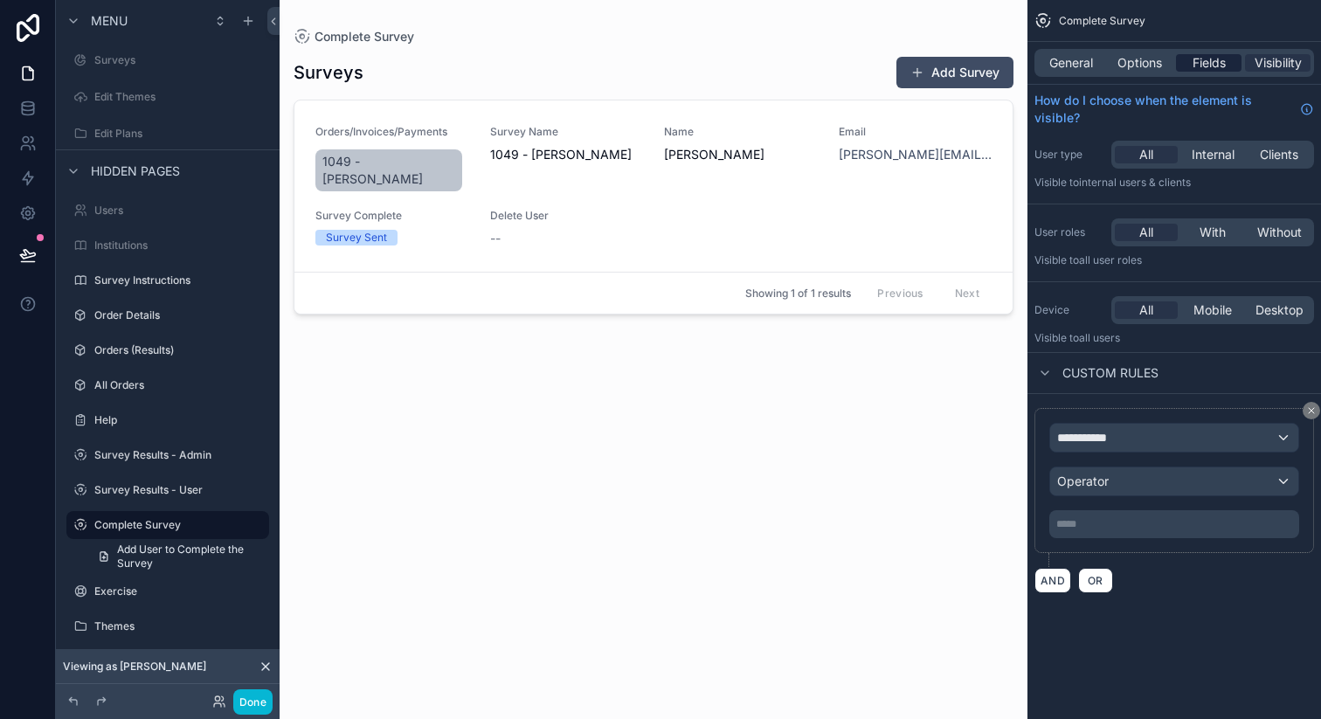
click at [1198, 59] on span "Fields" at bounding box center [1208, 62] width 33 height 17
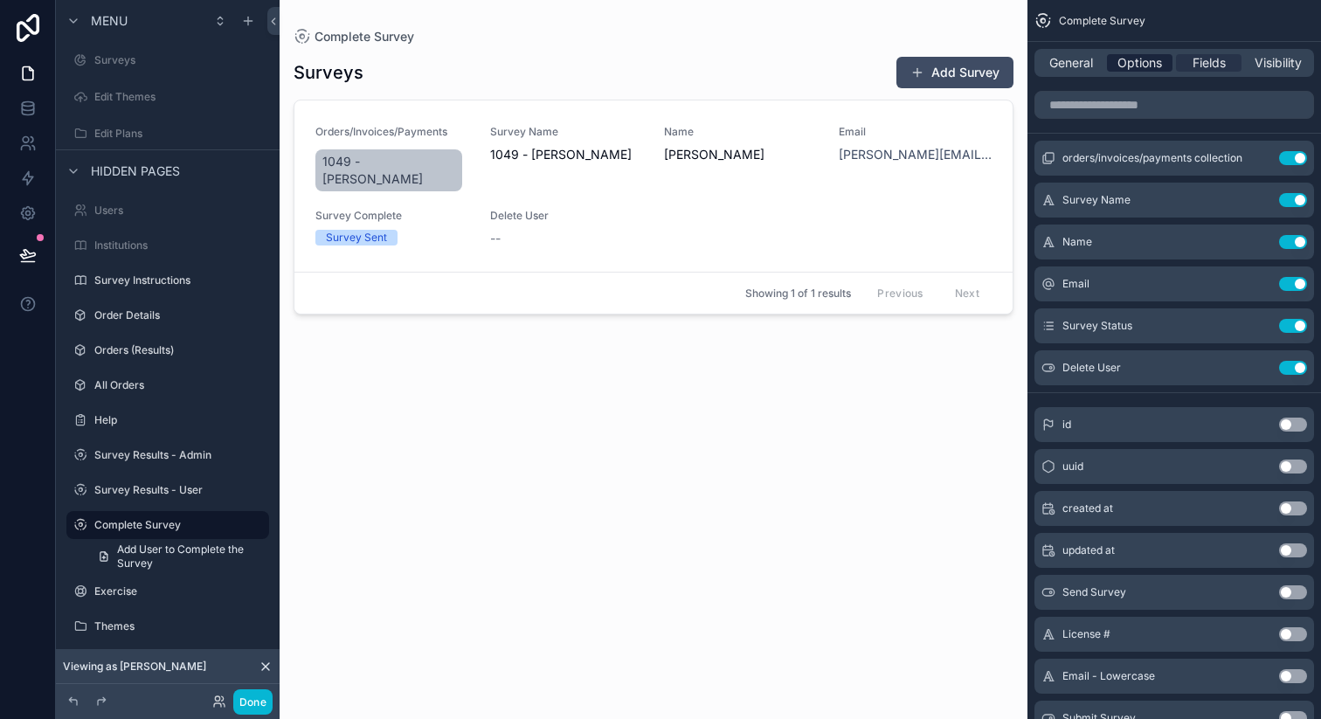
click at [1146, 69] on span "Options" at bounding box center [1139, 62] width 45 height 17
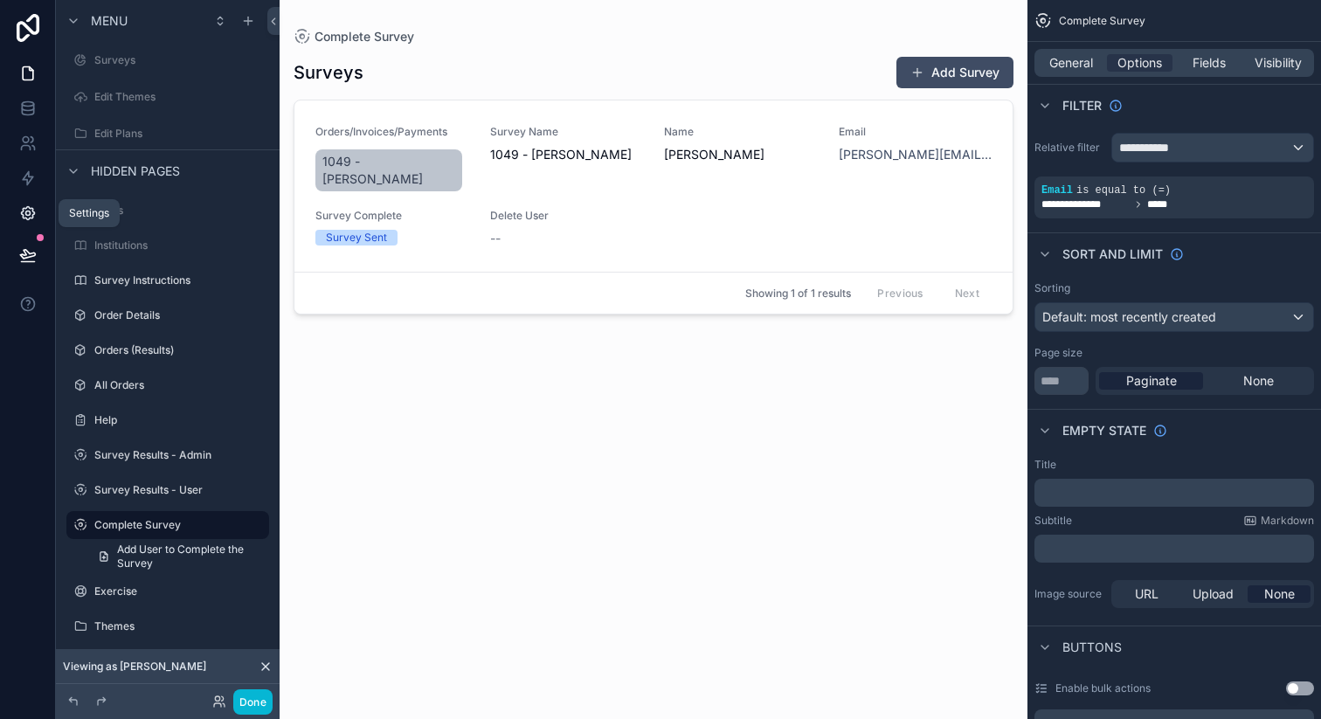
click at [28, 213] on icon at bounding box center [27, 212] width 17 height 17
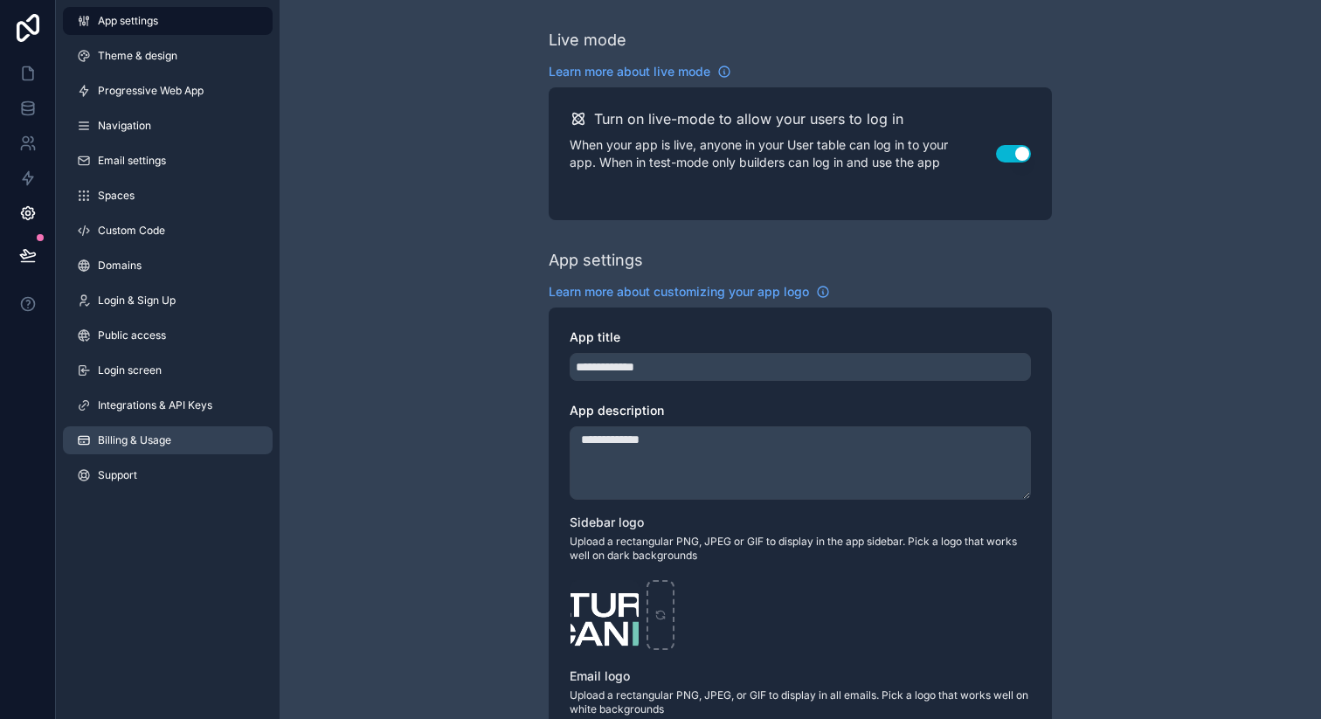
click at [128, 435] on span "Billing & Usage" at bounding box center [134, 440] width 73 height 14
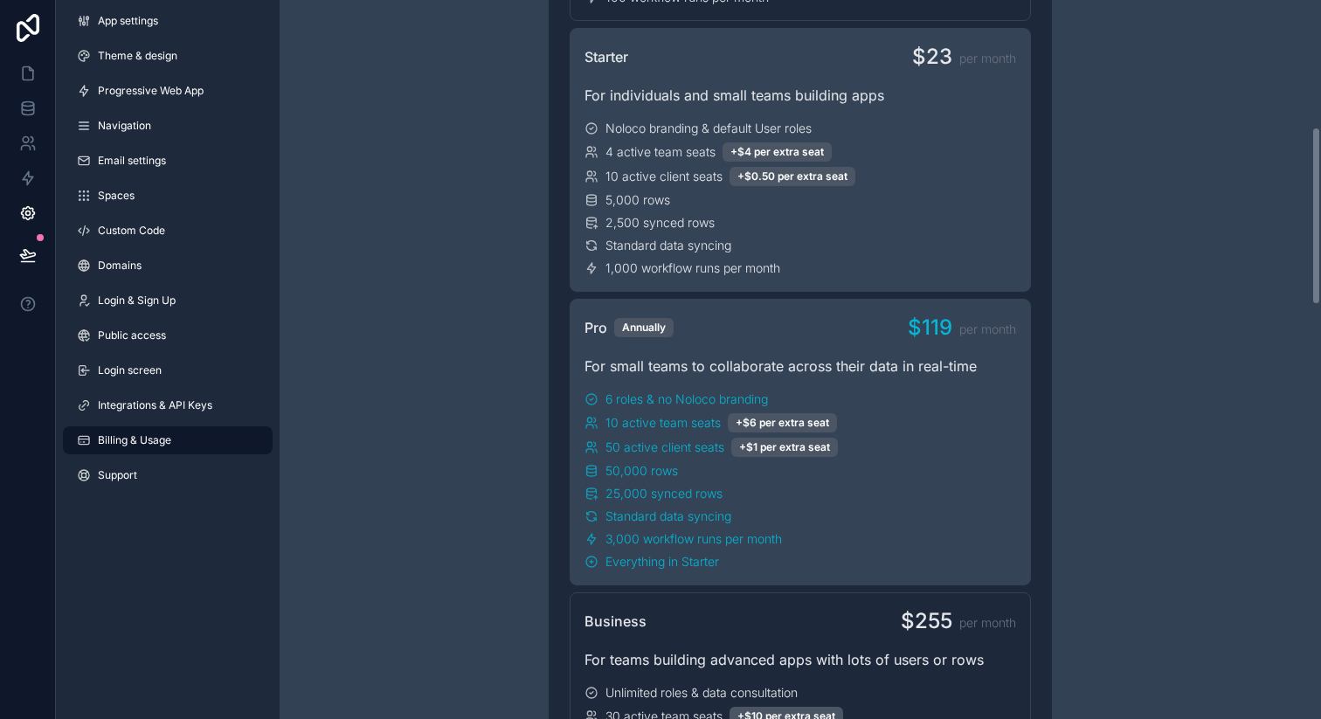
scroll to position [627, 0]
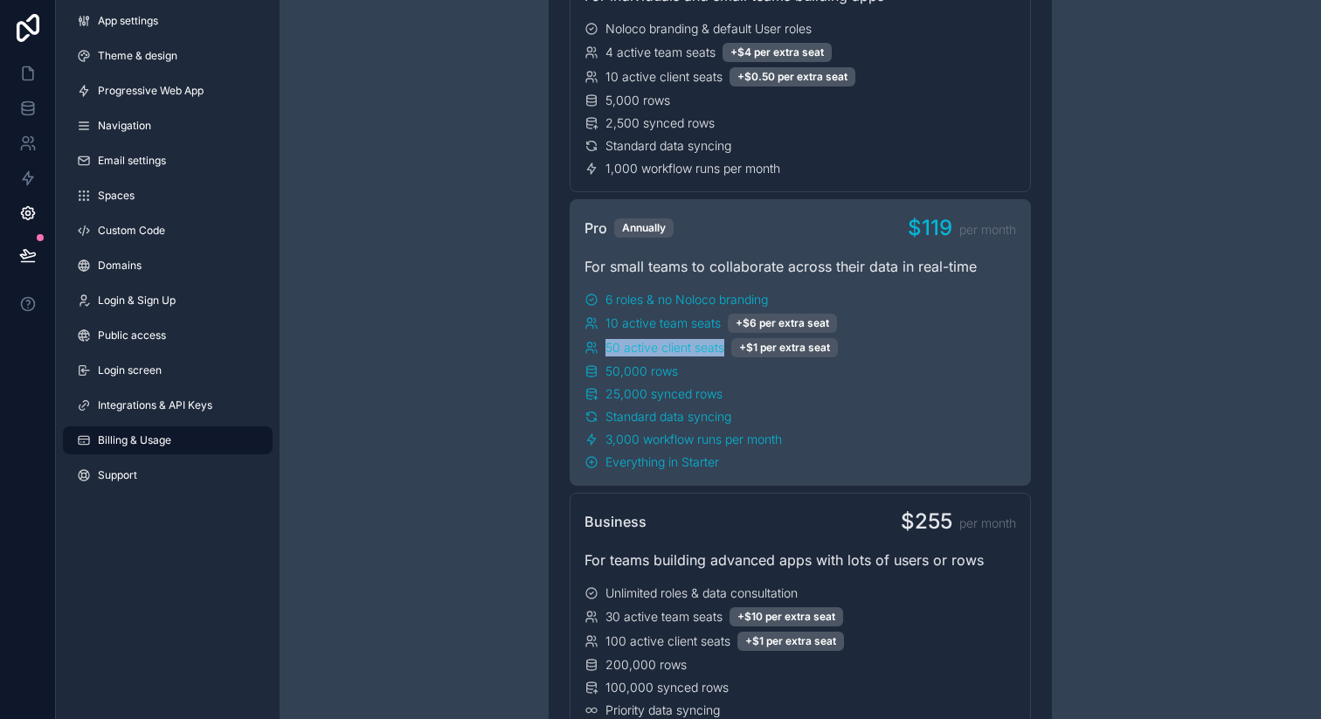
drag, startPoint x: 605, startPoint y: 345, endPoint x: 725, endPoint y: 350, distance: 119.8
click at [725, 350] on div "50 active client seats +$1 per extra seat" at bounding box center [799, 347] width 431 height 19
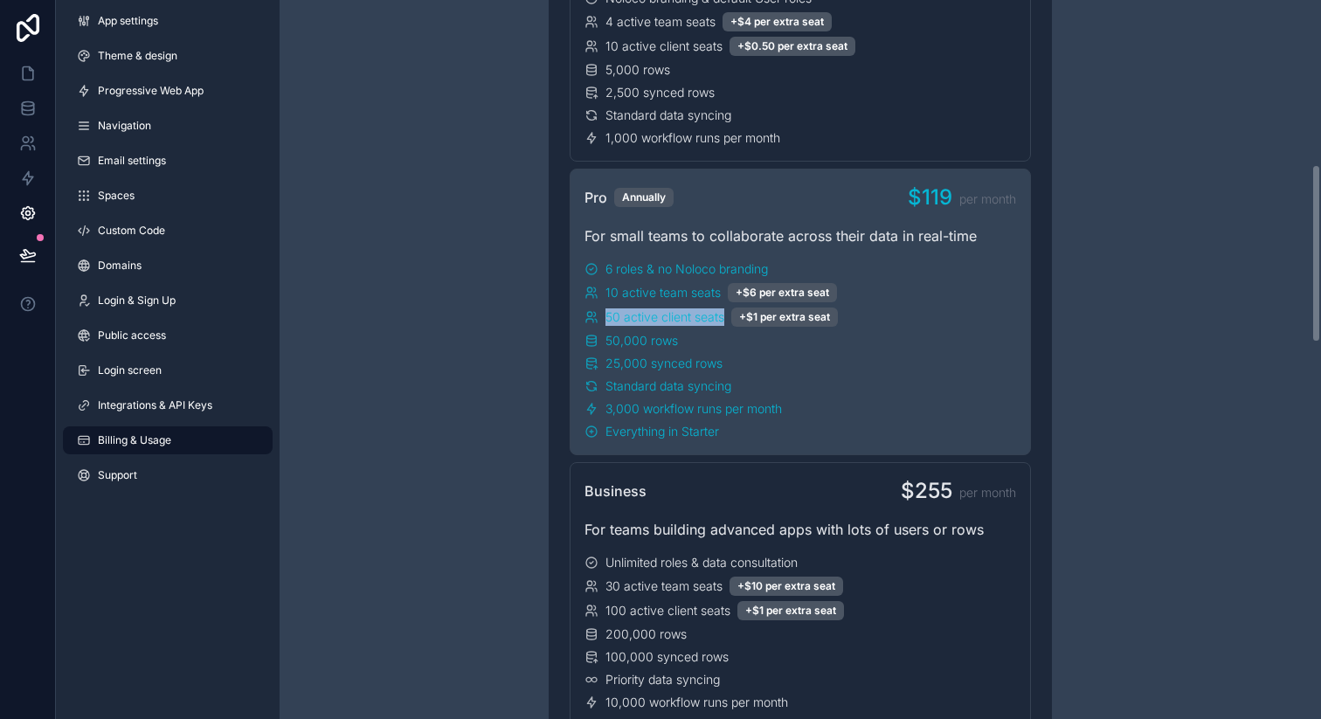
scroll to position [676, 0]
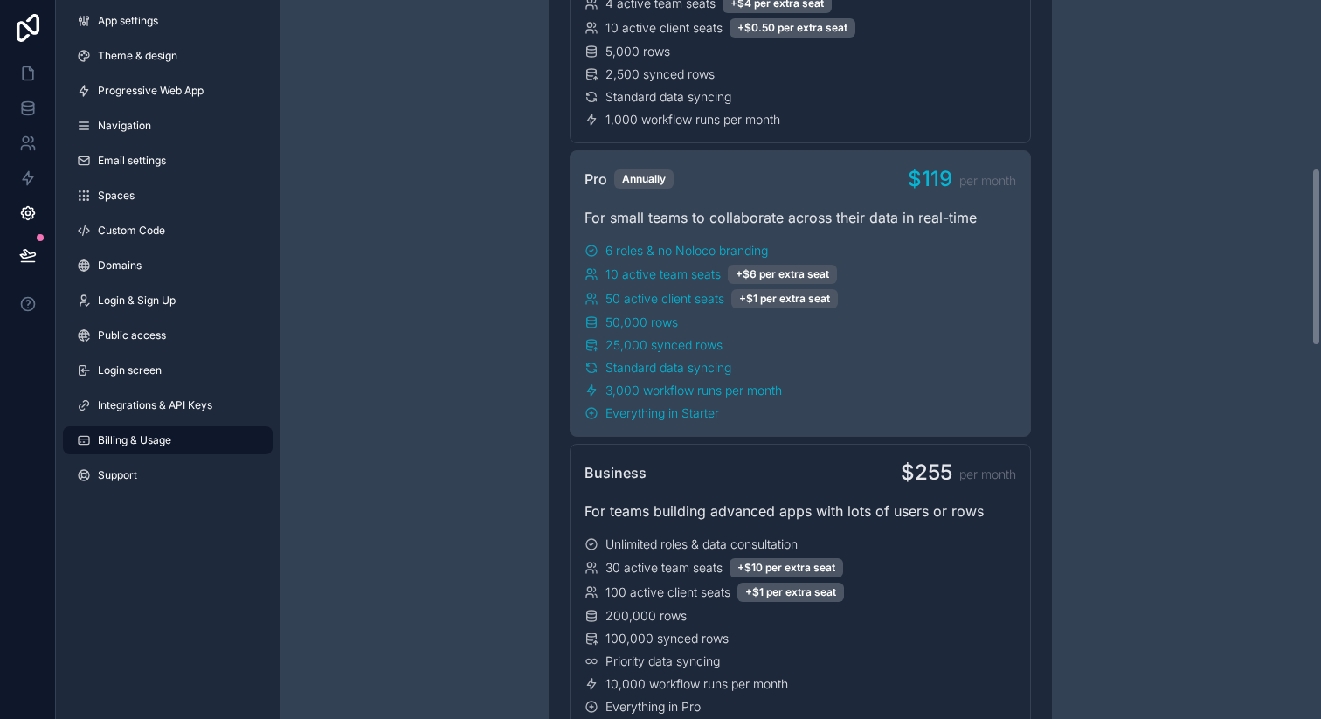
click at [691, 318] on div "50,000 rows" at bounding box center [799, 322] width 431 height 17
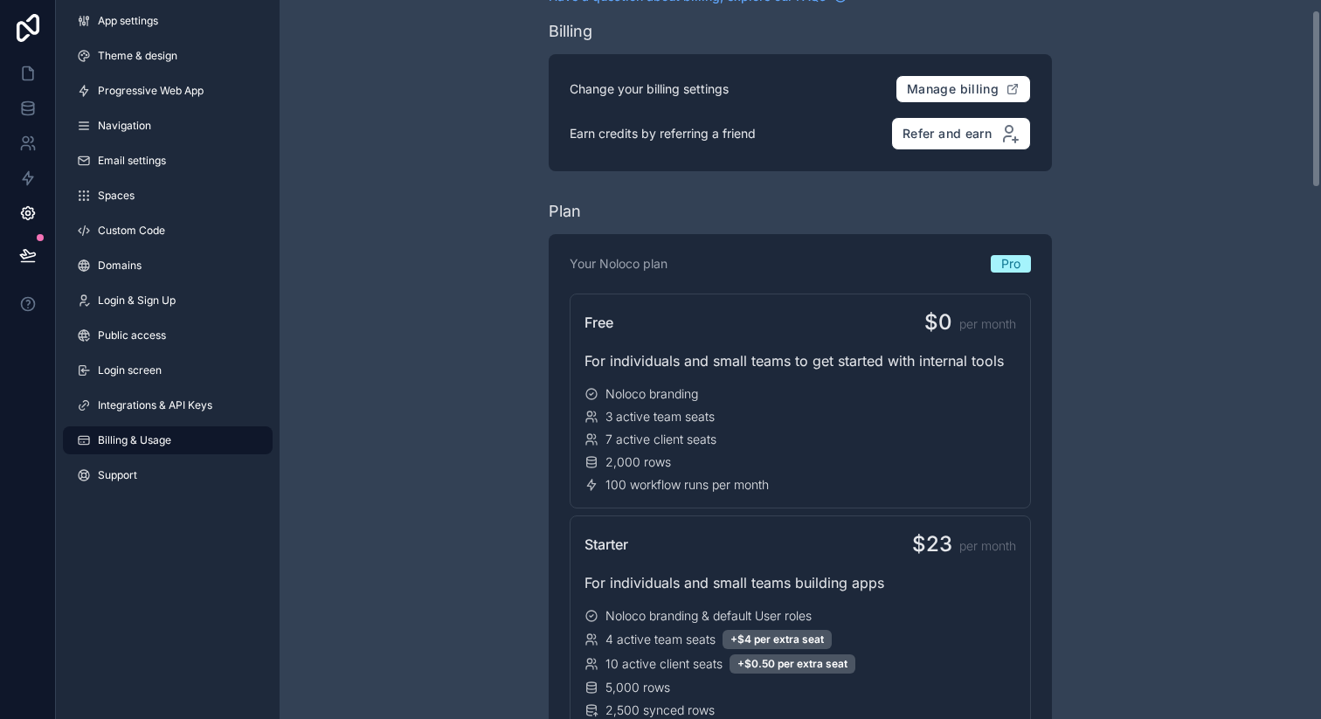
scroll to position [43, 0]
